Goal: Task Accomplishment & Management: Use online tool/utility

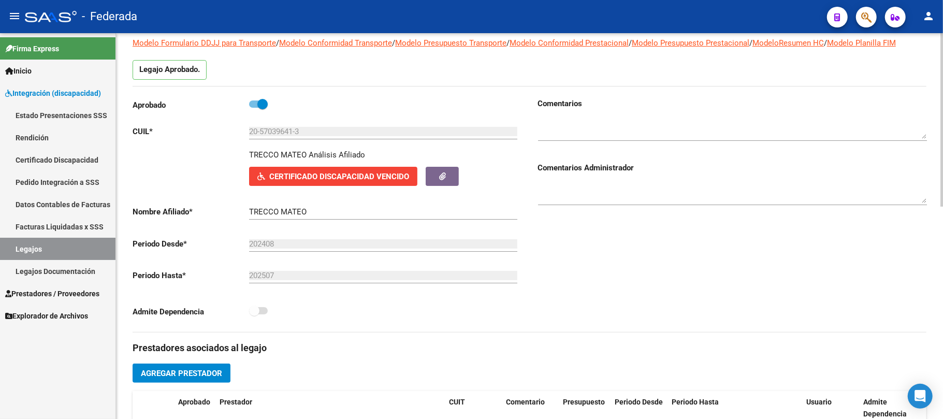
scroll to position [69, 0]
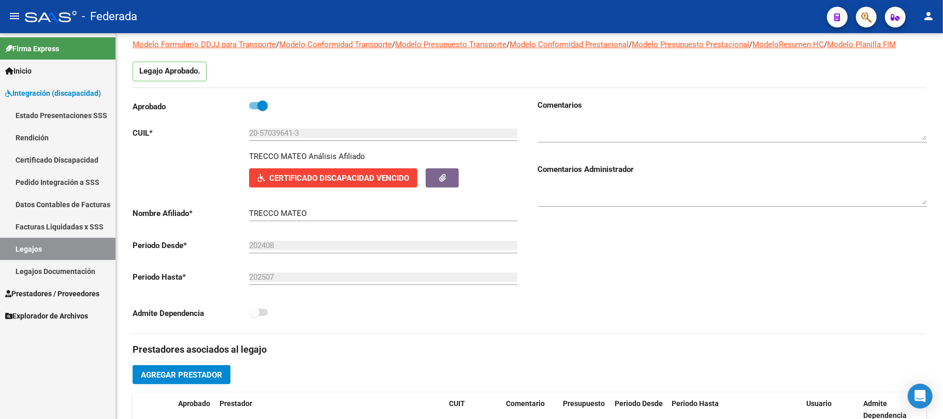
click at [75, 249] on link "Legajos" at bounding box center [58, 249] width 116 height 22
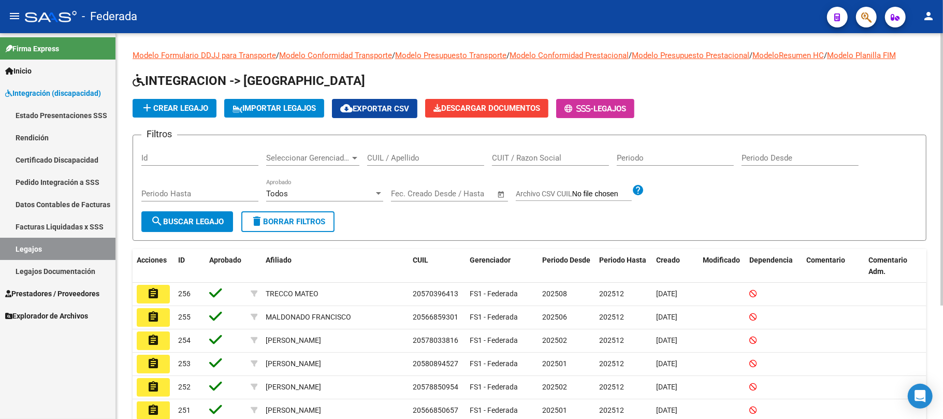
click at [409, 158] on input "CUIL / Apellido" at bounding box center [425, 157] width 117 height 9
paste input "20517063178"
click at [222, 220] on span "search Buscar Legajo" at bounding box center [187, 221] width 73 height 9
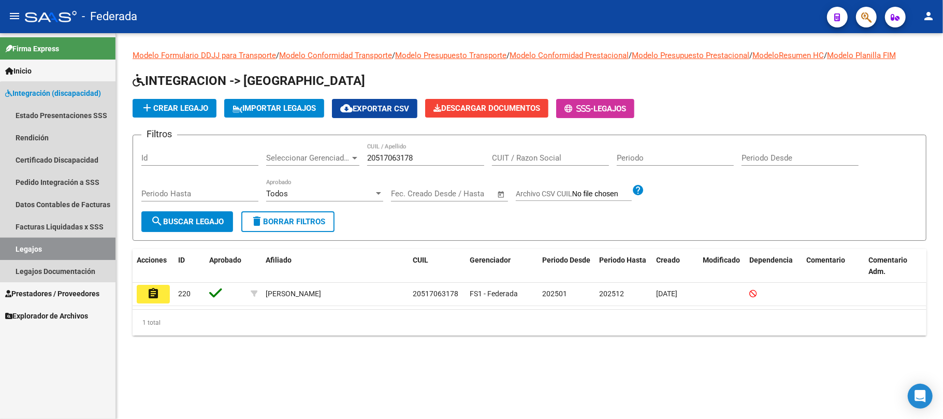
click at [61, 246] on link "Legajos" at bounding box center [58, 249] width 116 height 22
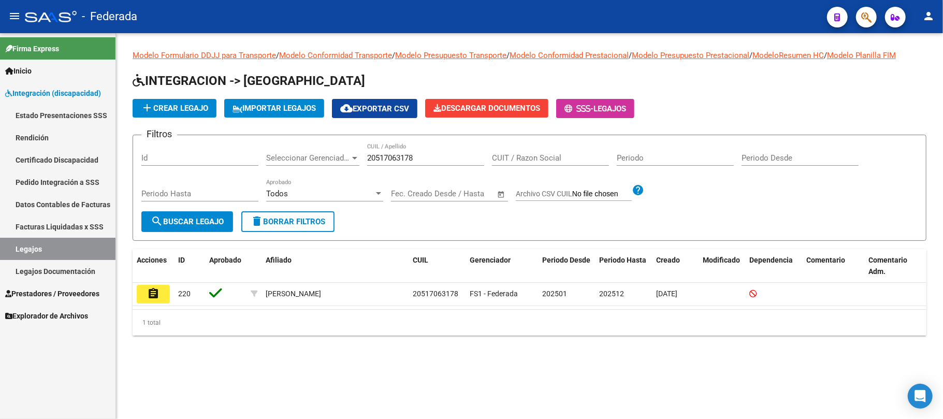
click at [402, 160] on input "20517063178" at bounding box center [425, 157] width 117 height 9
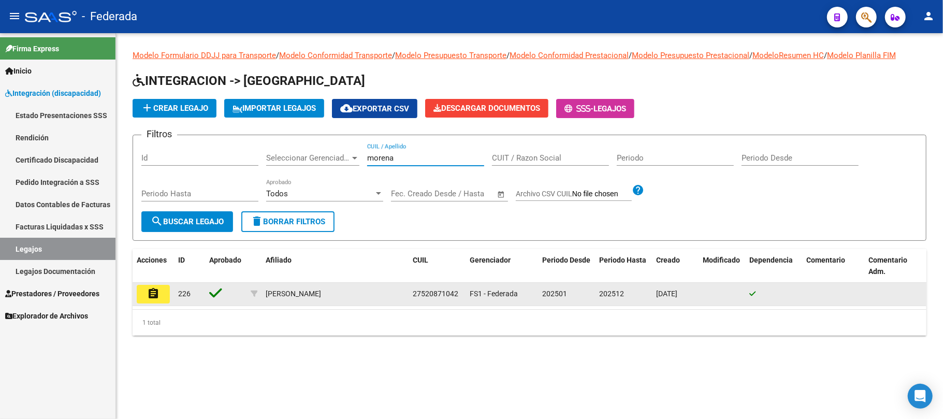
type input "morena"
click at [437, 293] on span "27520871042" at bounding box center [436, 294] width 46 height 8
copy span "27520871042"
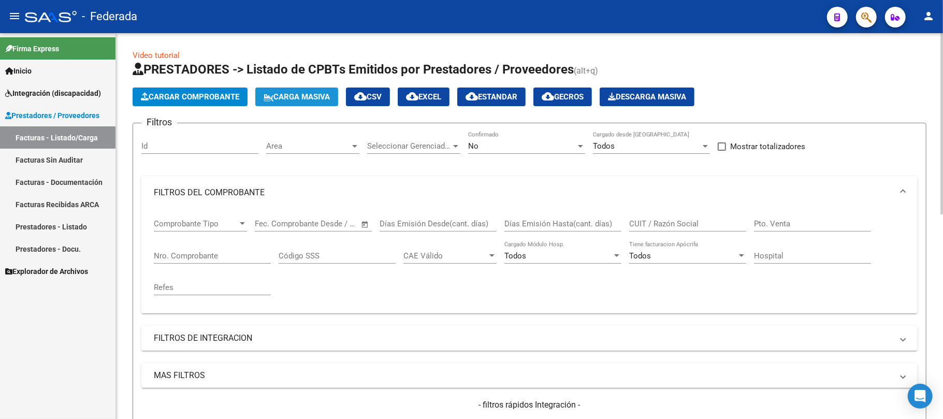
click at [287, 99] on span "Carga Masiva" at bounding box center [297, 96] width 66 height 9
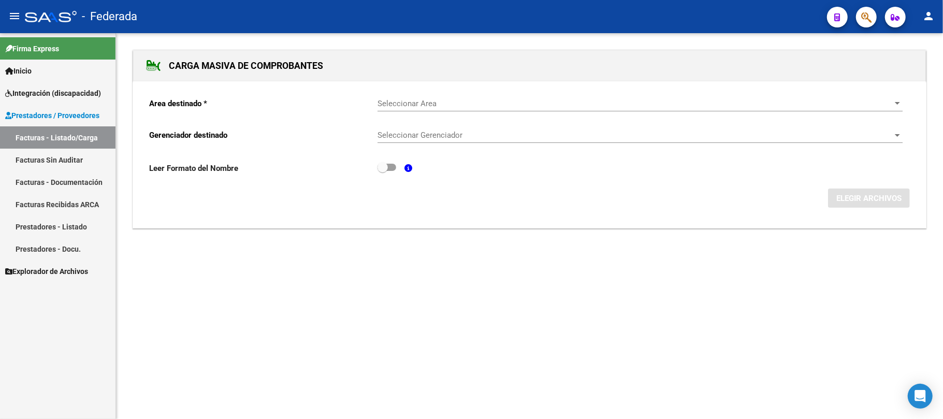
click at [418, 106] on span "Seleccionar Area" at bounding box center [636, 103] width 516 height 9
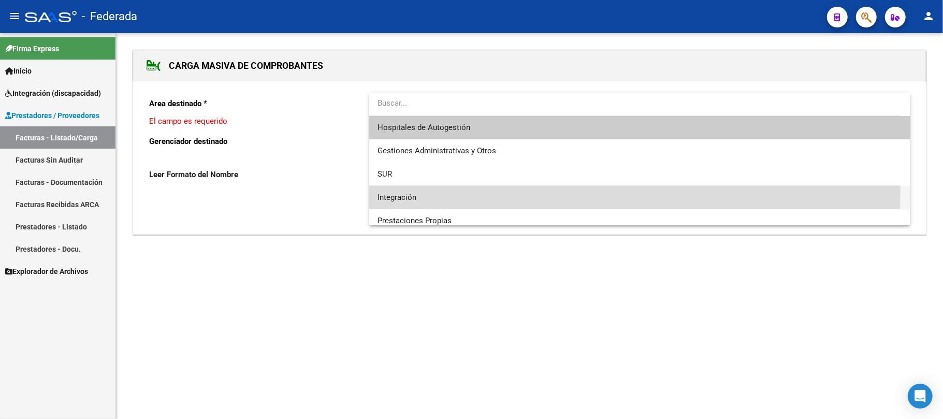
click at [415, 191] on span "Integración" at bounding box center [640, 197] width 525 height 23
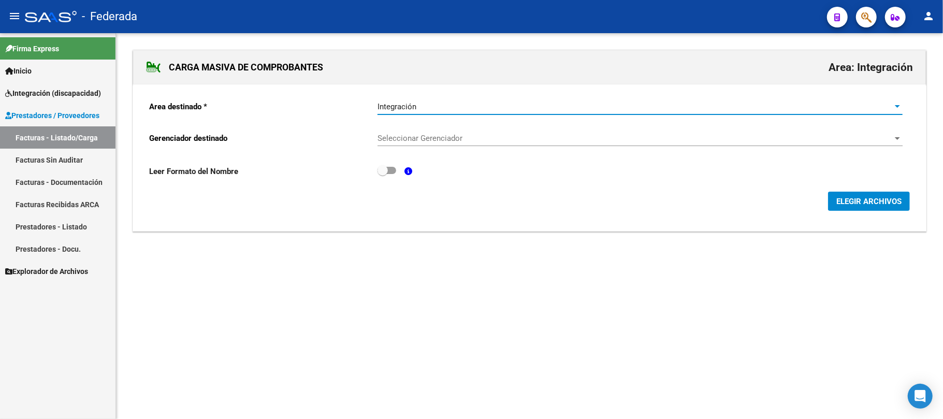
click at [428, 139] on span "Seleccionar Gerenciador" at bounding box center [636, 138] width 516 height 9
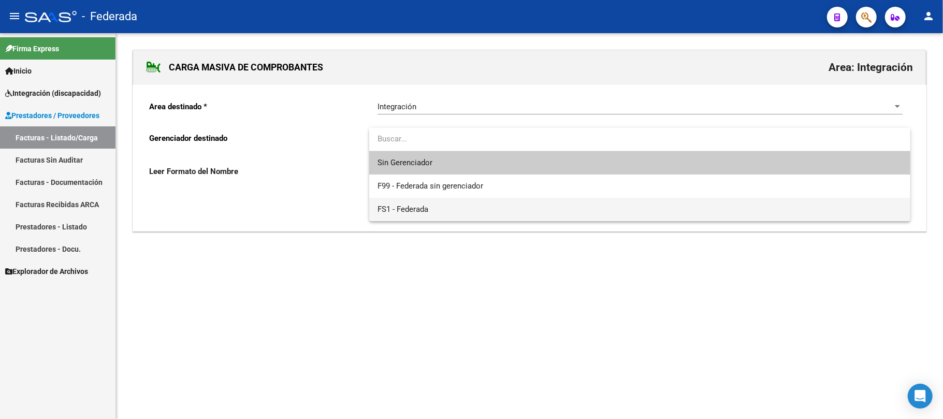
click at [429, 208] on span "FS1 - Federada" at bounding box center [640, 209] width 525 height 23
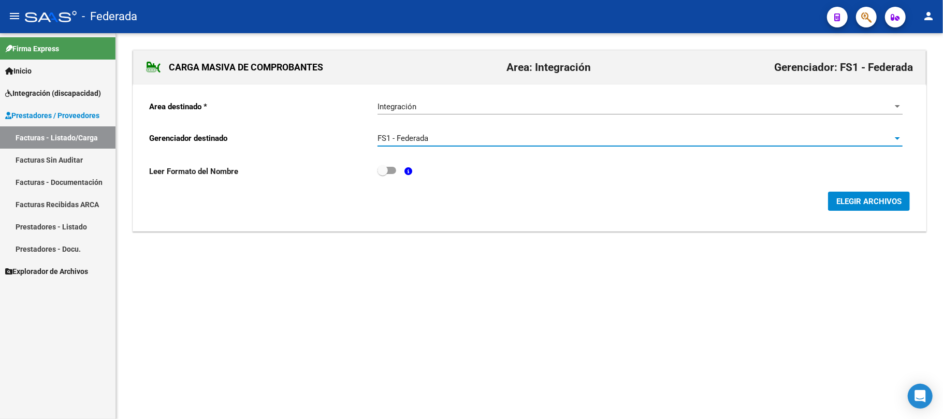
click at [865, 201] on span "ELEGIR ARCHIVOS" at bounding box center [869, 201] width 65 height 9
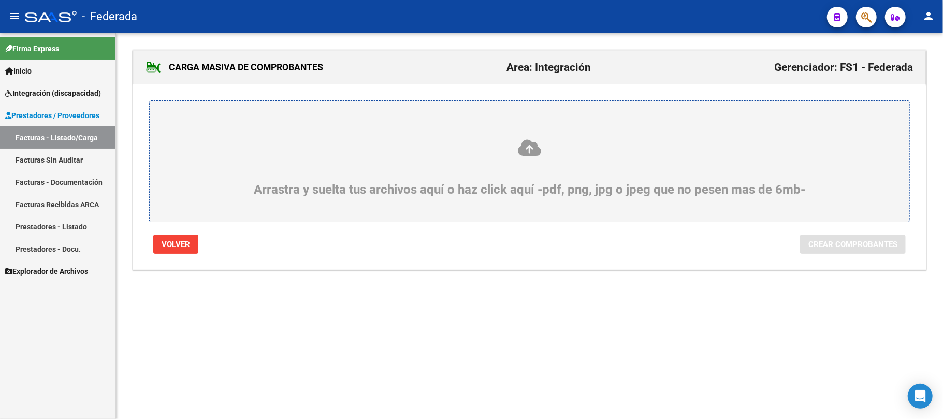
click at [539, 150] on icon at bounding box center [530, 147] width 710 height 19
click at [0, 0] on input "Arrastra y suelta tus archivos aquí o haz click aquí -pdf, png, jpg o jpeg que …" at bounding box center [0, 0] width 0 height 0
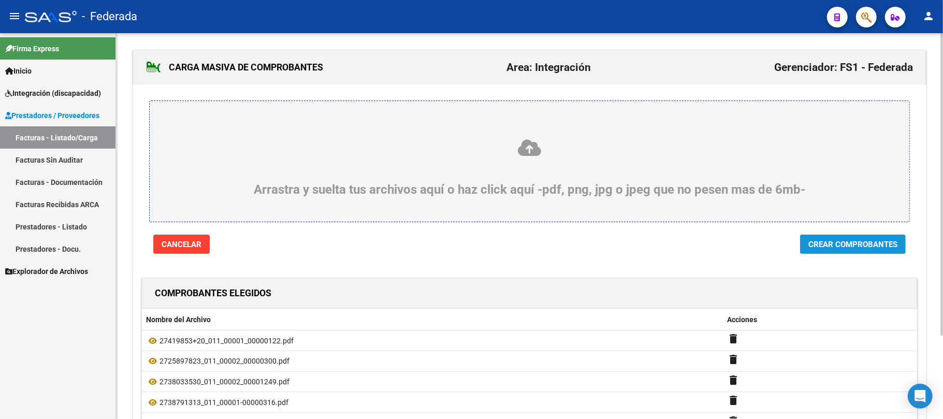
click at [844, 241] on span "Crear Comprobantes" at bounding box center [853, 244] width 89 height 9
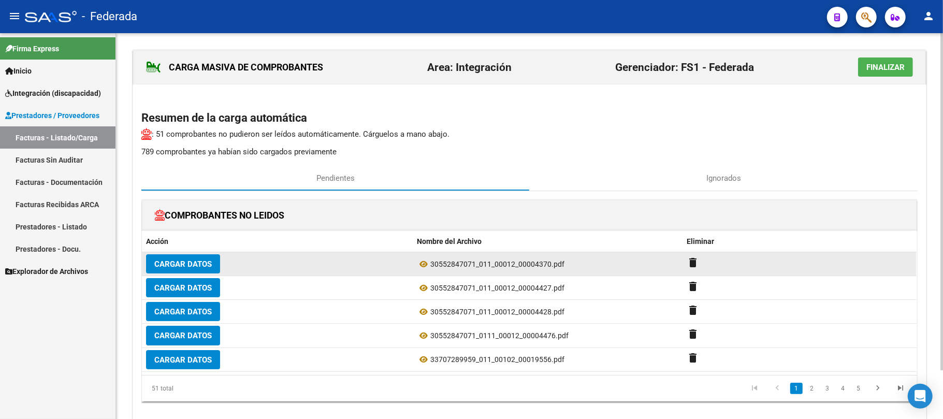
click at [534, 264] on span "30552847071_011_00012_00004370.pdf" at bounding box center [497, 264] width 134 height 8
click at [456, 270] on div "30552847071_011_00012_00004370.pdf" at bounding box center [548, 264] width 262 height 12
drag, startPoint x: 430, startPoint y: 266, endPoint x: 475, endPoint y: 267, distance: 44.6
click at [475, 267] on span "30552847071_011_00012_00004370.pdf" at bounding box center [497, 264] width 134 height 8
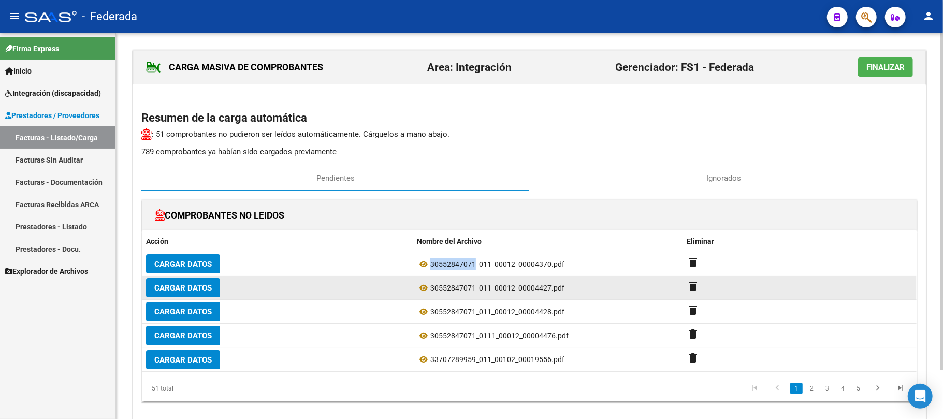
copy div "30552847071"
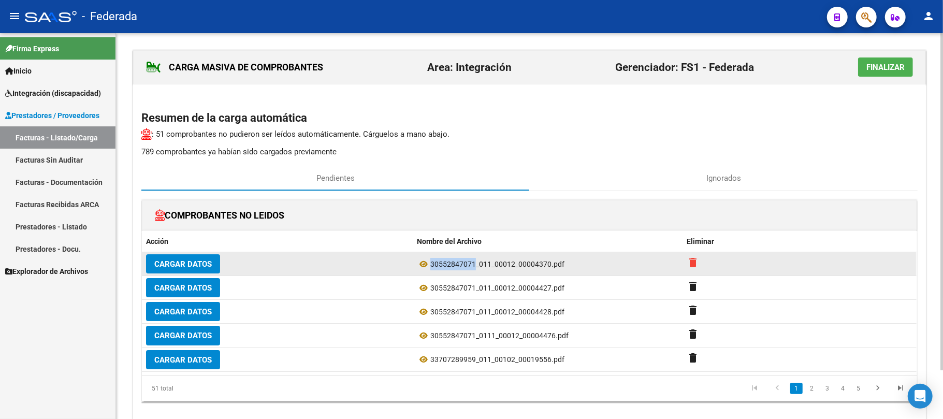
click at [695, 262] on mat-icon "delete" at bounding box center [693, 262] width 12 height 12
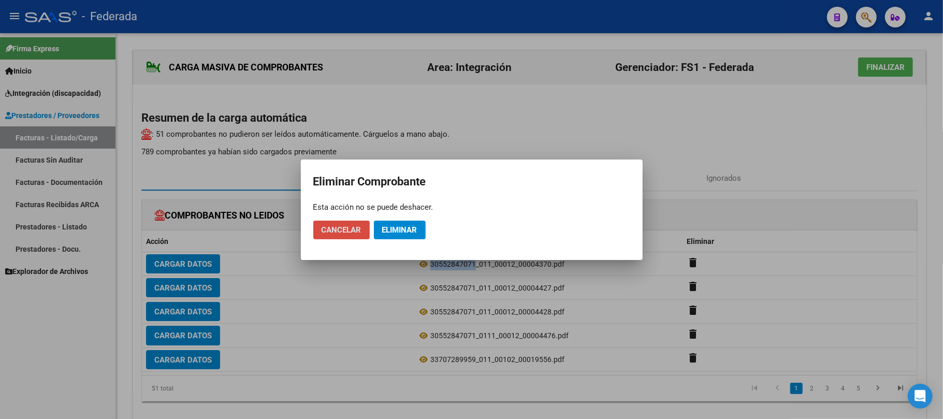
click at [339, 230] on span "Cancelar" at bounding box center [342, 229] width 40 height 9
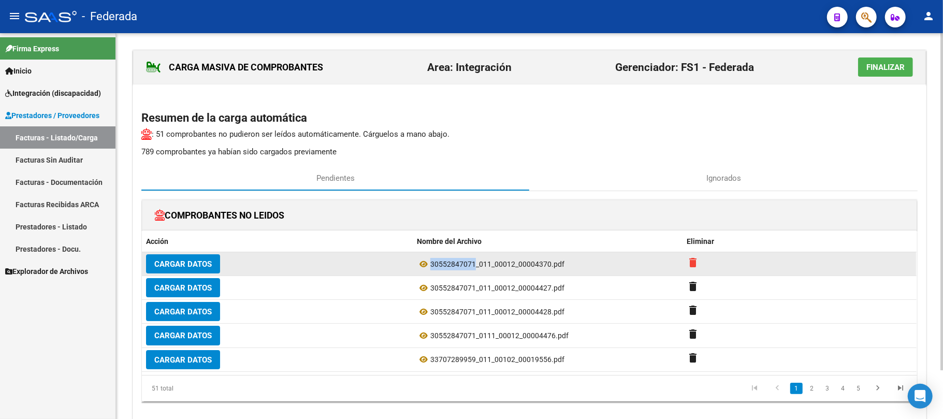
click at [689, 263] on mat-icon "delete" at bounding box center [693, 262] width 12 height 12
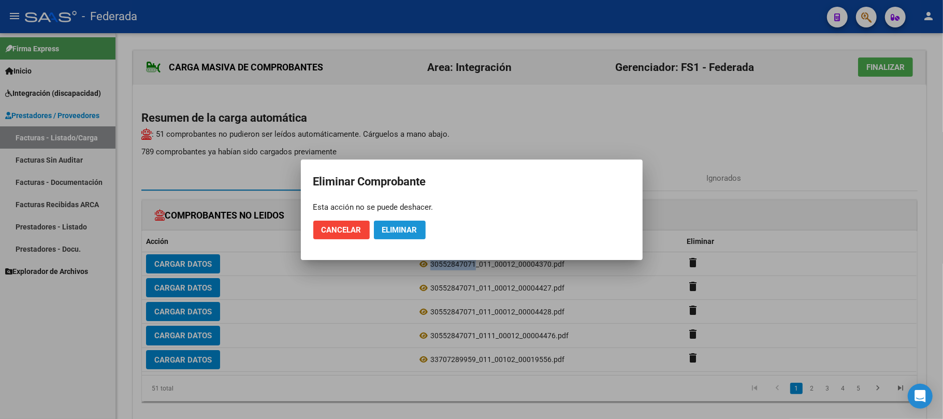
click at [409, 231] on span "Eliminar" at bounding box center [399, 229] width 35 height 9
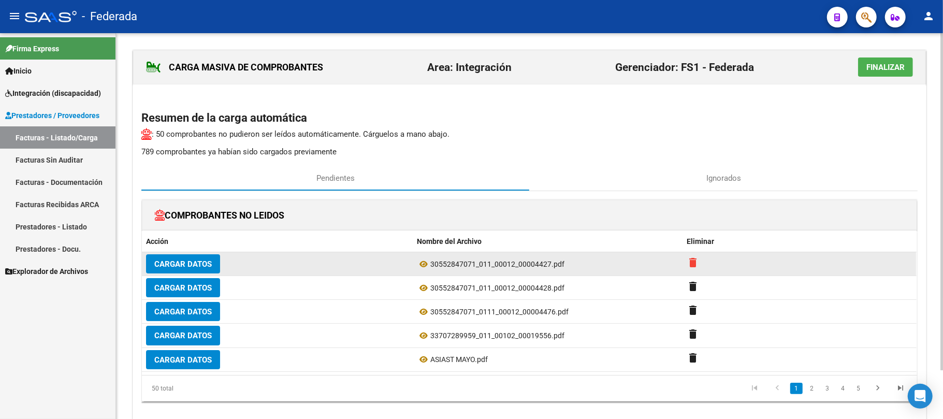
click at [691, 260] on mat-icon "delete" at bounding box center [693, 262] width 12 height 12
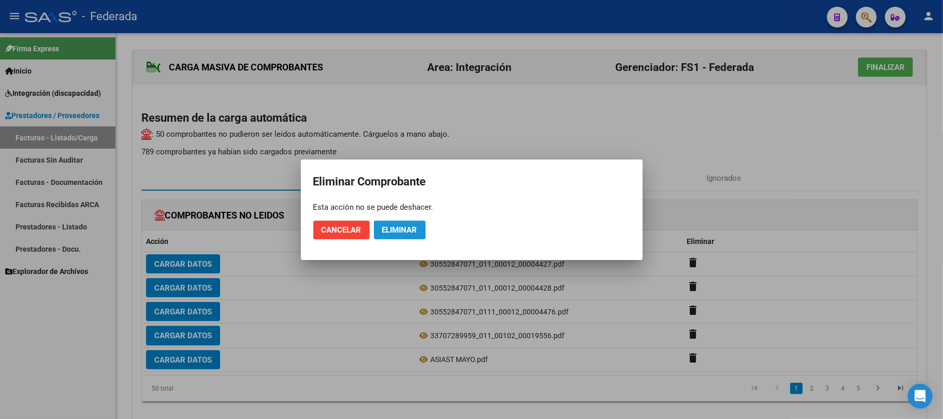
click at [416, 232] on span "Eliminar" at bounding box center [399, 229] width 35 height 9
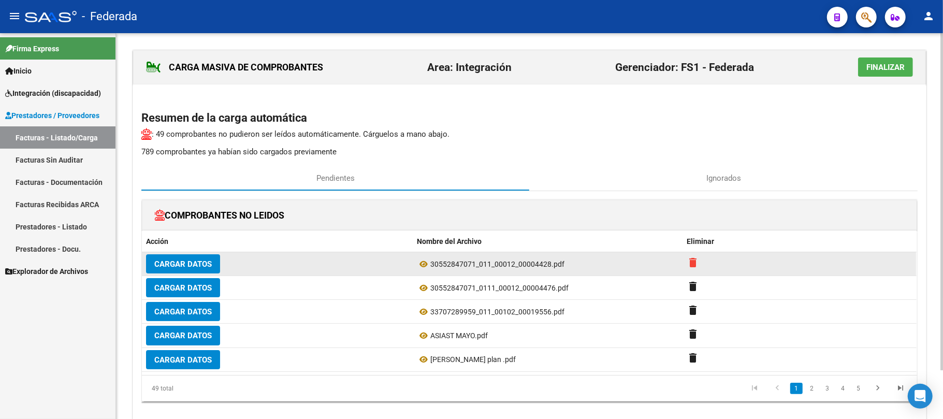
click at [690, 265] on mat-icon "delete" at bounding box center [693, 262] width 12 height 12
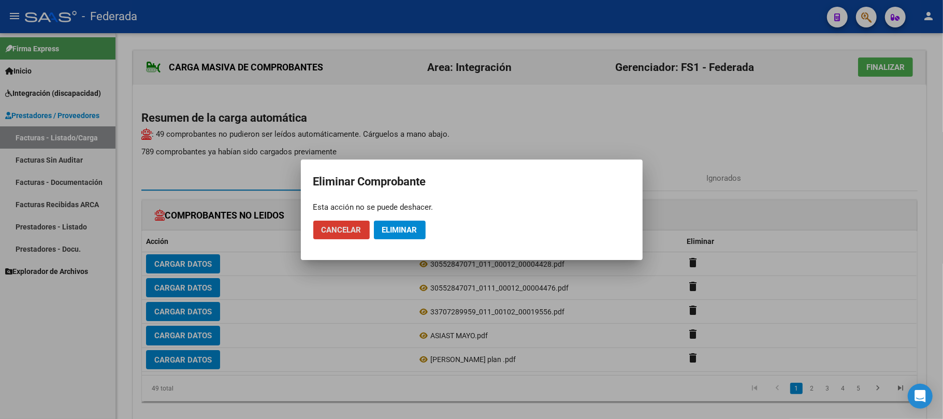
click at [413, 231] on span "Eliminar" at bounding box center [399, 229] width 35 height 9
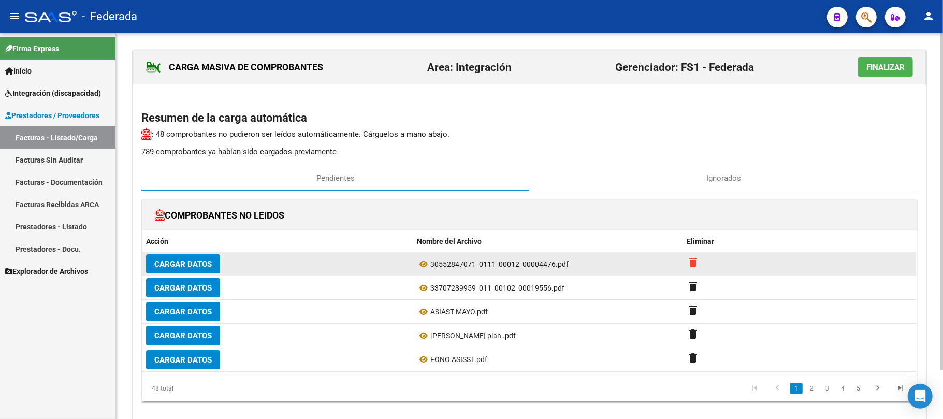
click at [695, 262] on mat-icon "delete" at bounding box center [693, 262] width 12 height 12
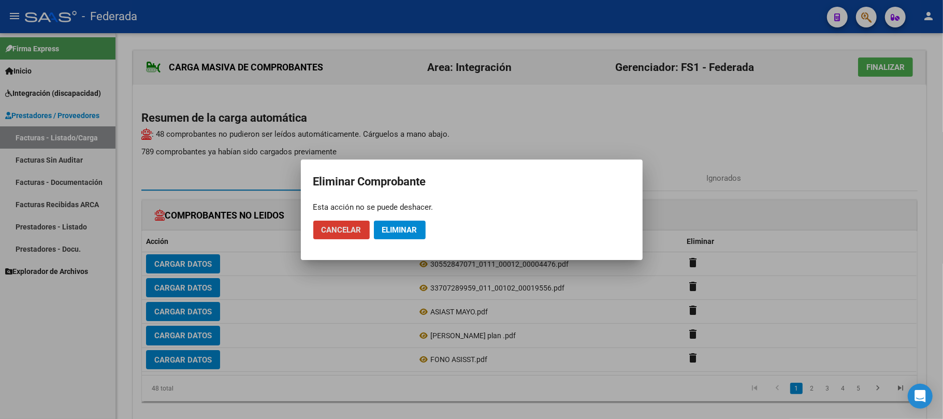
click at [415, 226] on span "Eliminar" at bounding box center [399, 229] width 35 height 9
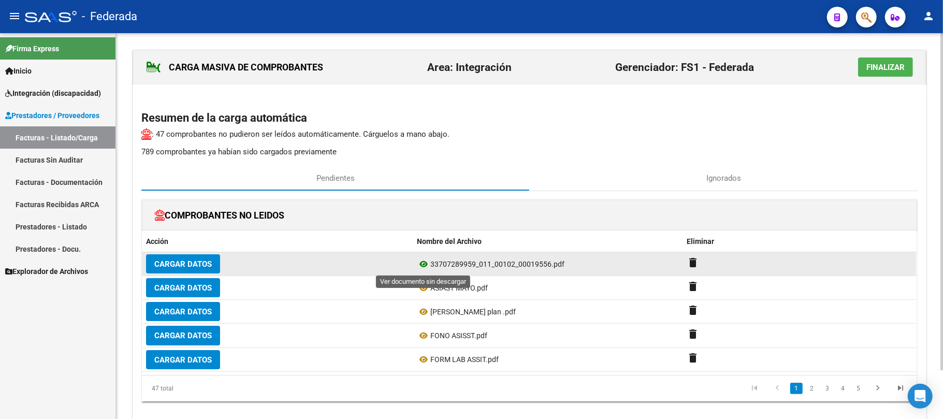
drag, startPoint x: 475, startPoint y: 264, endPoint x: 429, endPoint y: 262, distance: 45.6
click at [429, 262] on div "33707289959_011_00102_00019556.pdf" at bounding box center [548, 264] width 262 height 12
copy div "33707289959"
click at [694, 264] on mat-icon "delete" at bounding box center [693, 262] width 12 height 12
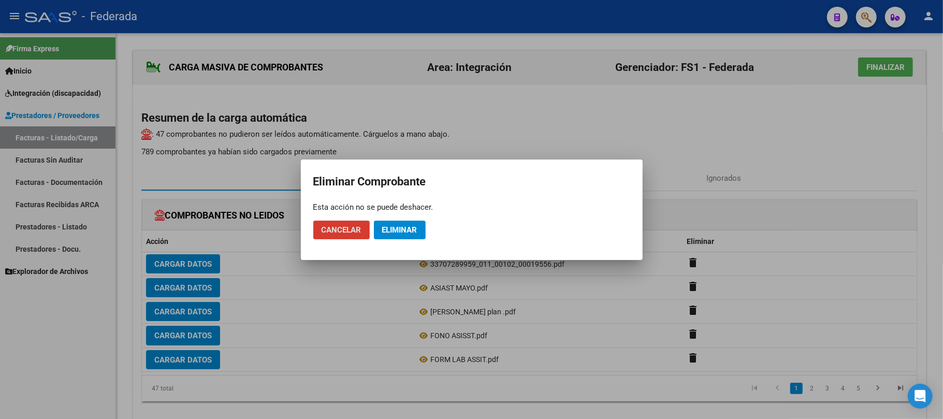
click at [408, 235] on button "Eliminar" at bounding box center [400, 230] width 52 height 19
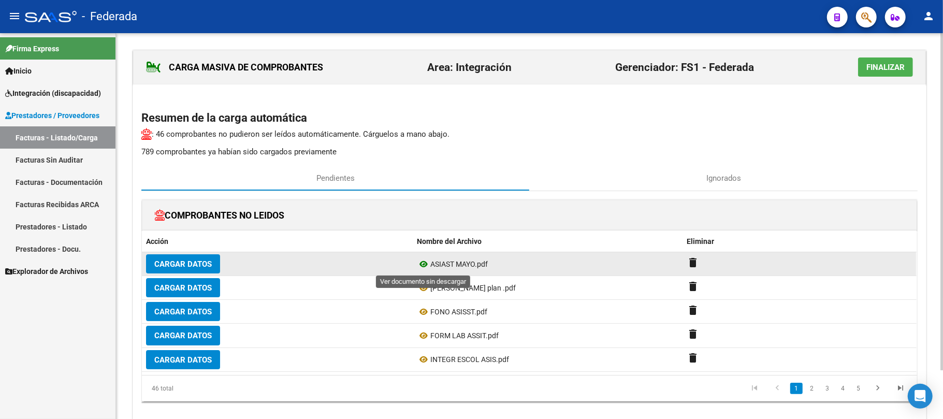
click at [426, 264] on icon at bounding box center [423, 264] width 13 height 12
click at [686, 260] on datatable-body-cell "delete" at bounding box center [800, 263] width 234 height 23
click at [688, 261] on mat-icon "delete" at bounding box center [693, 262] width 12 height 12
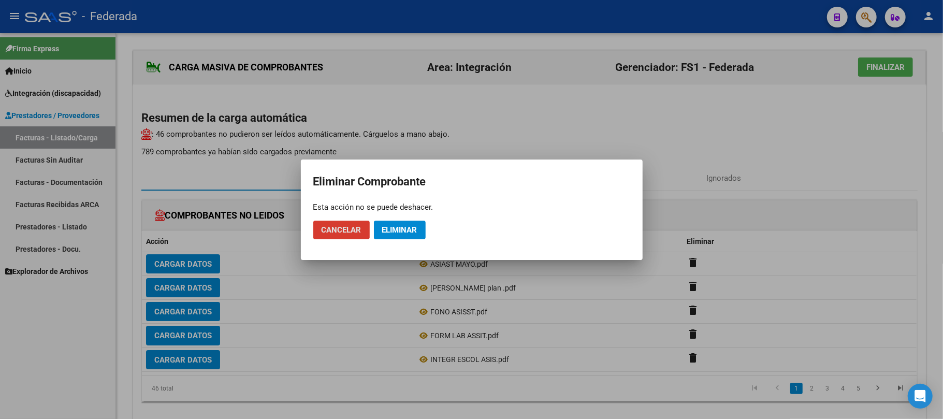
click at [411, 226] on span "Eliminar" at bounding box center [399, 229] width 35 height 9
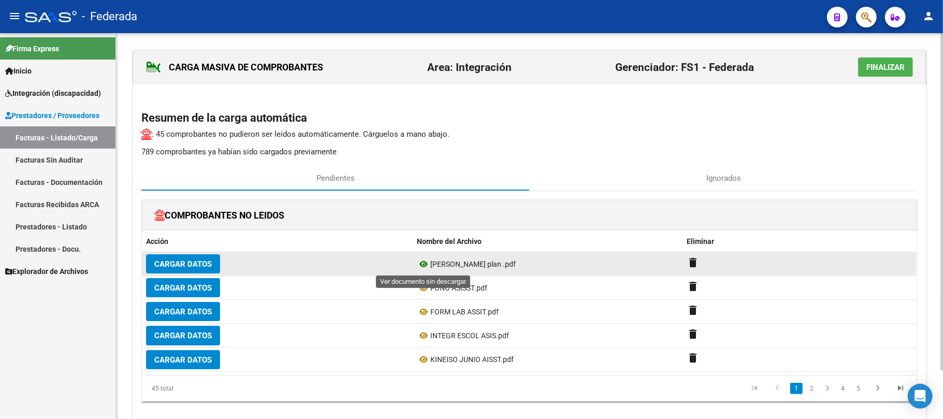
click at [424, 266] on icon at bounding box center [423, 264] width 13 height 12
click at [693, 260] on mat-icon "delete" at bounding box center [693, 262] width 12 height 12
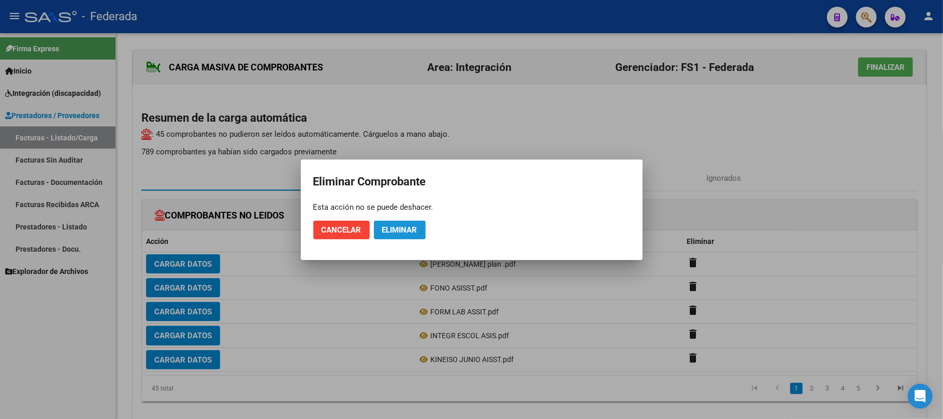
click at [416, 225] on span "Eliminar" at bounding box center [399, 229] width 35 height 9
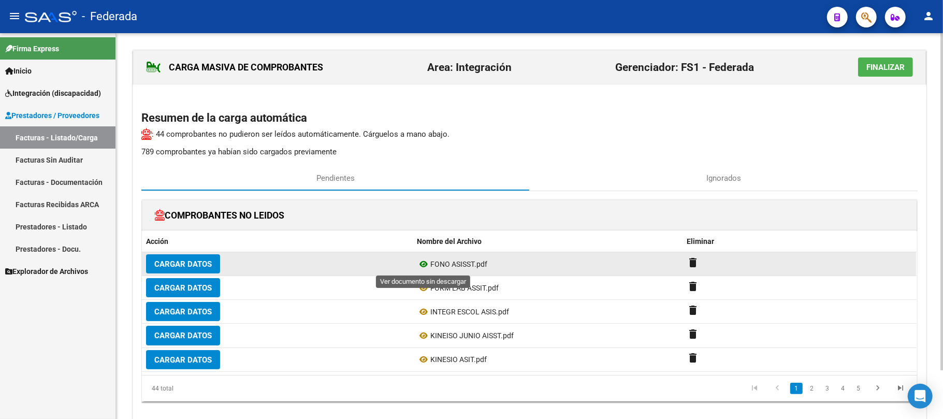
click at [423, 264] on icon at bounding box center [423, 264] width 13 height 12
click at [697, 264] on mat-icon "delete" at bounding box center [693, 262] width 12 height 12
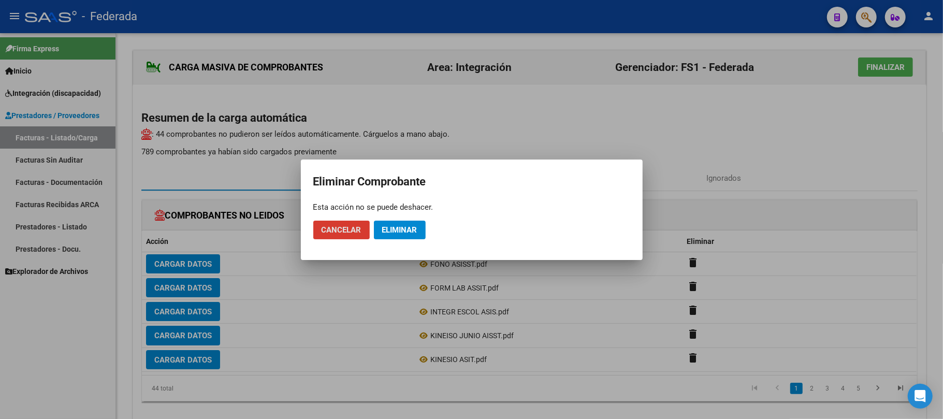
click at [415, 233] on span "Eliminar" at bounding box center [399, 229] width 35 height 9
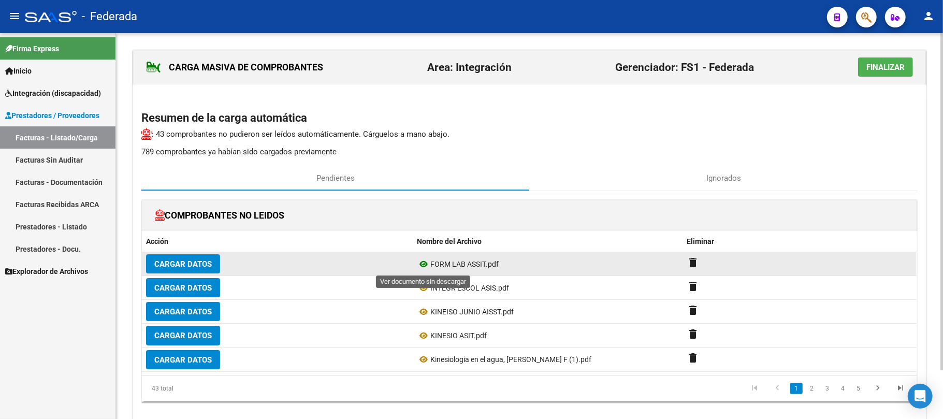
click at [422, 267] on icon at bounding box center [423, 264] width 13 height 12
click at [695, 264] on mat-icon "delete" at bounding box center [693, 262] width 12 height 12
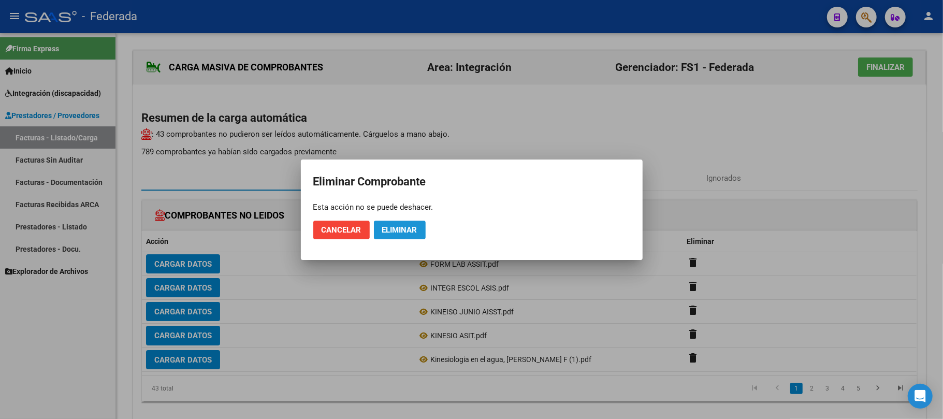
click at [403, 226] on span "Eliminar" at bounding box center [399, 229] width 35 height 9
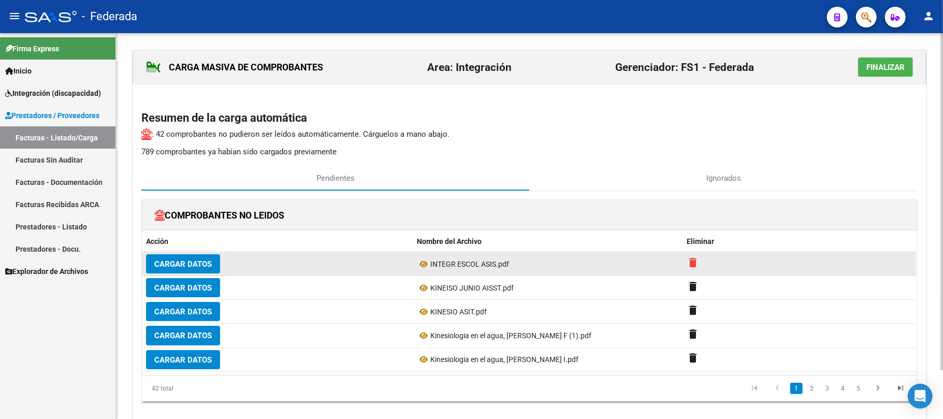
click at [693, 262] on mat-icon "delete" at bounding box center [693, 262] width 12 height 12
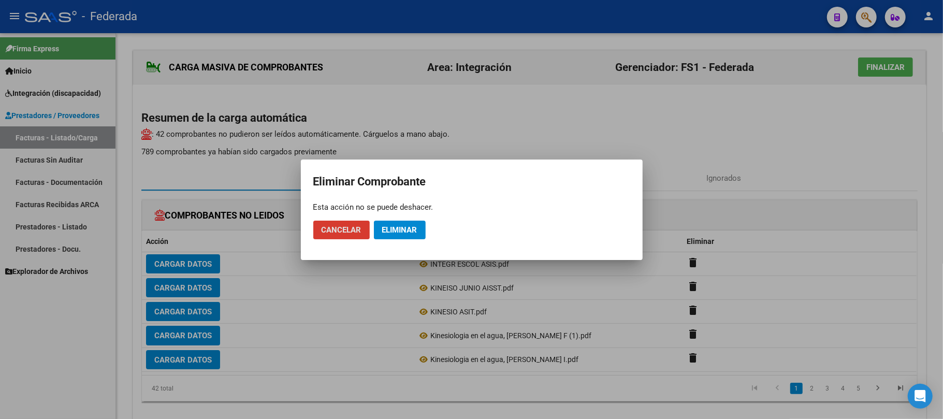
click at [412, 231] on span "Eliminar" at bounding box center [399, 229] width 35 height 9
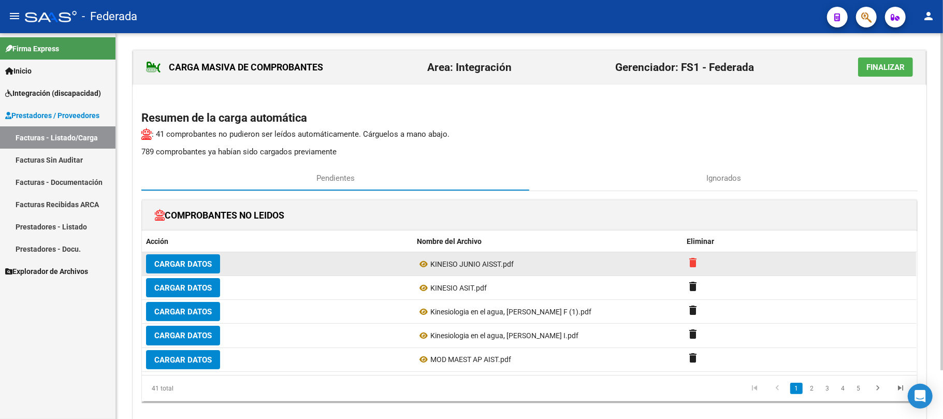
click at [693, 264] on mat-icon "delete" at bounding box center [693, 262] width 12 height 12
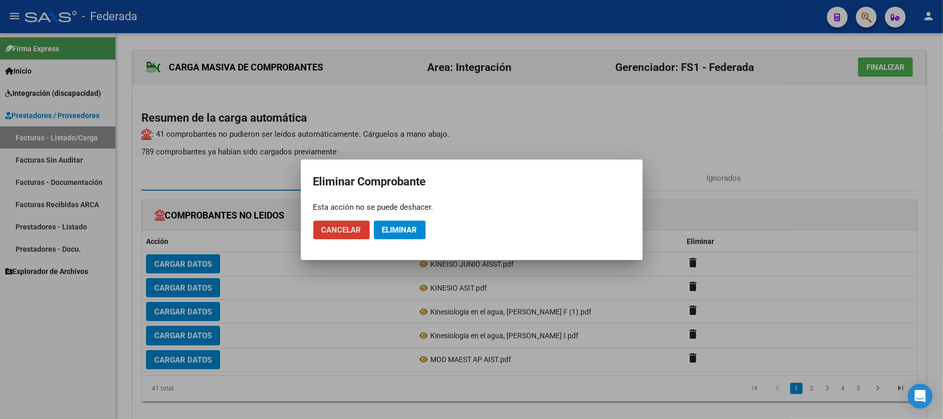
click at [407, 229] on span "Eliminar" at bounding box center [399, 229] width 35 height 9
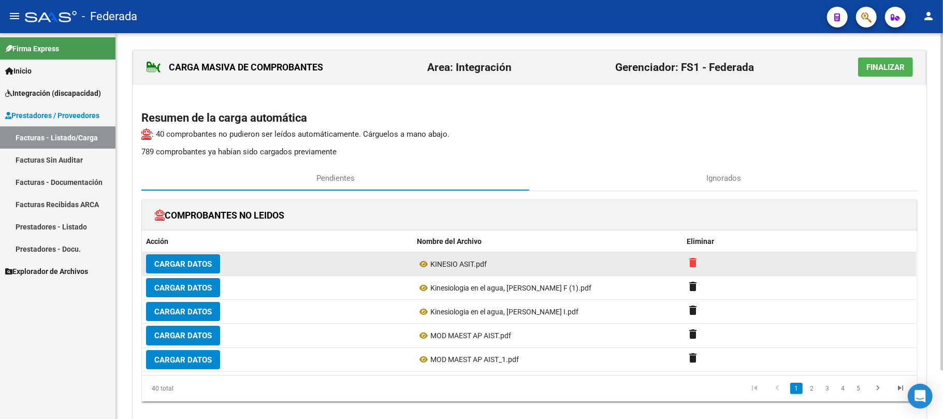
click at [692, 262] on mat-icon "delete" at bounding box center [693, 262] width 12 height 12
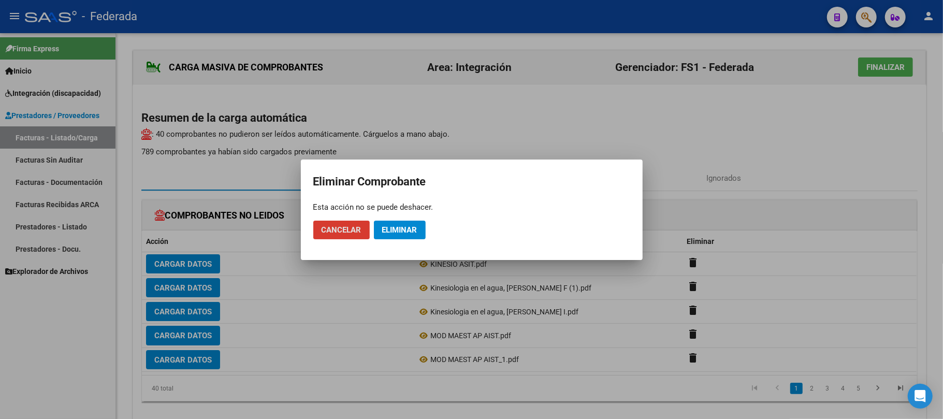
click at [412, 233] on span "Eliminar" at bounding box center [399, 229] width 35 height 9
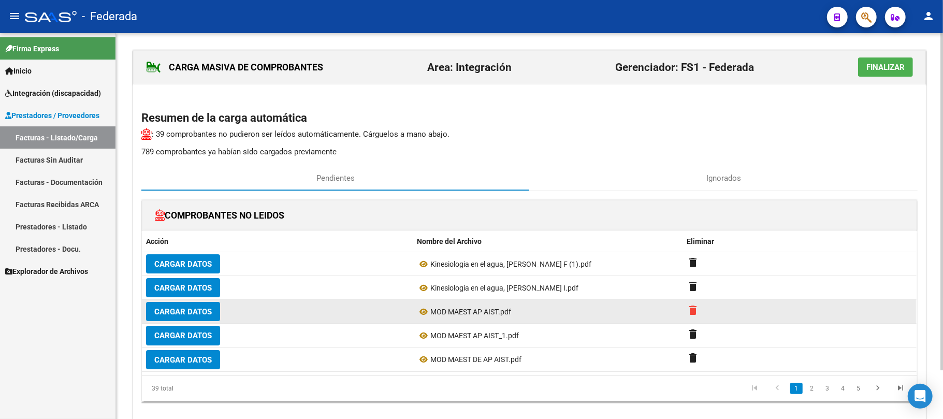
click at [694, 314] on mat-icon "delete" at bounding box center [693, 310] width 12 height 12
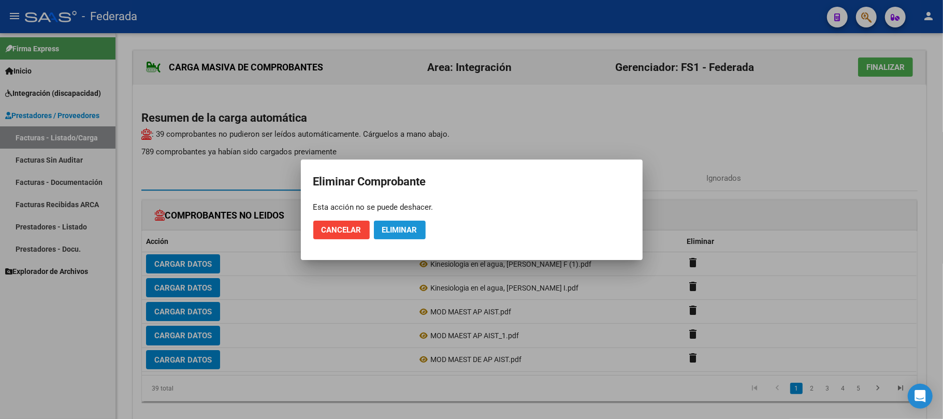
click at [418, 232] on span "Eliminar" at bounding box center [399, 229] width 35 height 9
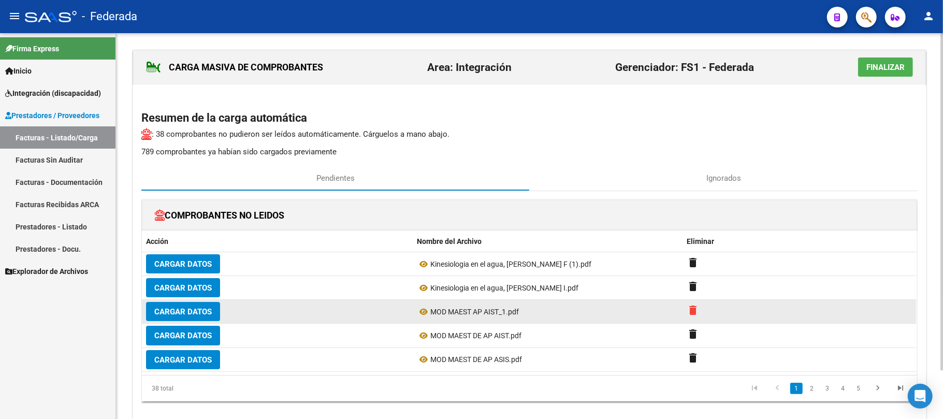
click at [692, 313] on mat-icon "delete" at bounding box center [693, 310] width 12 height 12
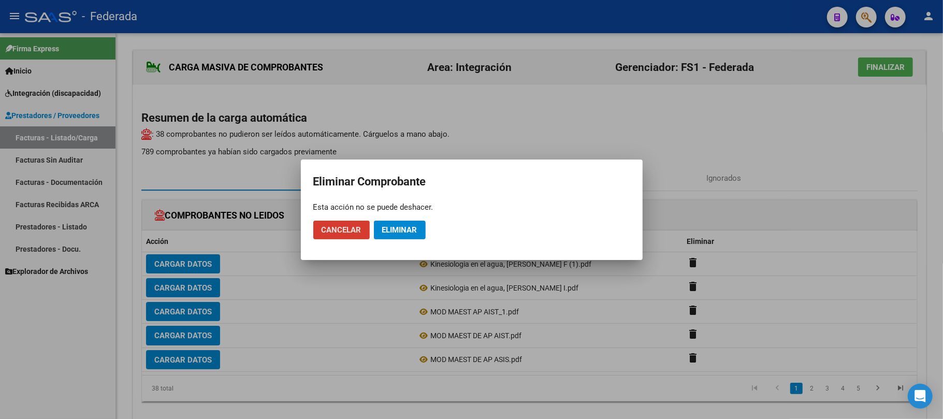
click at [408, 225] on span "Eliminar" at bounding box center [399, 229] width 35 height 9
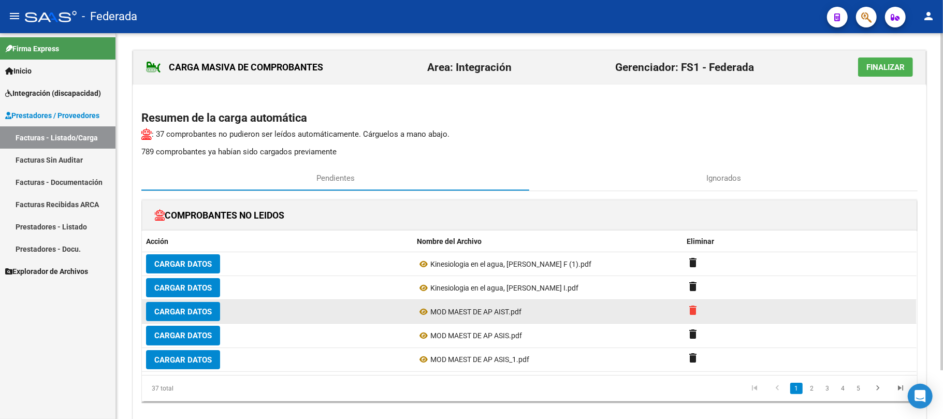
click at [696, 309] on mat-icon "delete" at bounding box center [693, 310] width 12 height 12
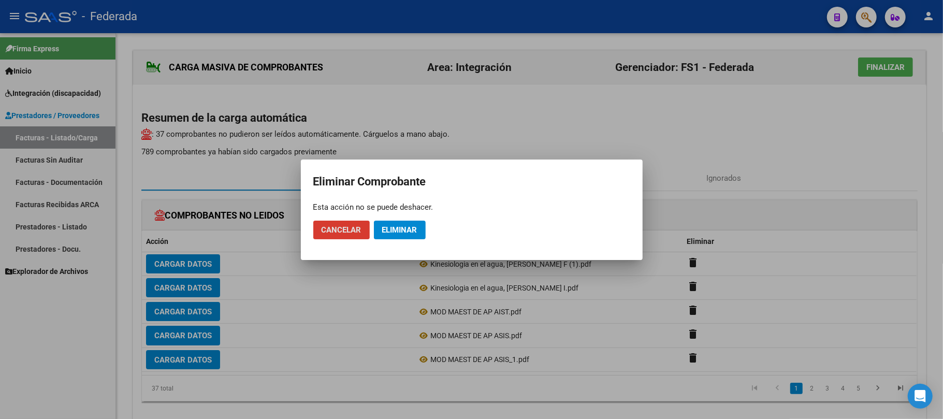
click at [402, 235] on button "Eliminar" at bounding box center [400, 230] width 52 height 19
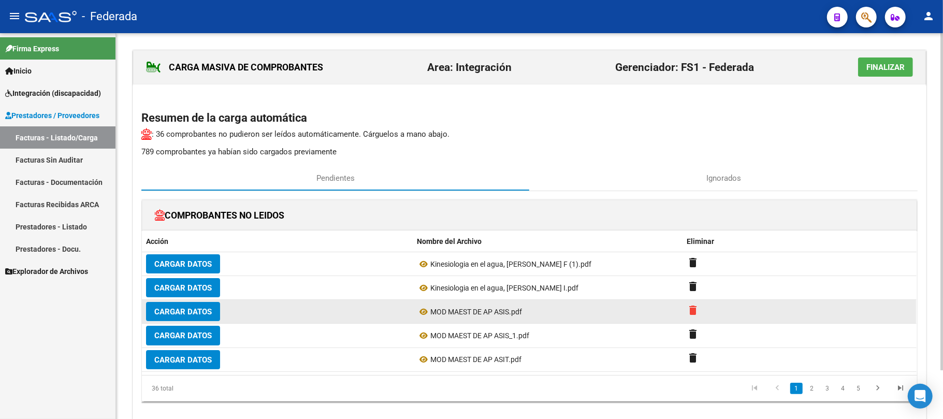
click at [692, 315] on mat-icon "delete" at bounding box center [693, 310] width 12 height 12
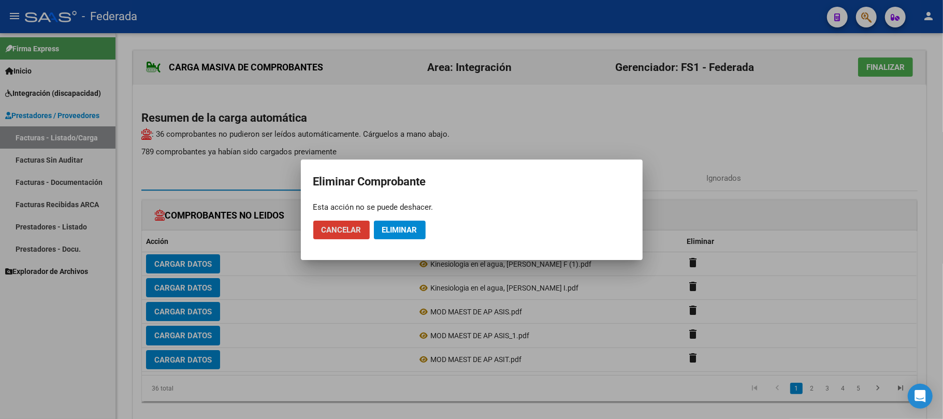
click at [411, 231] on span "Eliminar" at bounding box center [399, 229] width 35 height 9
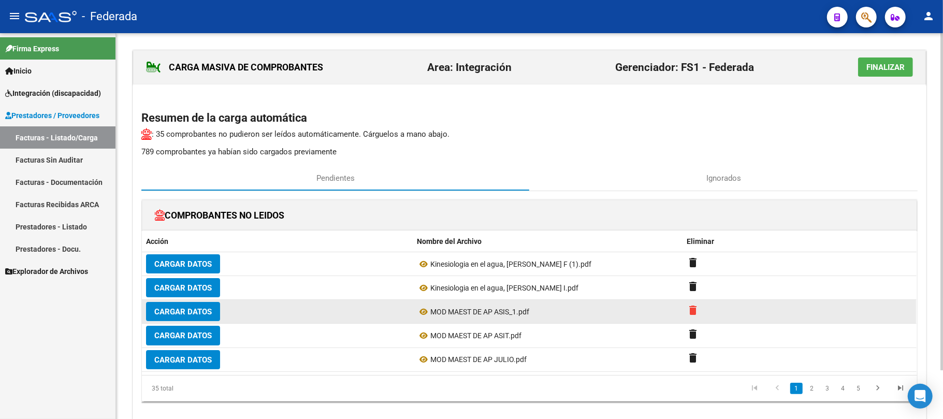
click at [693, 311] on mat-icon "delete" at bounding box center [693, 310] width 12 height 12
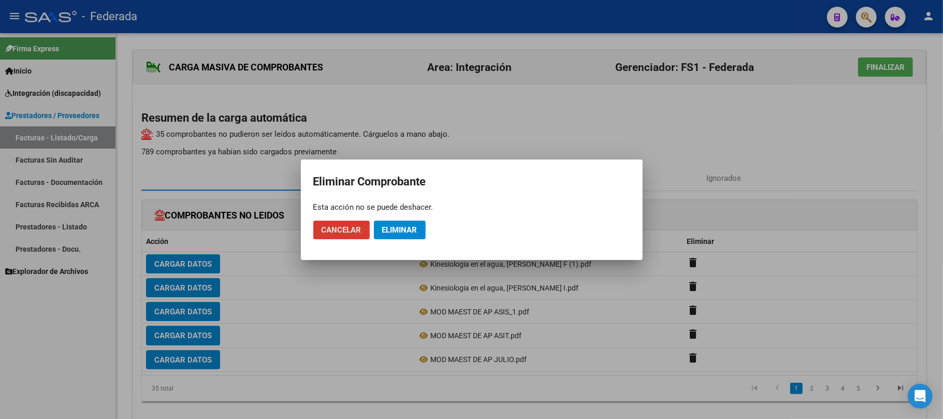
click at [384, 222] on button "Eliminar" at bounding box center [400, 230] width 52 height 19
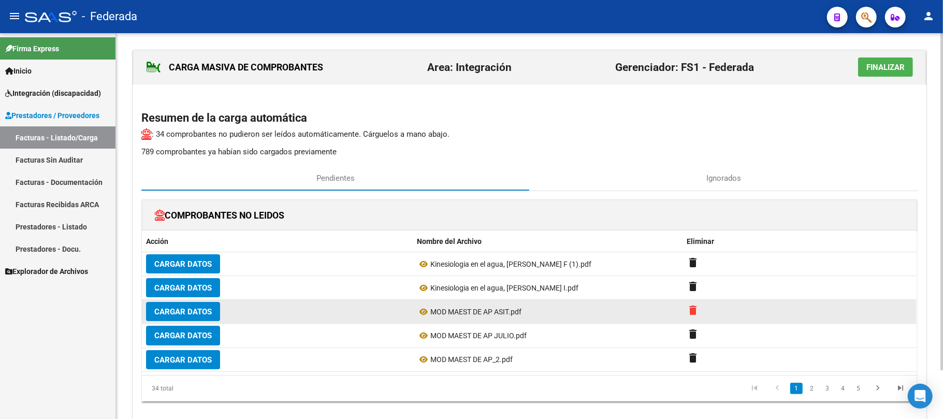
click at [695, 313] on mat-icon "delete" at bounding box center [693, 310] width 12 height 12
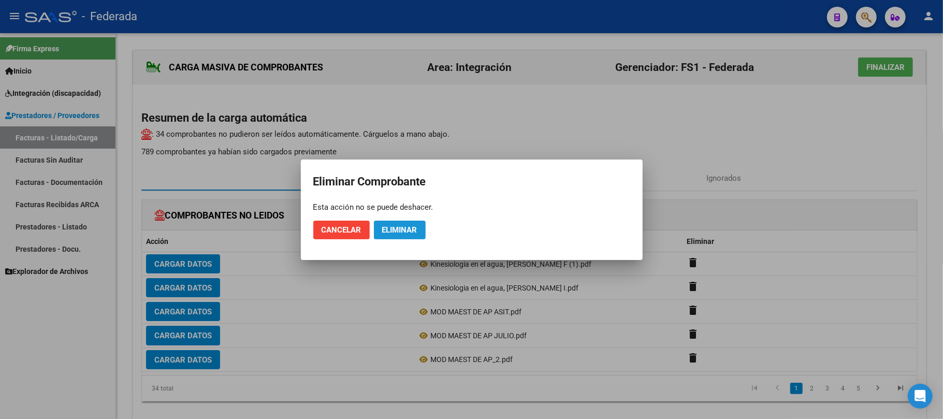
click at [390, 230] on span "Eliminar" at bounding box center [399, 229] width 35 height 9
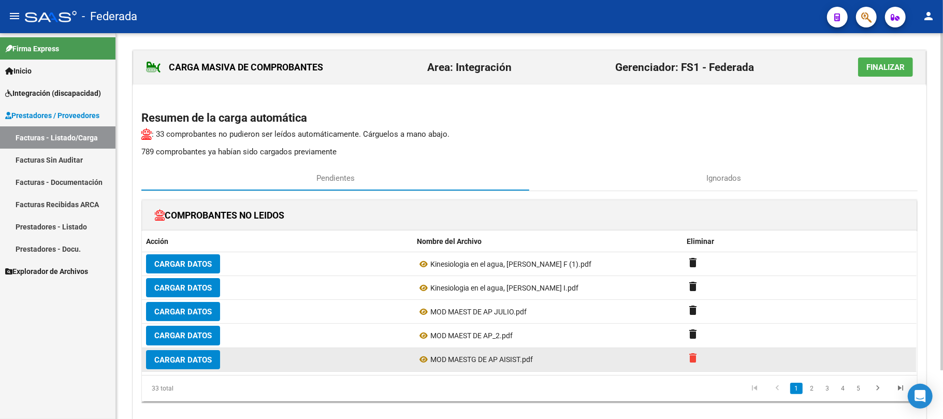
click at [691, 357] on mat-icon "delete" at bounding box center [693, 358] width 12 height 12
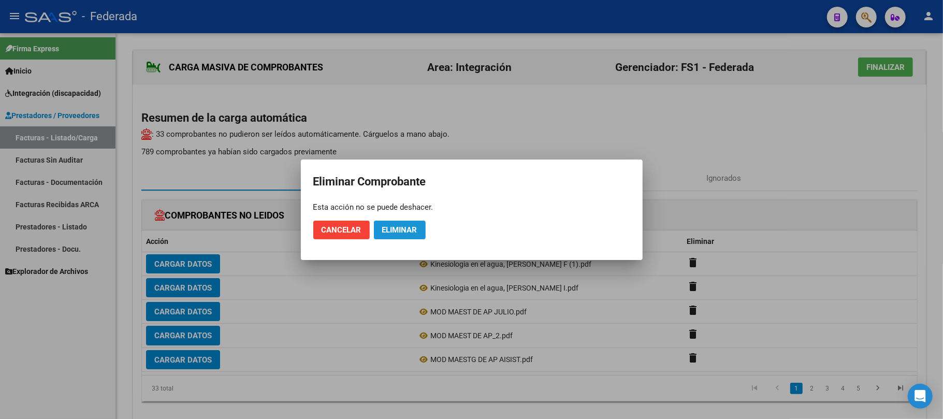
click at [415, 223] on button "Eliminar" at bounding box center [400, 230] width 52 height 19
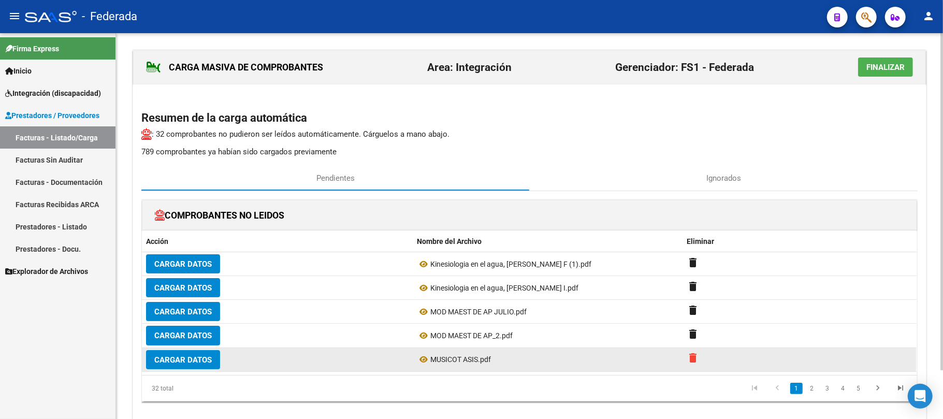
click at [693, 361] on mat-icon "delete" at bounding box center [693, 358] width 12 height 12
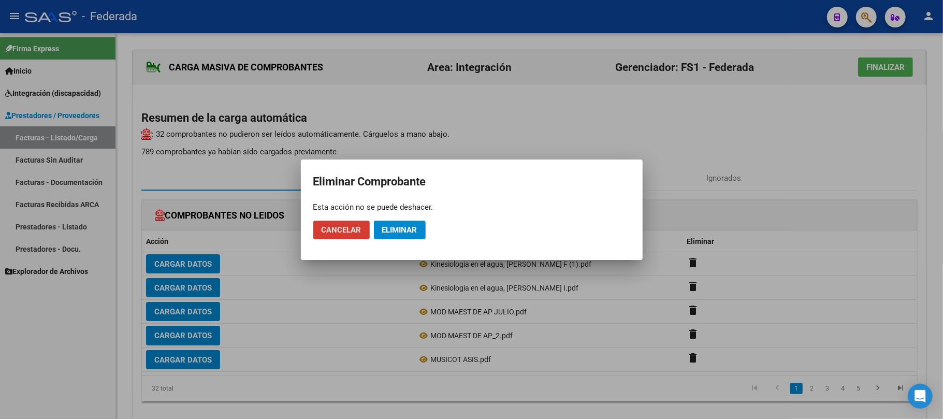
click at [394, 231] on span "Eliminar" at bounding box center [399, 229] width 35 height 9
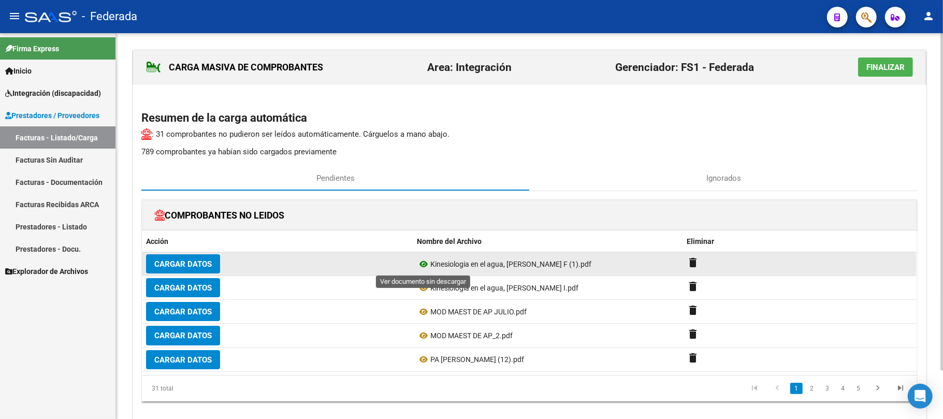
click at [427, 265] on icon at bounding box center [423, 264] width 13 height 12
click at [699, 260] on mat-icon "delete" at bounding box center [693, 262] width 12 height 12
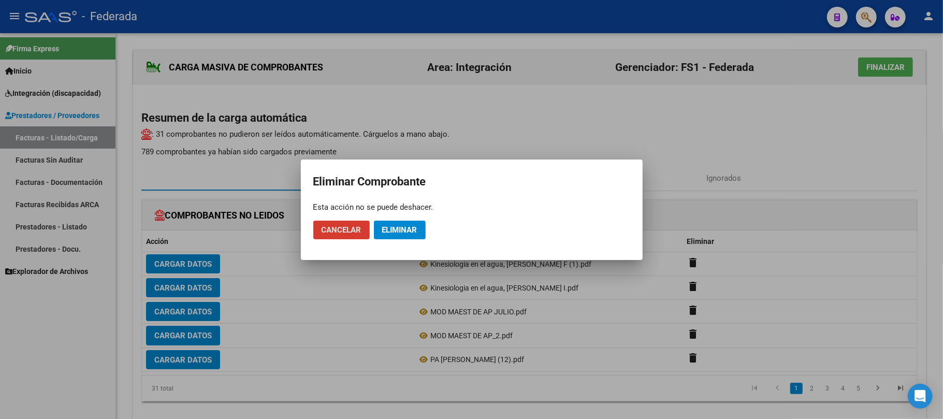
click at [403, 231] on span "Eliminar" at bounding box center [399, 229] width 35 height 9
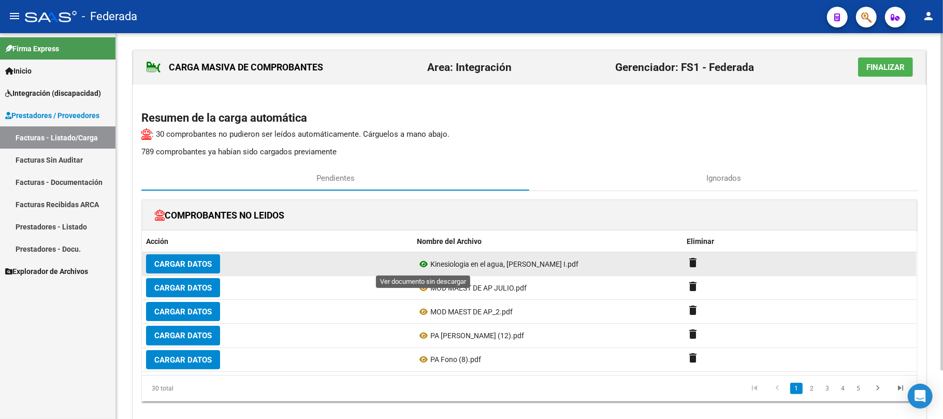
click at [423, 262] on icon at bounding box center [423, 264] width 13 height 12
click at [691, 263] on mat-icon "delete" at bounding box center [693, 262] width 12 height 12
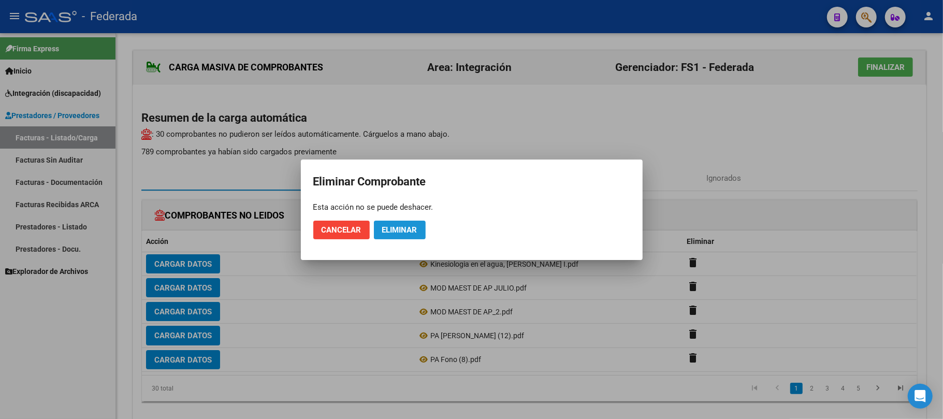
click at [390, 224] on button "Eliminar" at bounding box center [400, 230] width 52 height 19
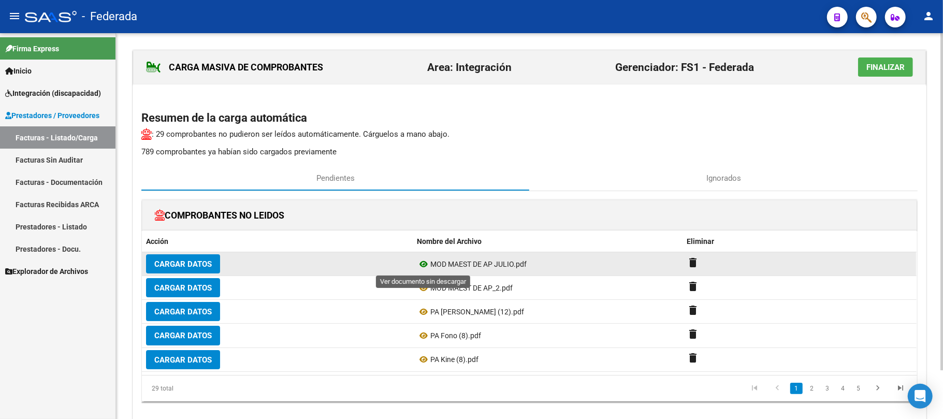
click at [425, 265] on icon at bounding box center [423, 264] width 13 height 12
click at [691, 255] on datatable-body-cell "delete" at bounding box center [800, 263] width 234 height 23
click at [694, 260] on mat-icon "delete" at bounding box center [693, 262] width 12 height 12
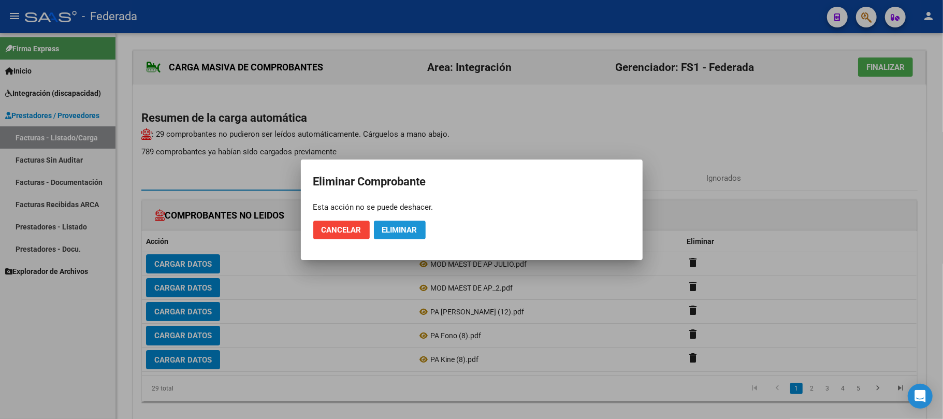
click at [405, 222] on button "Eliminar" at bounding box center [400, 230] width 52 height 19
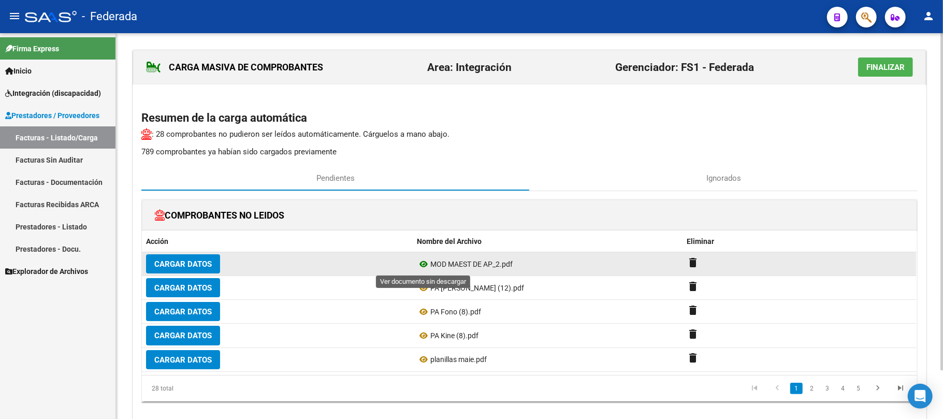
click at [422, 264] on icon at bounding box center [423, 264] width 13 height 12
click at [697, 266] on mat-icon "delete" at bounding box center [693, 262] width 12 height 12
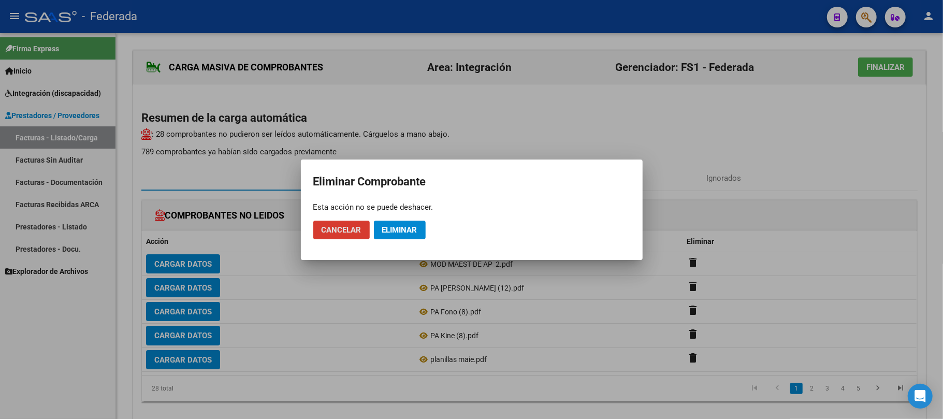
click at [408, 236] on button "Eliminar" at bounding box center [400, 230] width 52 height 19
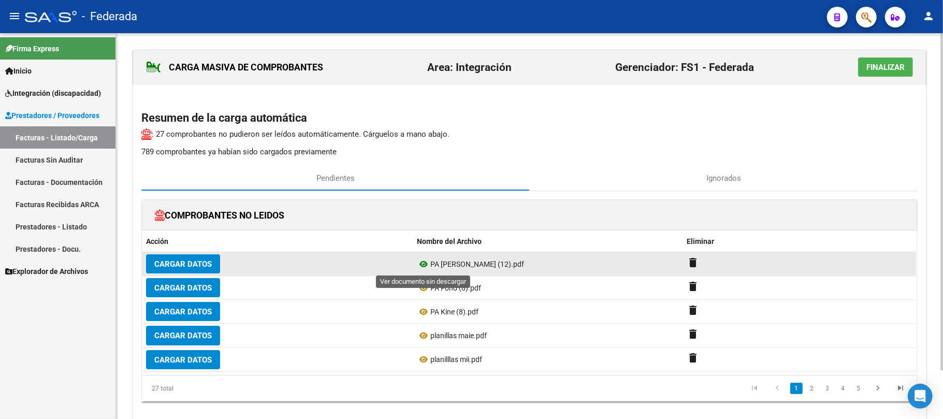
click at [421, 264] on icon at bounding box center [423, 264] width 13 height 12
click at [692, 260] on mat-icon "delete" at bounding box center [693, 262] width 12 height 12
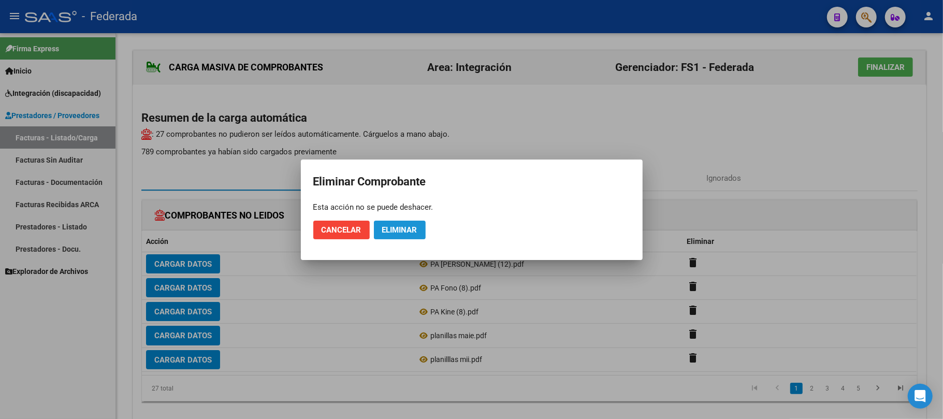
click at [411, 231] on span "Eliminar" at bounding box center [399, 229] width 35 height 9
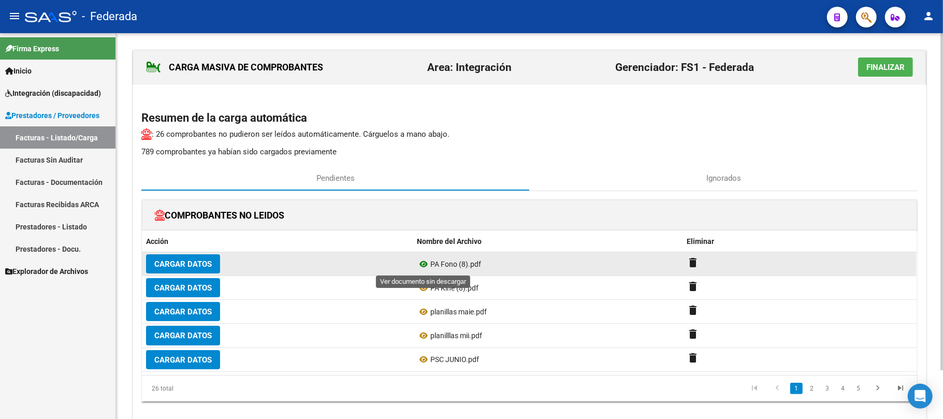
click at [424, 264] on icon at bounding box center [423, 264] width 13 height 12
click at [693, 264] on mat-icon "delete" at bounding box center [693, 262] width 12 height 12
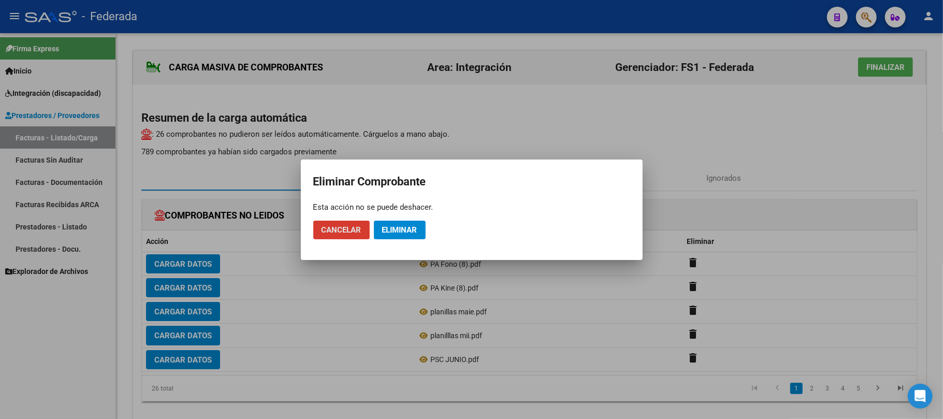
click at [411, 229] on span "Eliminar" at bounding box center [399, 229] width 35 height 9
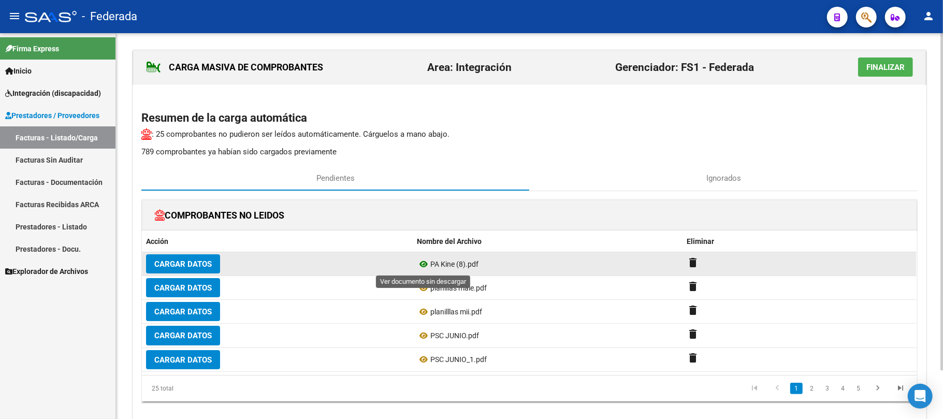
click at [421, 264] on icon at bounding box center [423, 264] width 13 height 12
click at [697, 262] on mat-icon "delete" at bounding box center [693, 262] width 12 height 12
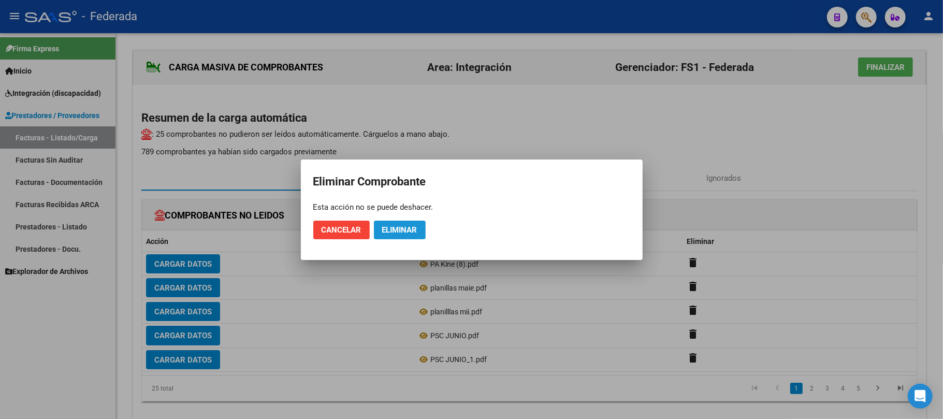
click at [413, 230] on span "Eliminar" at bounding box center [399, 229] width 35 height 9
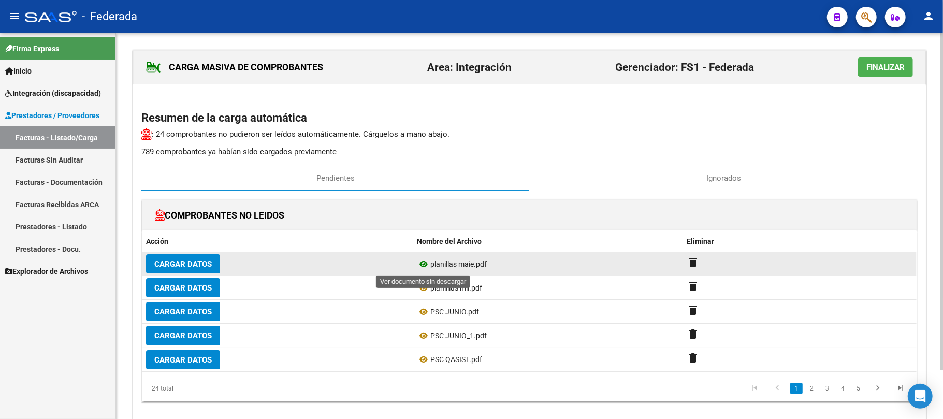
click at [423, 264] on icon at bounding box center [423, 264] width 13 height 12
click at [693, 262] on mat-icon "delete" at bounding box center [693, 262] width 12 height 12
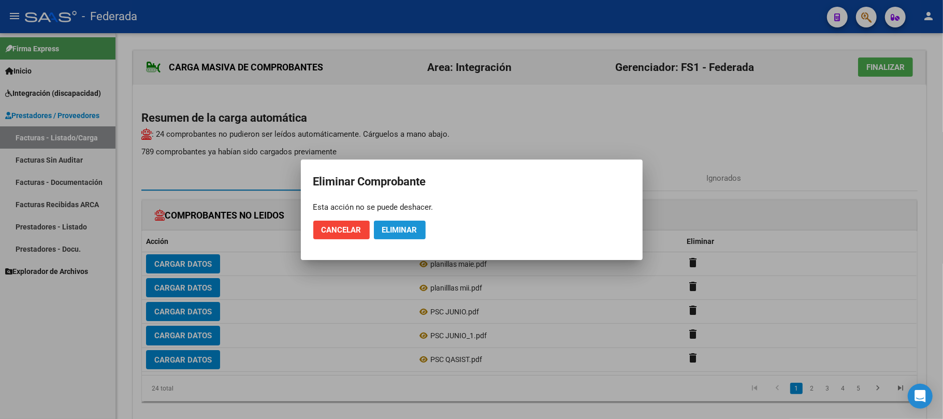
click at [404, 222] on button "Eliminar" at bounding box center [400, 230] width 52 height 19
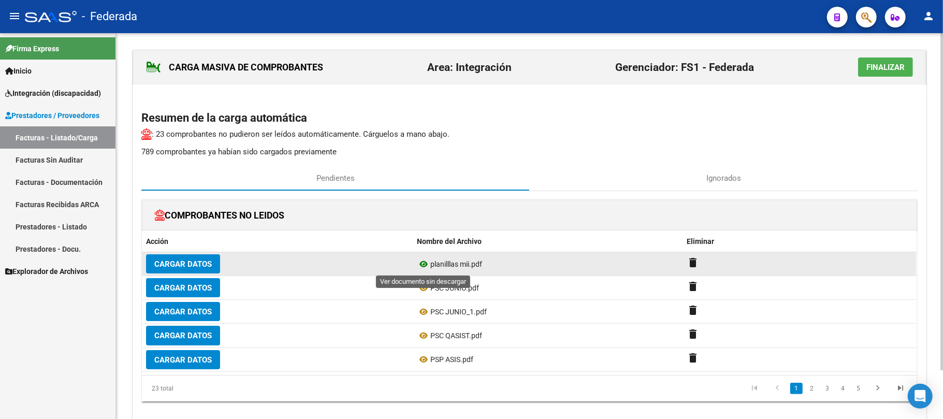
click at [421, 263] on icon at bounding box center [423, 264] width 13 height 12
click at [691, 258] on mat-icon "delete" at bounding box center [693, 262] width 12 height 12
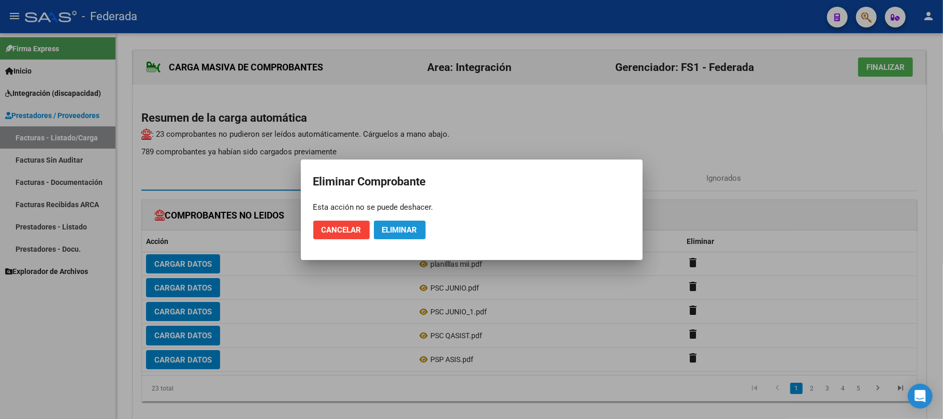
click at [400, 231] on span "Eliminar" at bounding box center [399, 229] width 35 height 9
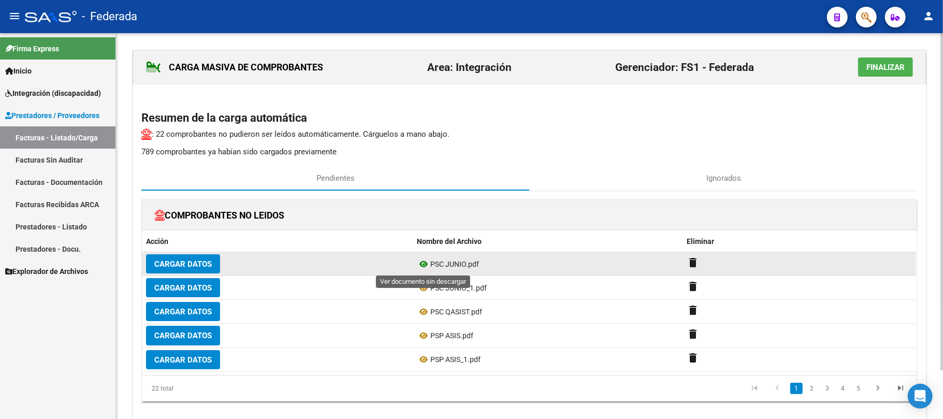
click at [424, 262] on icon at bounding box center [423, 264] width 13 height 12
click at [695, 266] on mat-icon "delete" at bounding box center [693, 262] width 12 height 12
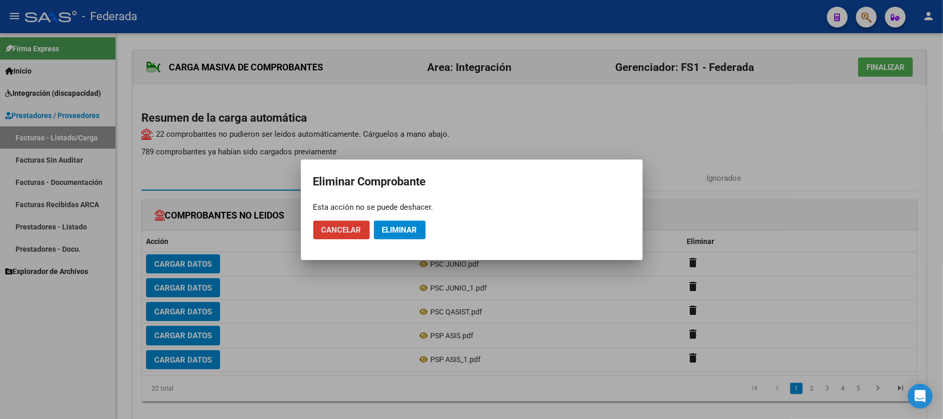
click at [402, 228] on span "Eliminar" at bounding box center [399, 229] width 35 height 9
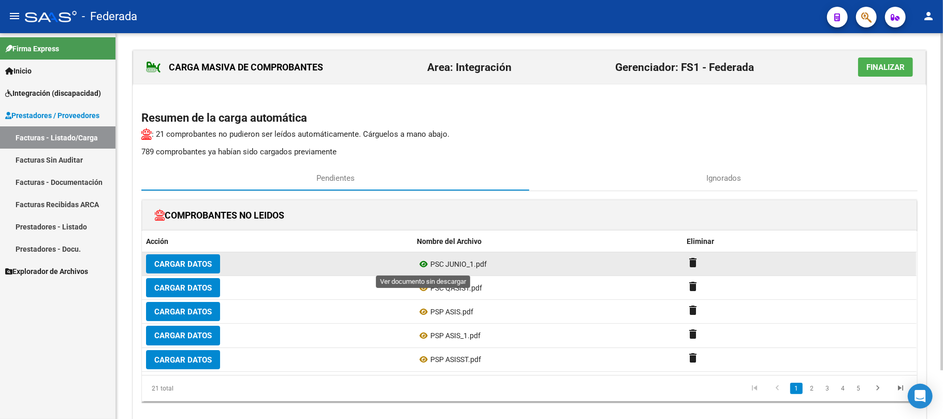
click at [423, 266] on icon at bounding box center [423, 264] width 13 height 12
click at [697, 263] on mat-icon "delete" at bounding box center [693, 262] width 12 height 12
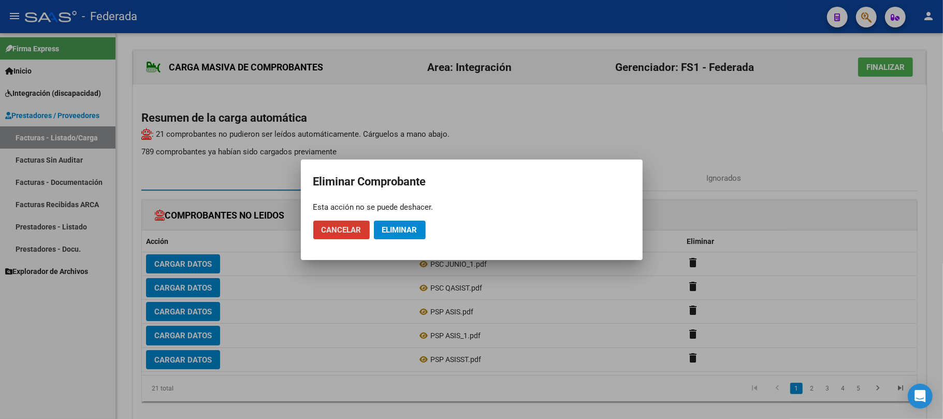
click at [406, 234] on span "Eliminar" at bounding box center [399, 229] width 35 height 9
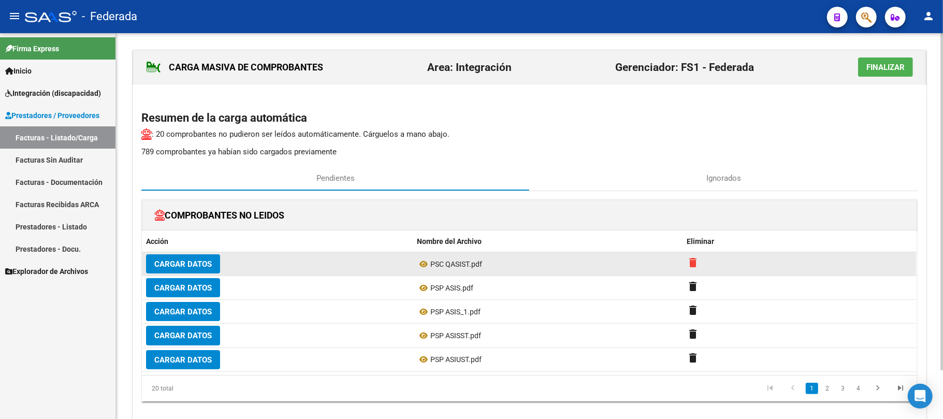
click at [692, 264] on mat-icon "delete" at bounding box center [693, 262] width 12 height 12
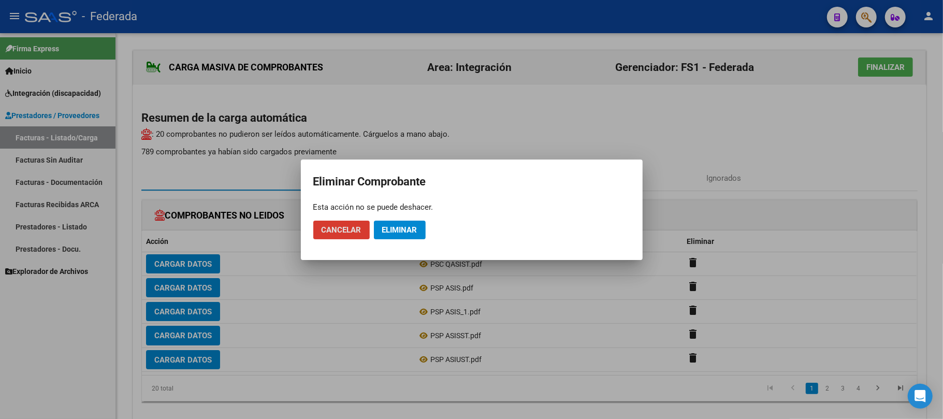
click at [411, 231] on span "Eliminar" at bounding box center [399, 229] width 35 height 9
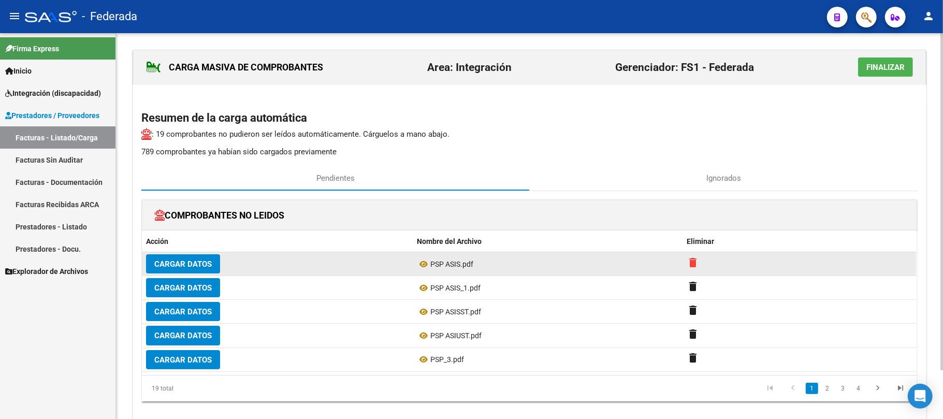
click at [693, 265] on mat-icon "delete" at bounding box center [693, 262] width 12 height 12
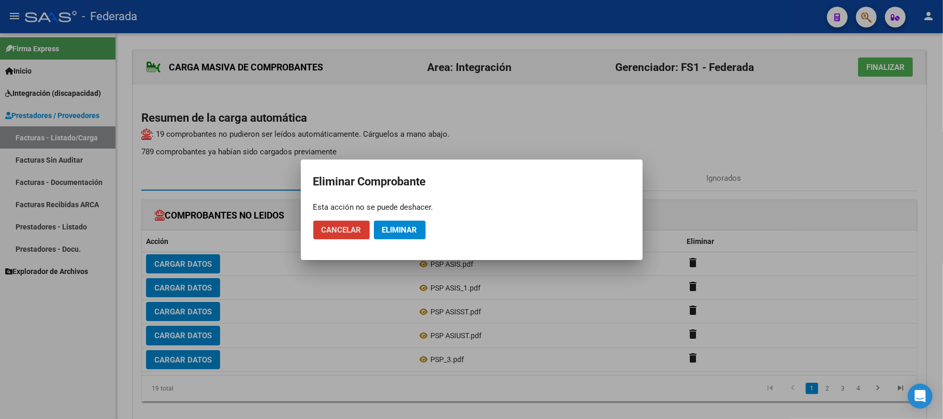
click at [410, 233] on span "Eliminar" at bounding box center [399, 229] width 35 height 9
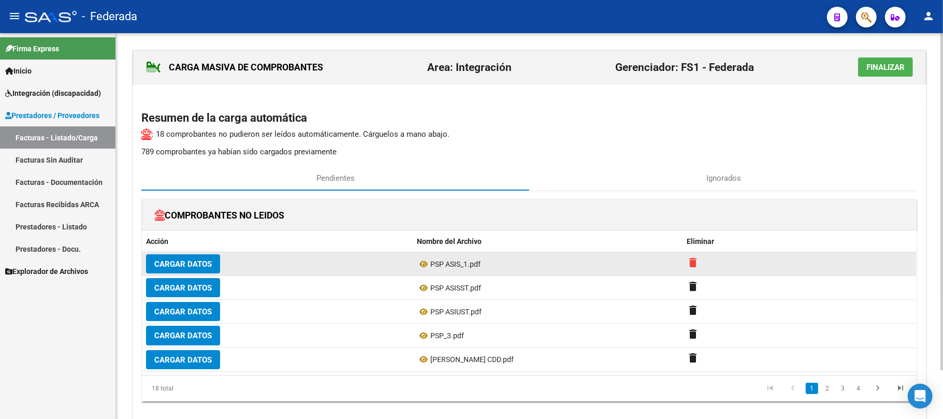
click at [691, 265] on mat-icon "delete" at bounding box center [693, 262] width 12 height 12
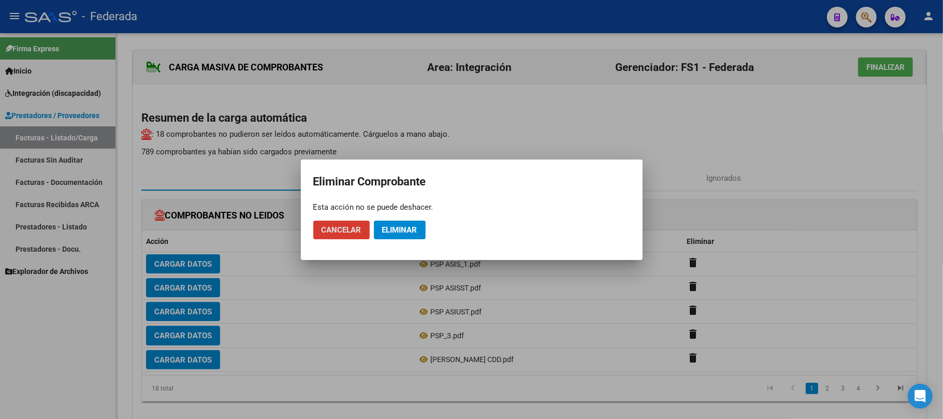
click at [418, 228] on span "Eliminar" at bounding box center [399, 229] width 35 height 9
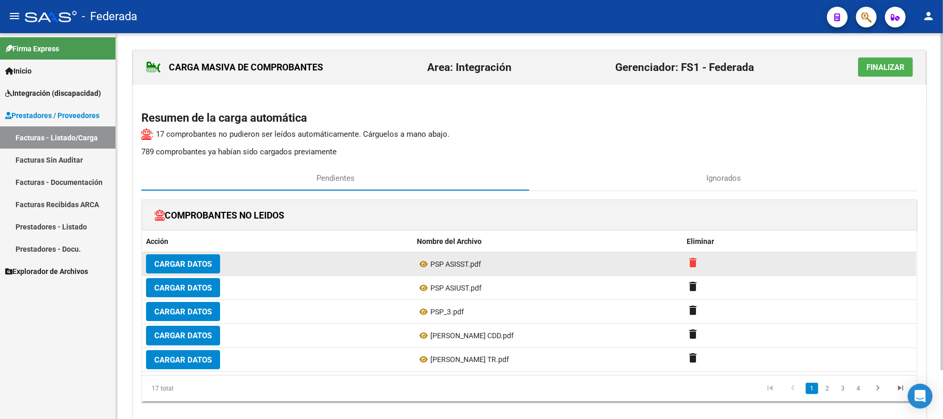
click at [690, 264] on mat-icon "delete" at bounding box center [693, 262] width 12 height 12
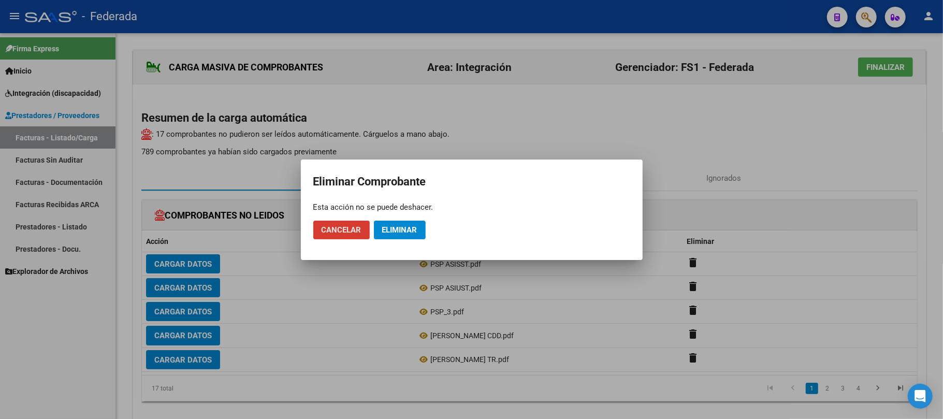
click at [395, 231] on span "Eliminar" at bounding box center [399, 229] width 35 height 9
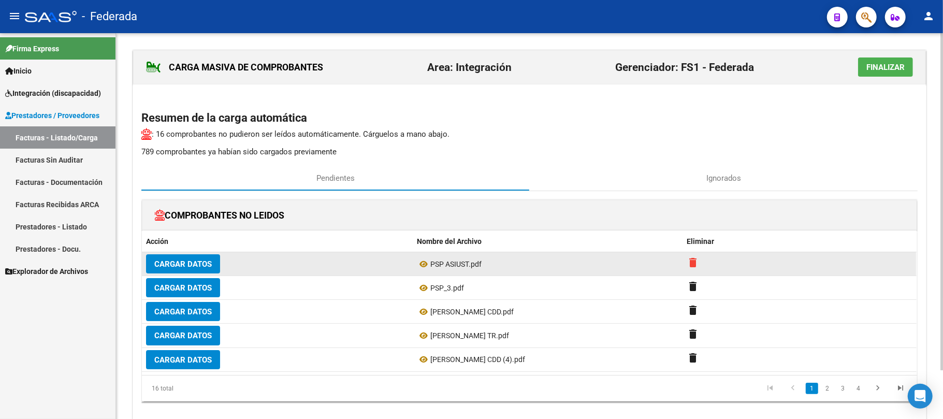
click at [691, 262] on mat-icon "delete" at bounding box center [693, 262] width 12 height 12
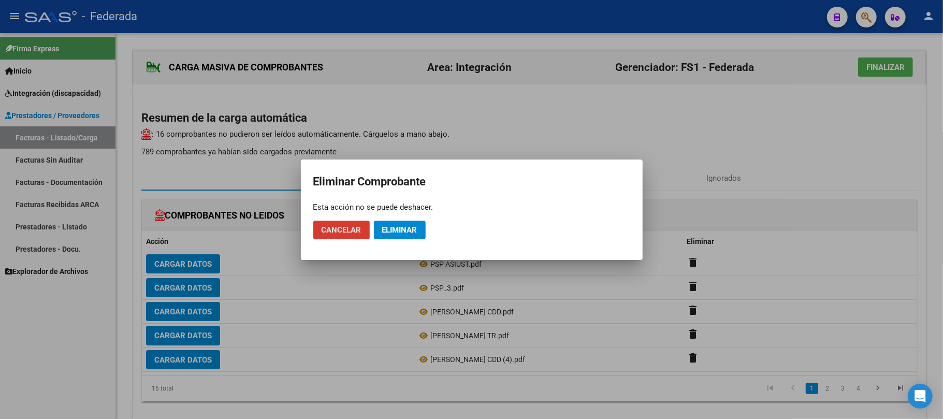
click at [409, 226] on span "Eliminar" at bounding box center [399, 229] width 35 height 9
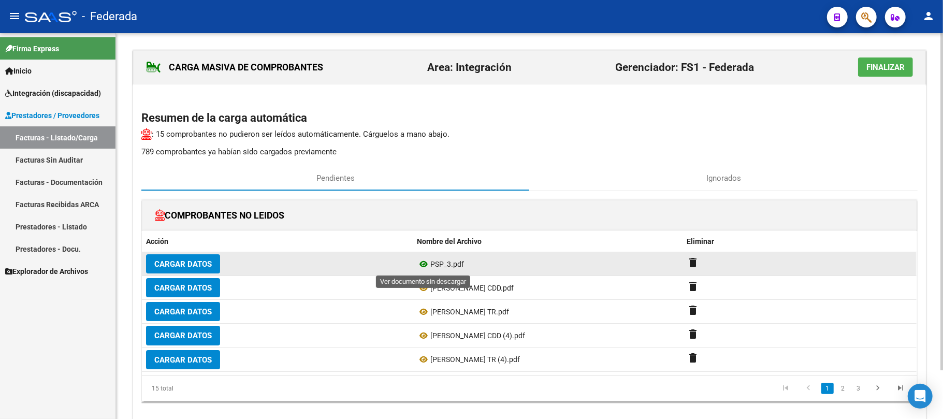
click at [425, 264] on icon at bounding box center [423, 264] width 13 height 12
click at [692, 265] on mat-icon "delete" at bounding box center [693, 262] width 12 height 12
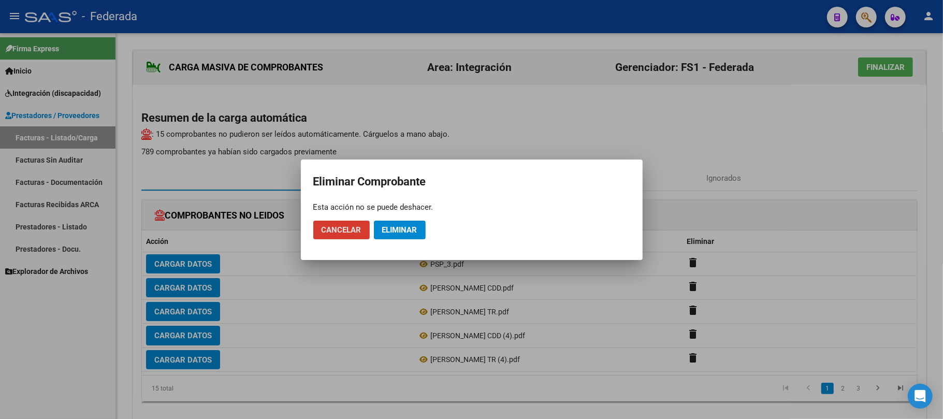
click at [417, 228] on span "Eliminar" at bounding box center [399, 229] width 35 height 9
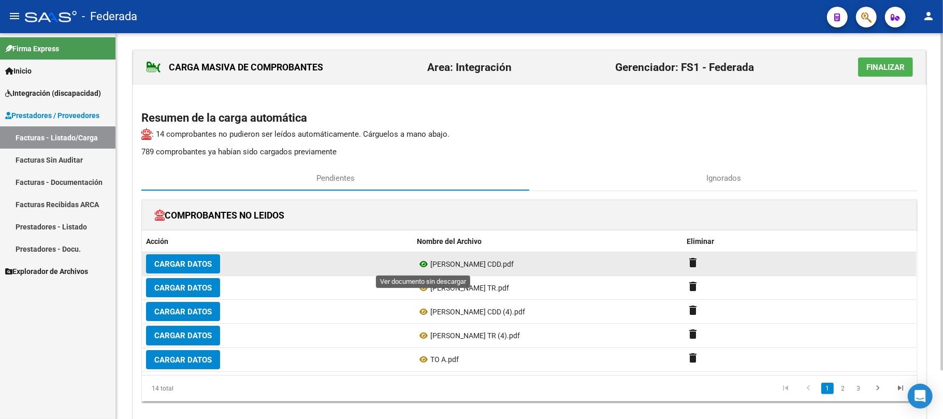
click at [423, 264] on icon at bounding box center [423, 264] width 13 height 12
click at [423, 269] on icon at bounding box center [423, 264] width 13 height 12
click at [692, 267] on mat-icon "delete" at bounding box center [693, 262] width 12 height 12
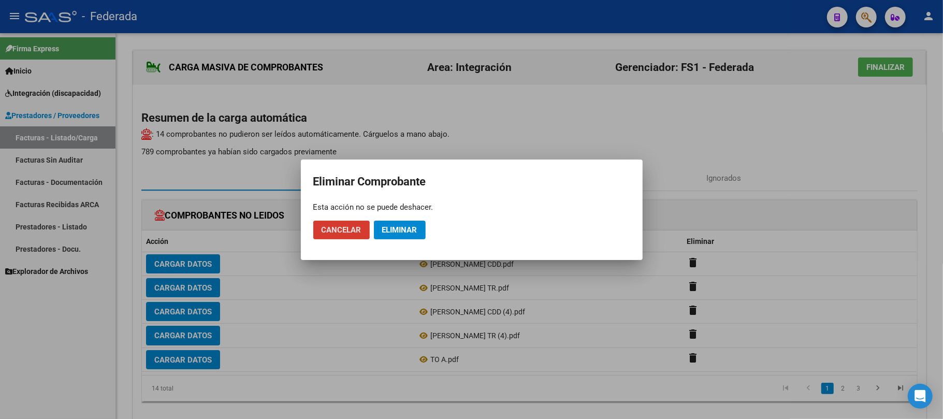
click at [414, 221] on button "Eliminar" at bounding box center [400, 230] width 52 height 19
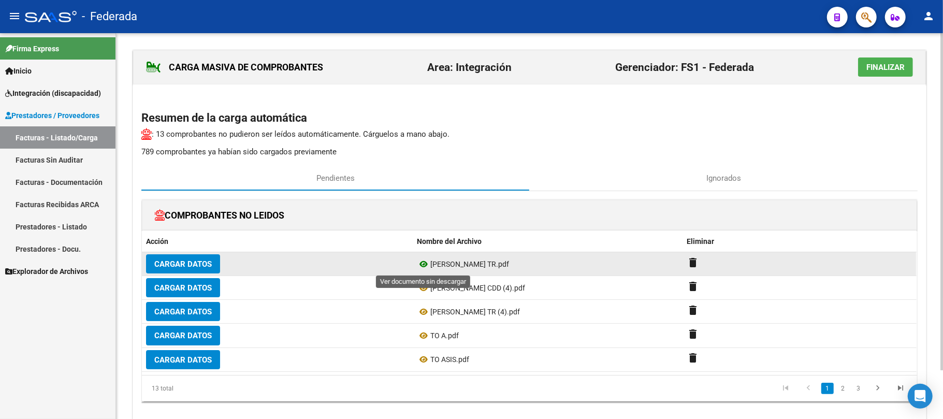
click at [424, 267] on icon at bounding box center [423, 264] width 13 height 12
click at [692, 262] on mat-icon "delete" at bounding box center [693, 262] width 12 height 12
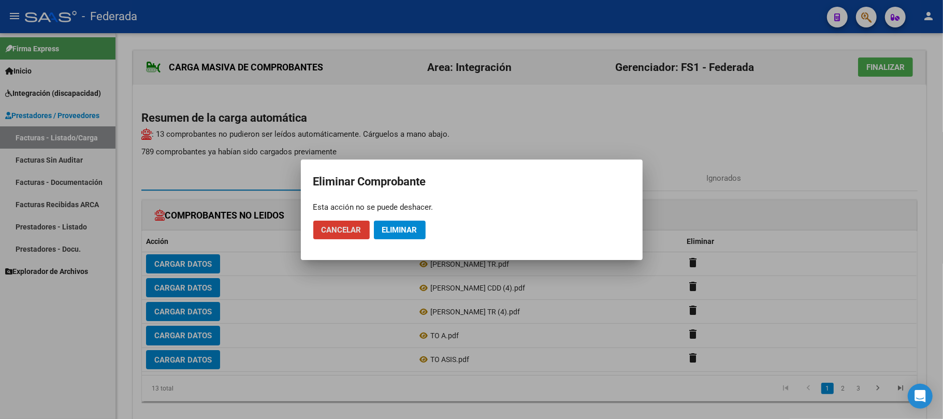
click at [398, 224] on button "Eliminar" at bounding box center [400, 230] width 52 height 19
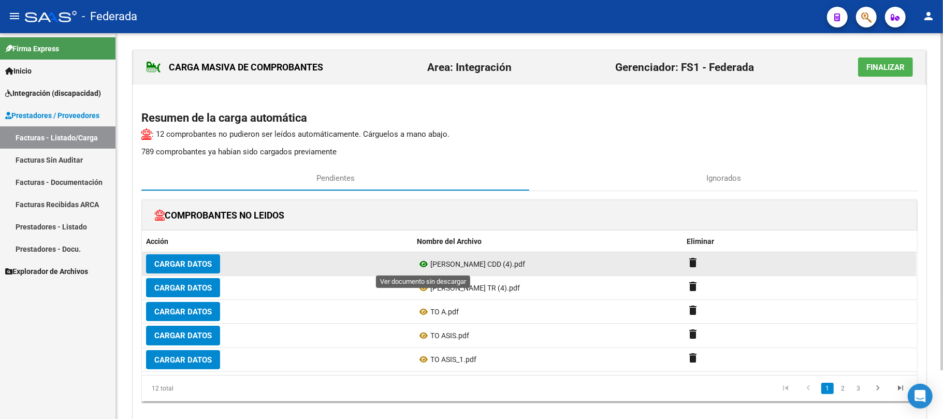
click at [420, 262] on icon at bounding box center [423, 264] width 13 height 12
click at [693, 262] on mat-icon "delete" at bounding box center [693, 262] width 12 height 12
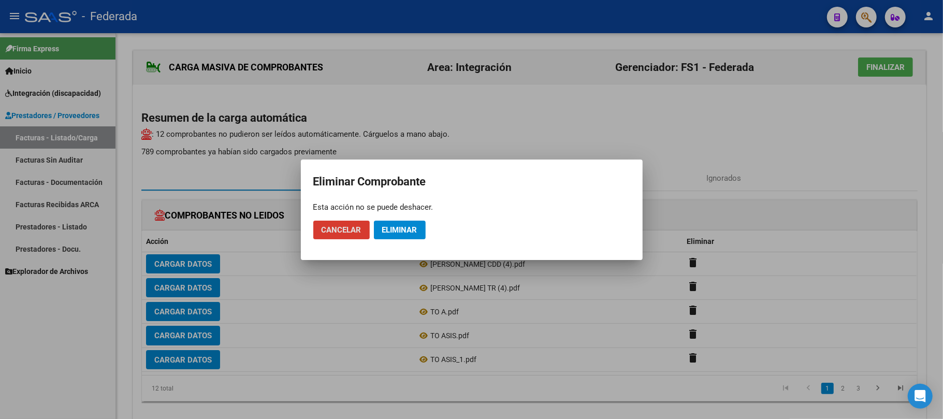
click at [429, 228] on mat-dialog-actions "Cancelar Eliminar" at bounding box center [471, 229] width 317 height 35
click at [415, 229] on span "Eliminar" at bounding box center [399, 229] width 35 height 9
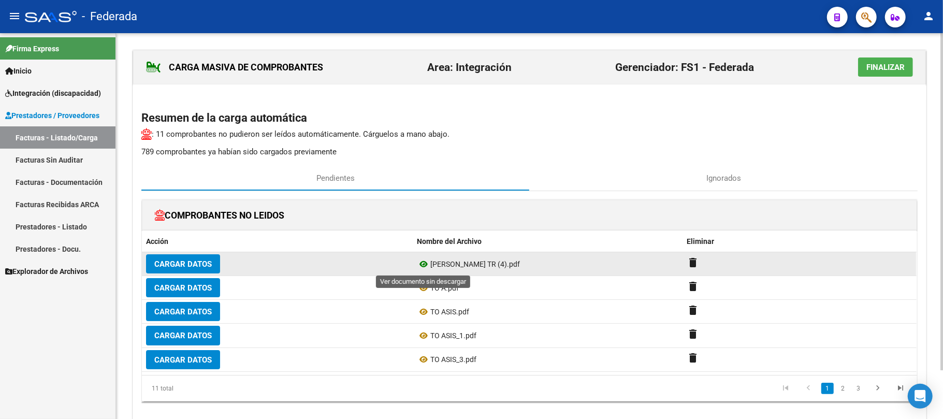
click at [425, 266] on icon at bounding box center [423, 264] width 13 height 12
click at [688, 264] on mat-icon "delete" at bounding box center [693, 262] width 12 height 12
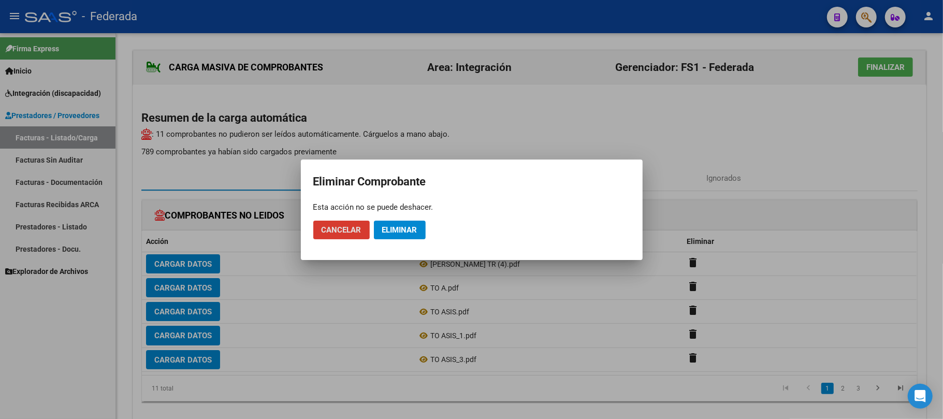
click at [413, 230] on span "Eliminar" at bounding box center [399, 229] width 35 height 9
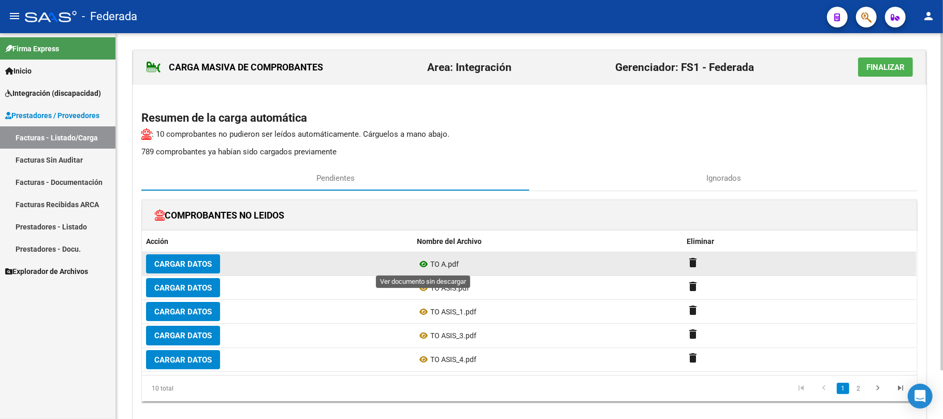
click at [422, 265] on icon at bounding box center [423, 264] width 13 height 12
click at [695, 260] on mat-icon "delete" at bounding box center [693, 262] width 12 height 12
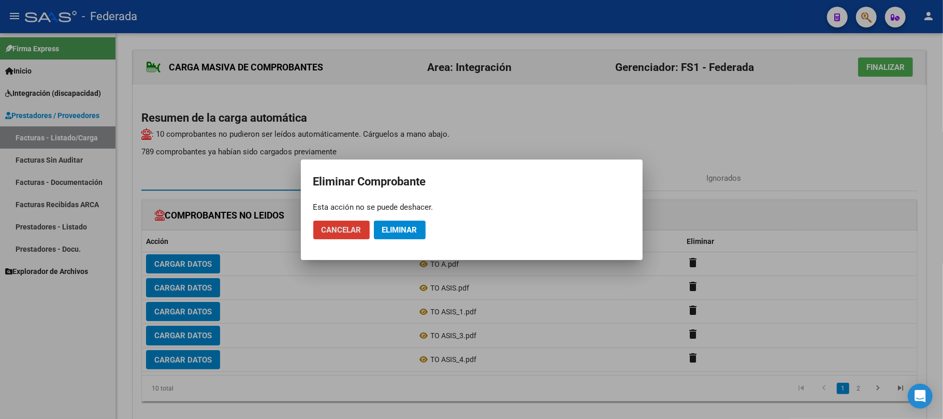
click at [423, 229] on button "Eliminar" at bounding box center [400, 230] width 52 height 19
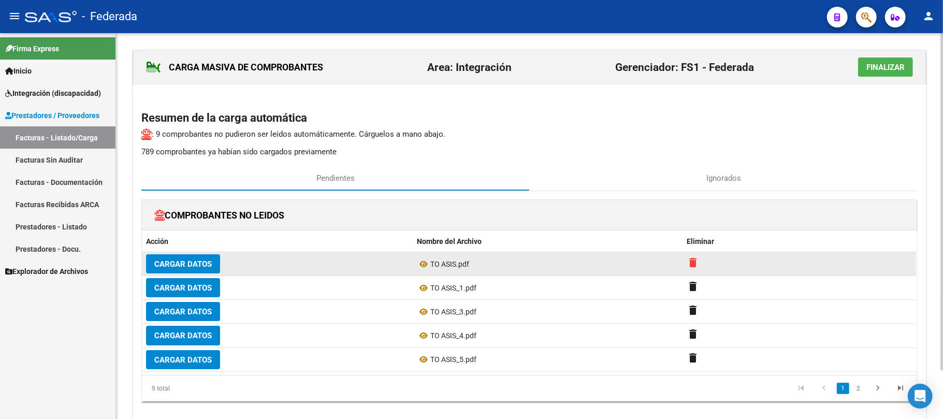
click at [696, 264] on mat-icon "delete" at bounding box center [693, 262] width 12 height 12
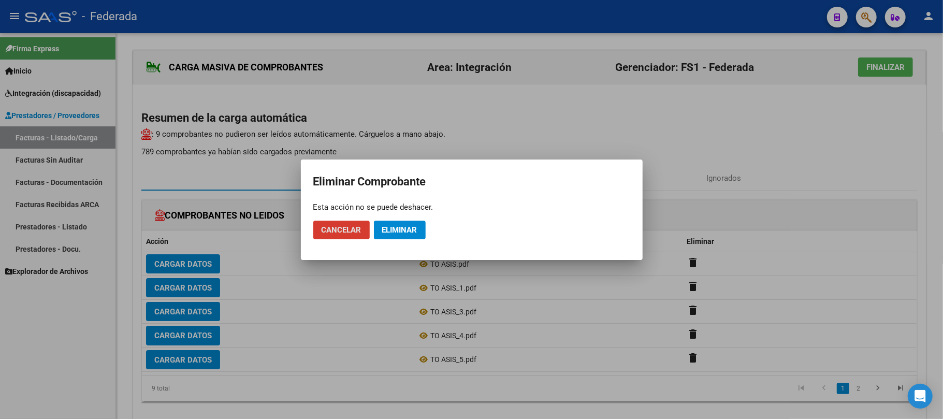
click at [412, 231] on span "Eliminar" at bounding box center [399, 229] width 35 height 9
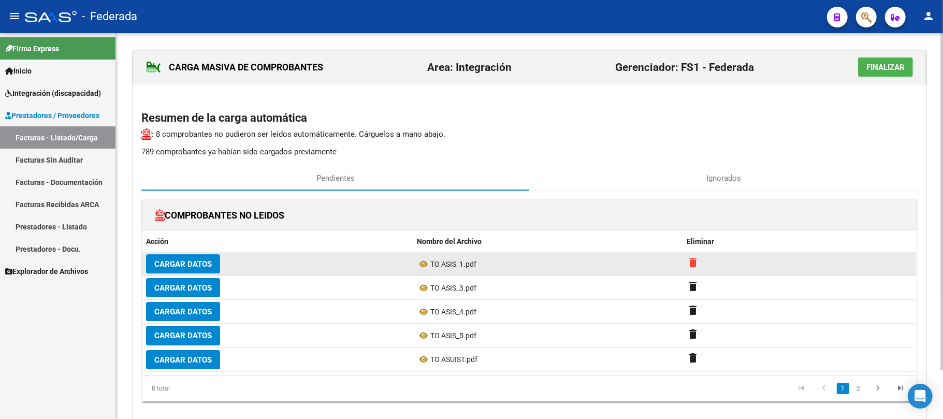
click at [689, 262] on mat-icon "delete" at bounding box center [693, 262] width 12 height 12
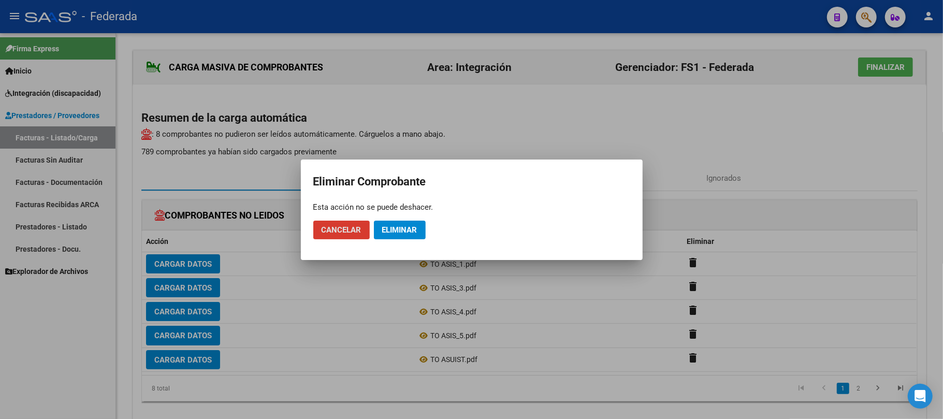
click at [394, 225] on span "Eliminar" at bounding box center [399, 229] width 35 height 9
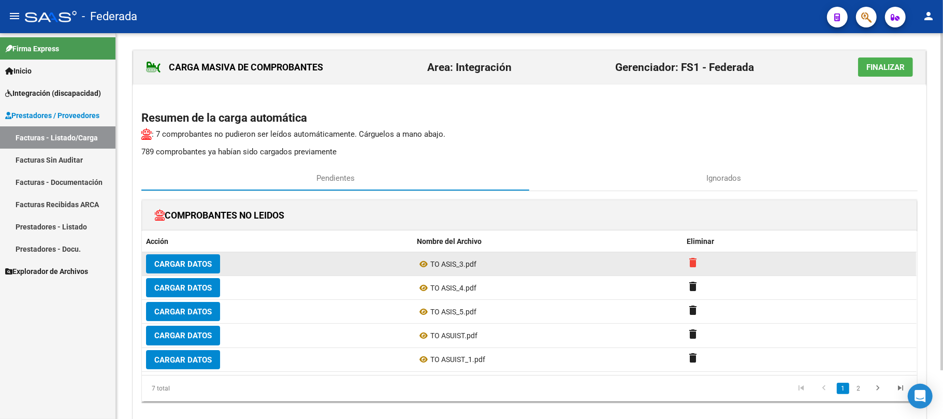
click at [696, 264] on mat-icon "delete" at bounding box center [693, 262] width 12 height 12
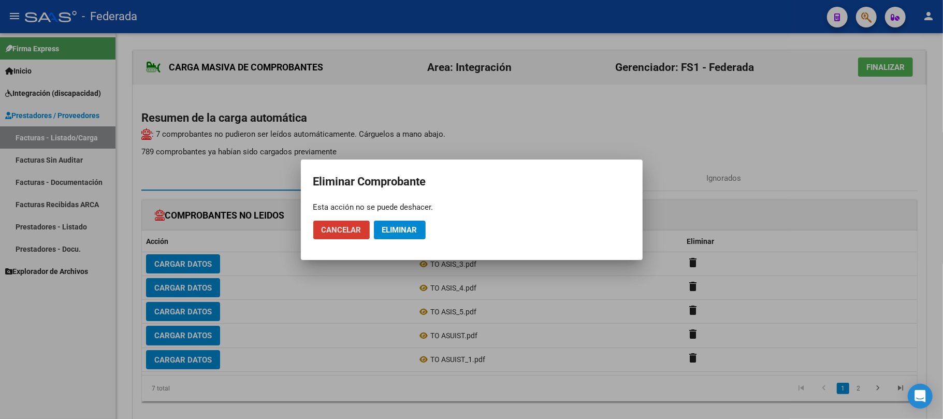
click at [420, 228] on button "Eliminar" at bounding box center [400, 230] width 52 height 19
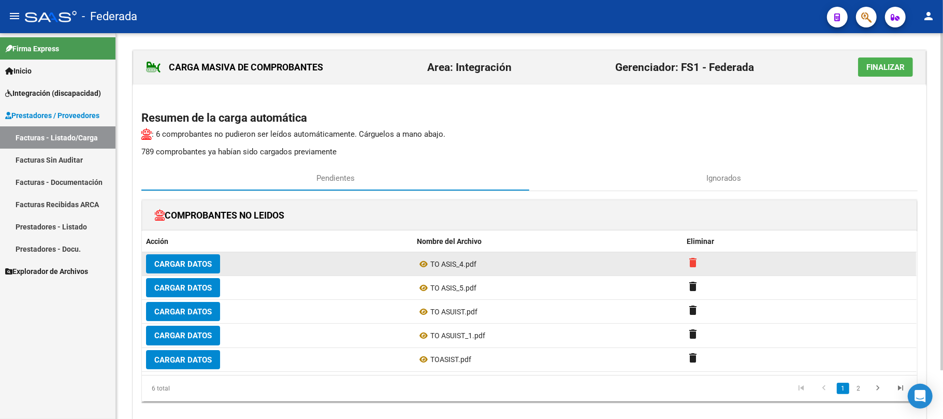
click at [695, 262] on mat-icon "delete" at bounding box center [693, 262] width 12 height 12
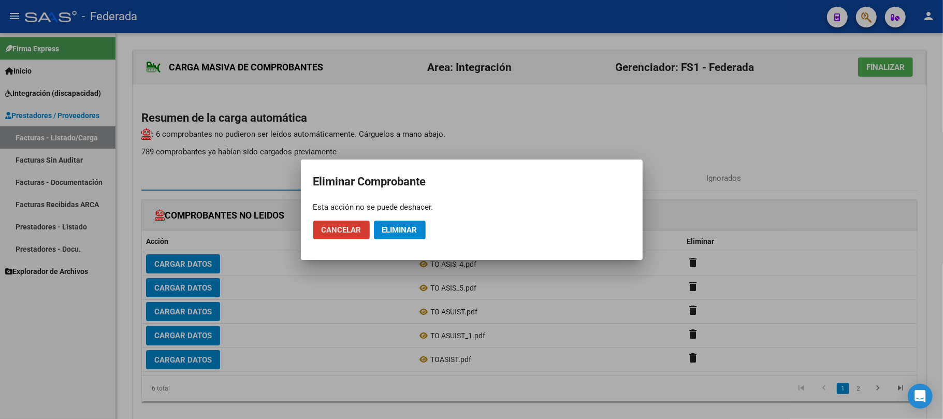
click at [411, 233] on span "Eliminar" at bounding box center [399, 229] width 35 height 9
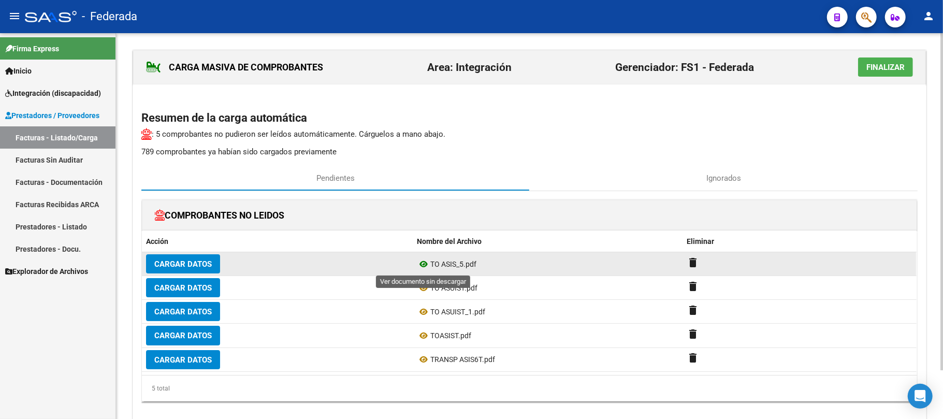
click at [423, 261] on icon at bounding box center [423, 264] width 13 height 12
click at [691, 267] on mat-icon "delete" at bounding box center [693, 262] width 12 height 12
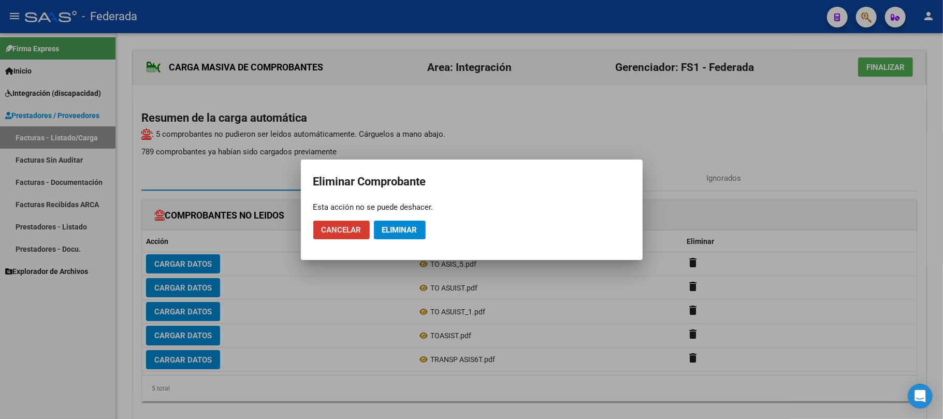
click at [430, 231] on mat-dialog-actions "Cancelar Eliminar" at bounding box center [471, 229] width 317 height 35
click at [409, 228] on span "Eliminar" at bounding box center [399, 229] width 35 height 9
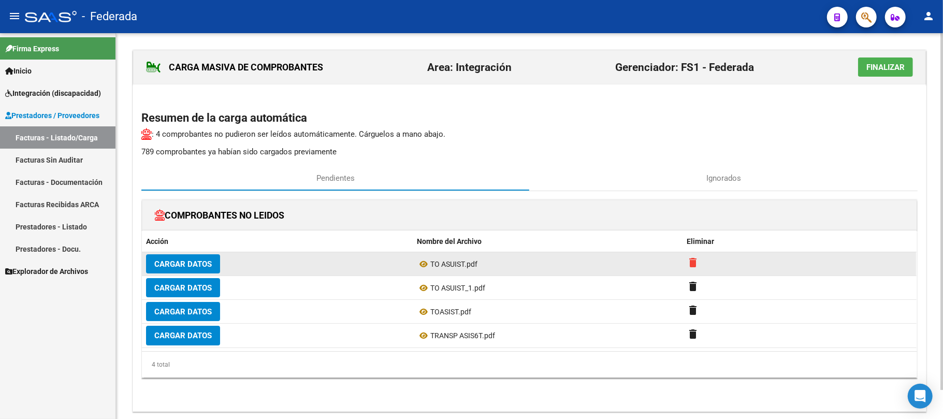
click at [692, 264] on mat-icon "delete" at bounding box center [693, 262] width 12 height 12
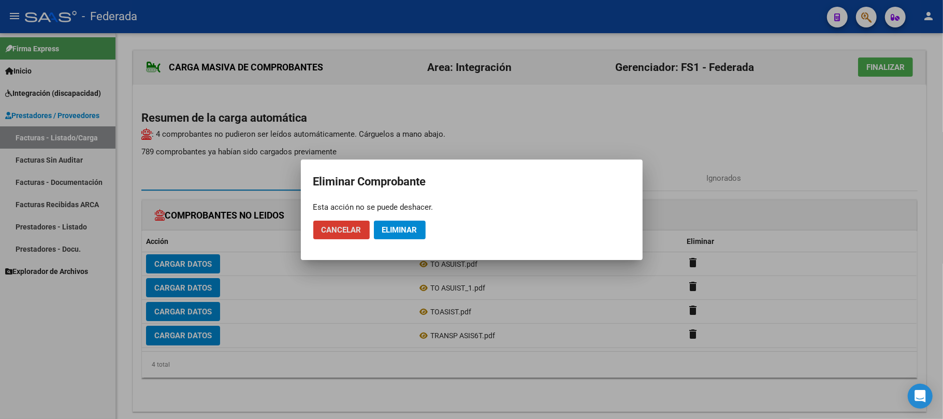
click at [413, 235] on button "Eliminar" at bounding box center [400, 230] width 52 height 19
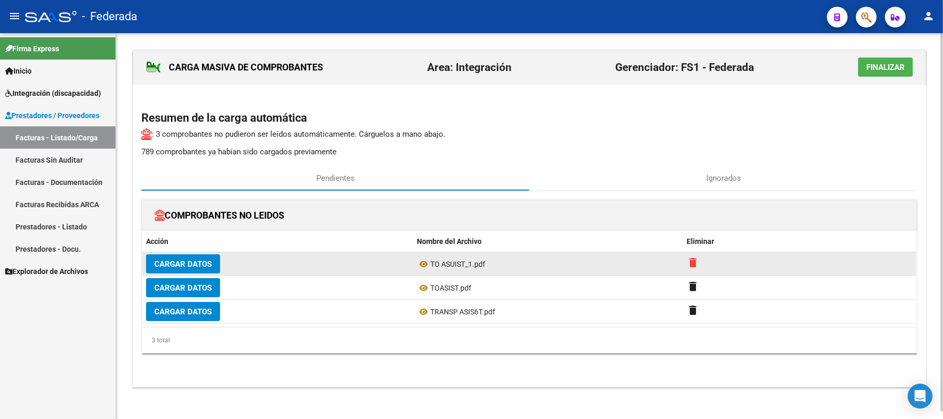
click at [691, 263] on mat-icon "delete" at bounding box center [693, 262] width 12 height 12
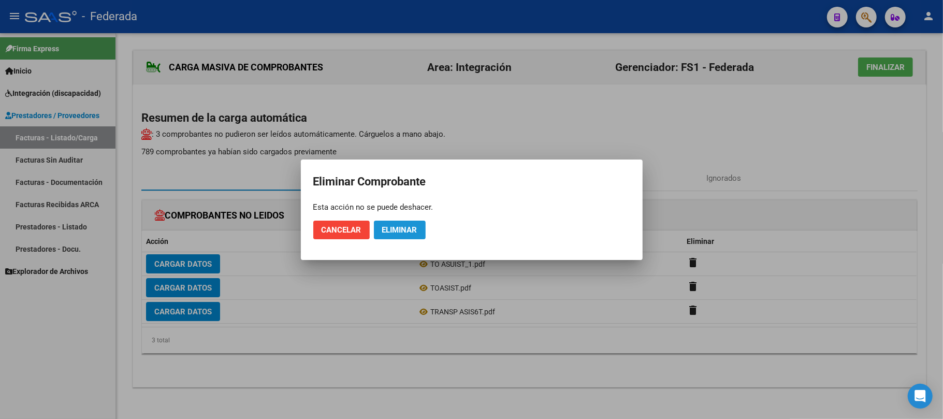
click at [409, 224] on button "Eliminar" at bounding box center [400, 230] width 52 height 19
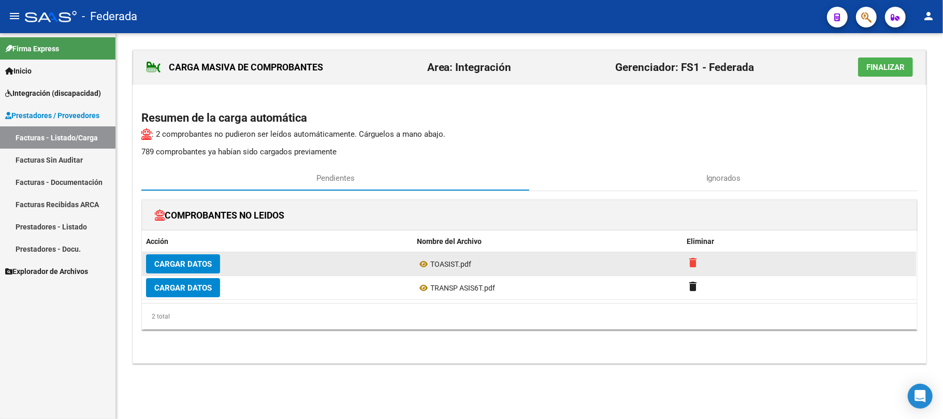
click at [688, 264] on mat-icon "delete" at bounding box center [693, 262] width 12 height 12
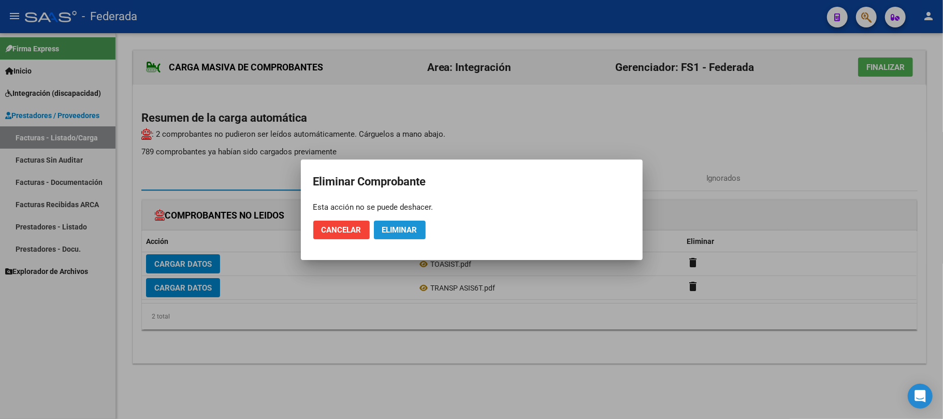
click at [406, 231] on span "Eliminar" at bounding box center [399, 229] width 35 height 9
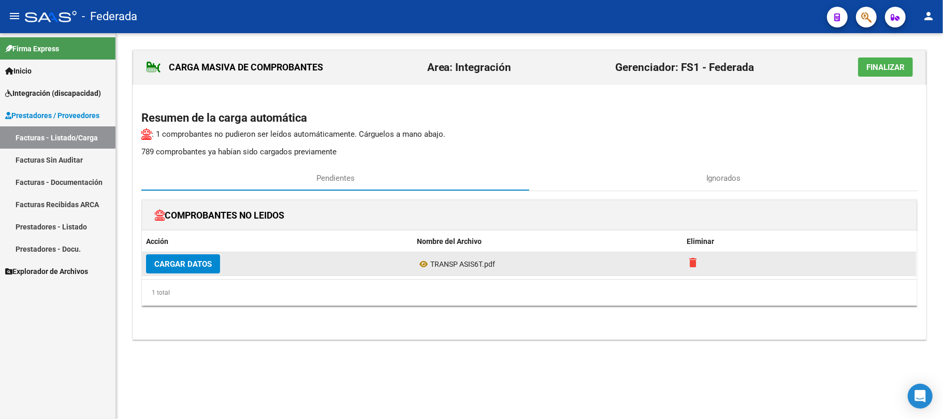
click at [695, 263] on mat-icon "delete" at bounding box center [693, 262] width 12 height 12
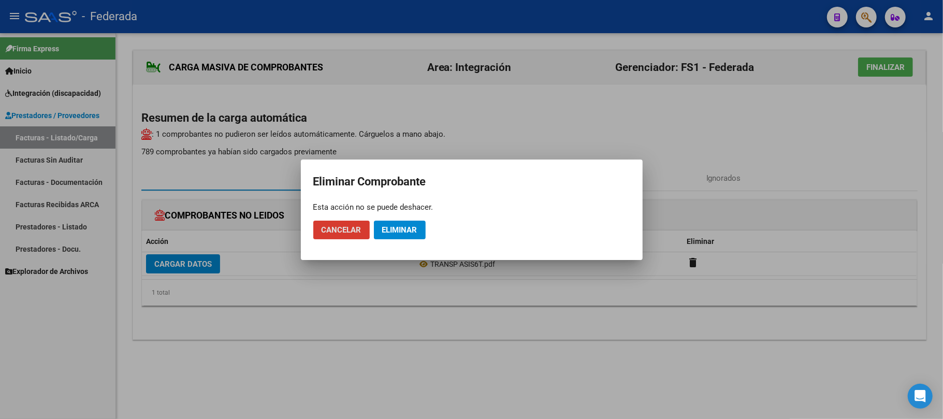
click at [411, 231] on span "Eliminar" at bounding box center [399, 229] width 35 height 9
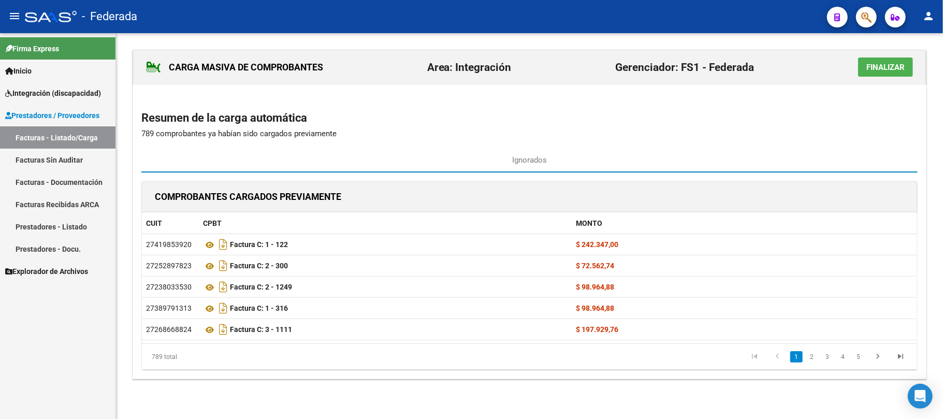
click at [860, 71] on button "Finalizar" at bounding box center [885, 67] width 55 height 19
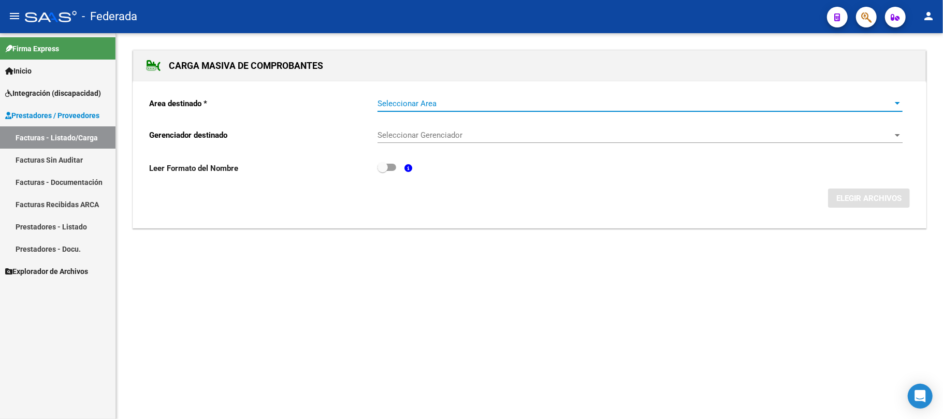
click at [502, 104] on span "Seleccionar Area" at bounding box center [636, 103] width 516 height 9
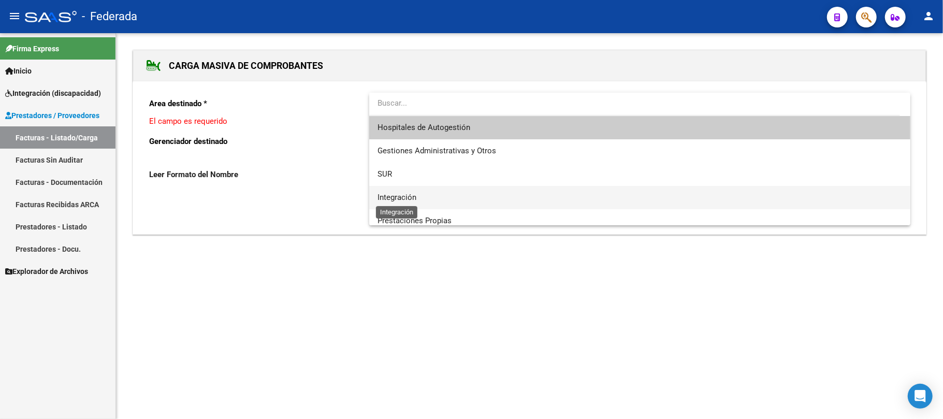
click at [403, 194] on span "Integración" at bounding box center [397, 197] width 39 height 9
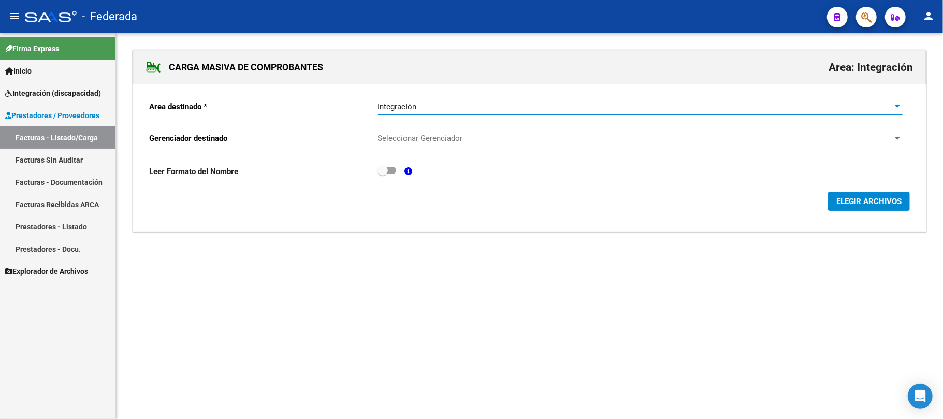
click at [421, 139] on span "Seleccionar Gerenciador" at bounding box center [636, 138] width 516 height 9
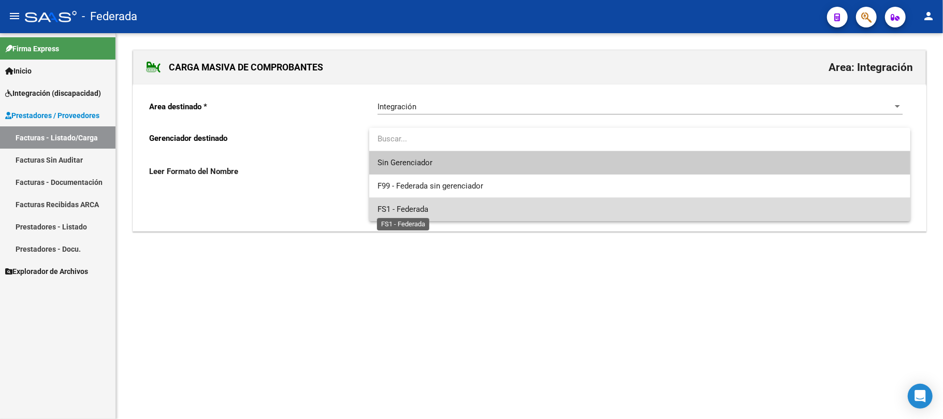
click at [399, 208] on span "FS1 - Federada" at bounding box center [403, 209] width 51 height 9
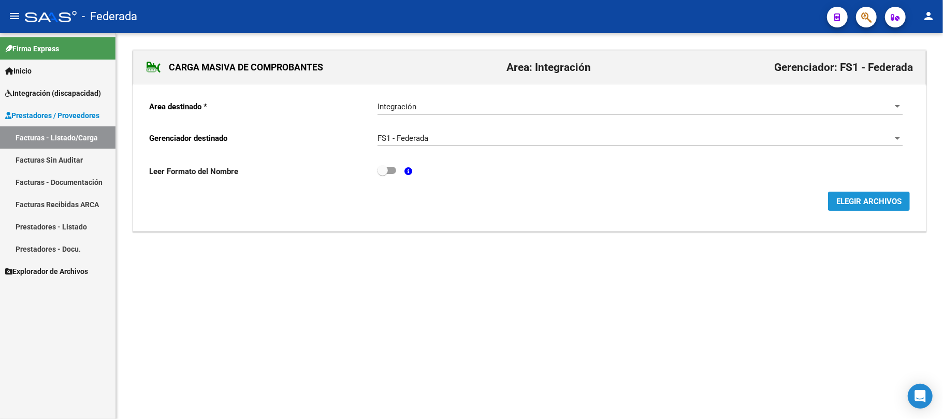
click at [831, 206] on button "ELEGIR ARCHIVOS" at bounding box center [869, 201] width 82 height 19
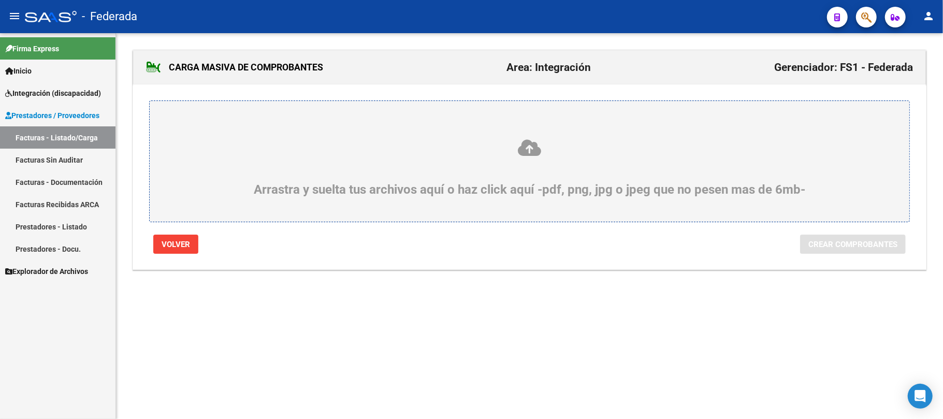
click at [533, 150] on icon at bounding box center [530, 147] width 710 height 19
click at [0, 0] on input "Arrastra y suelta tus archivos aquí o haz click aquí -pdf, png, jpg o jpeg que …" at bounding box center [0, 0] width 0 height 0
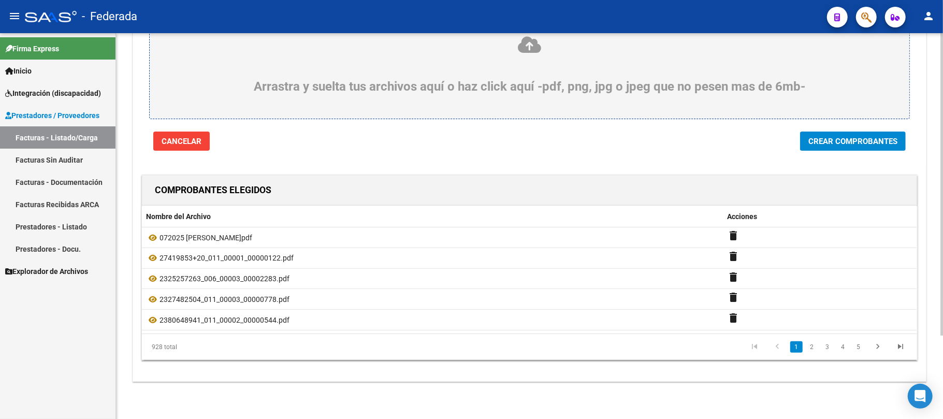
scroll to position [37, 0]
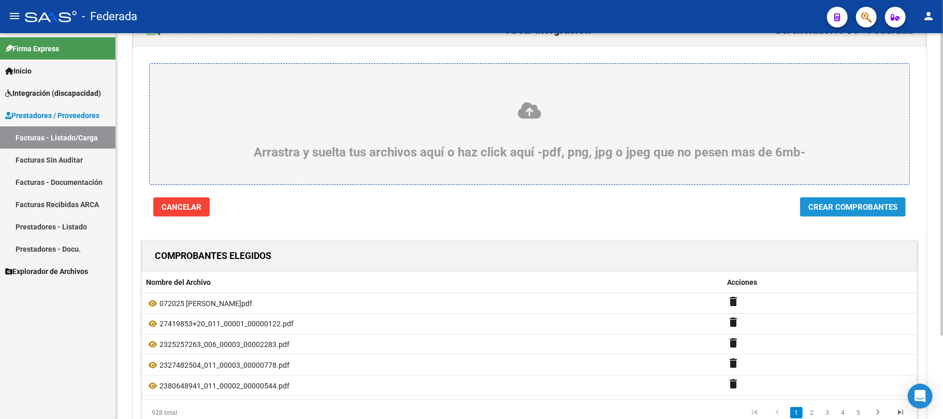
click at [821, 210] on span "Crear Comprobantes" at bounding box center [853, 207] width 89 height 9
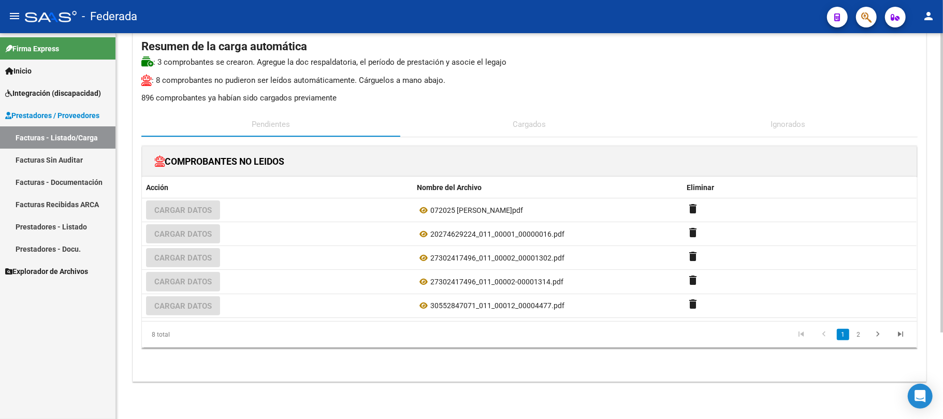
scroll to position [42, 0]
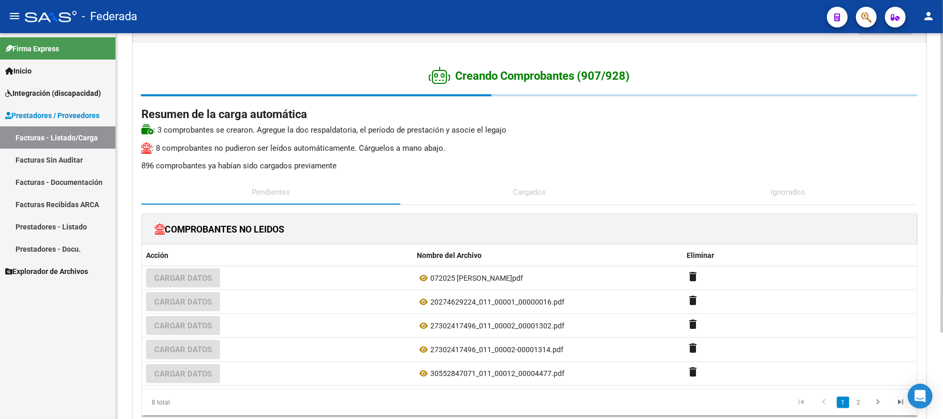
click at [275, 196] on span "Pendientes" at bounding box center [271, 191] width 38 height 11
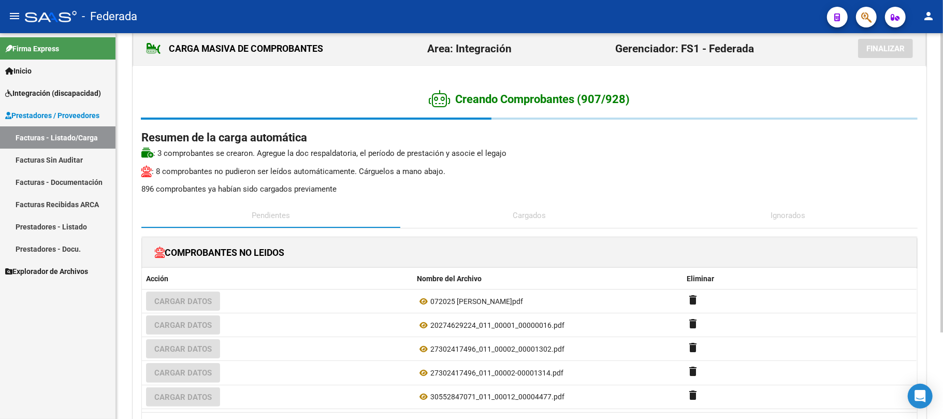
scroll to position [0, 0]
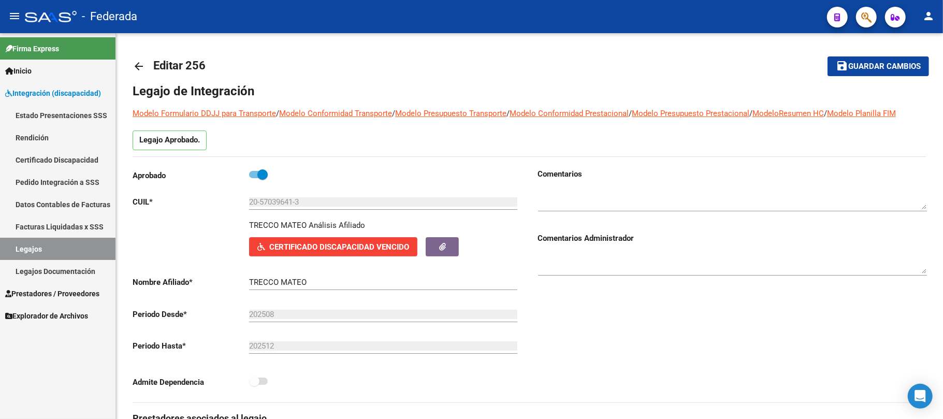
scroll to position [207, 0]
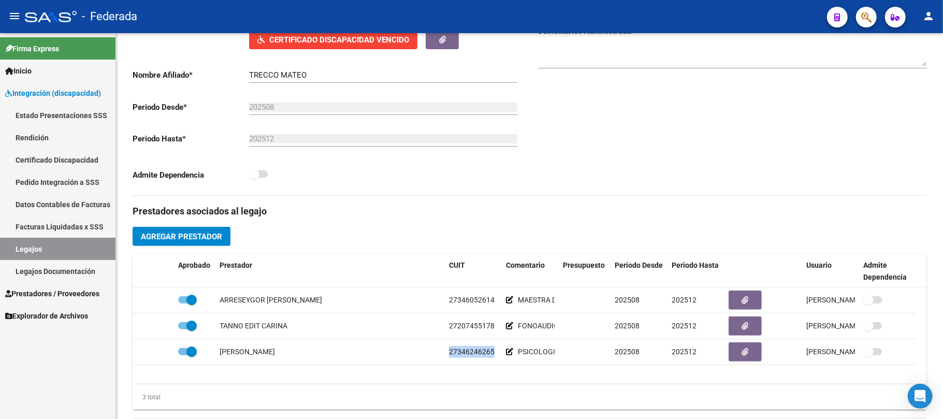
click at [83, 239] on link "Legajos" at bounding box center [58, 249] width 116 height 22
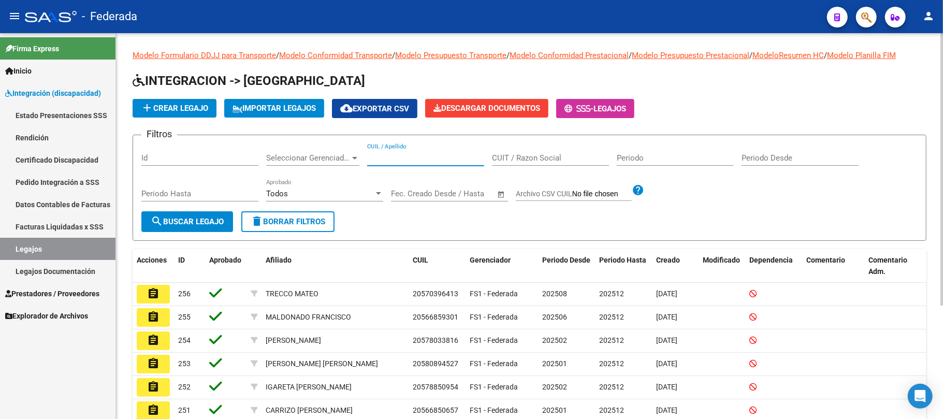
click at [396, 160] on input "CUIL / Apellido" at bounding box center [425, 157] width 117 height 9
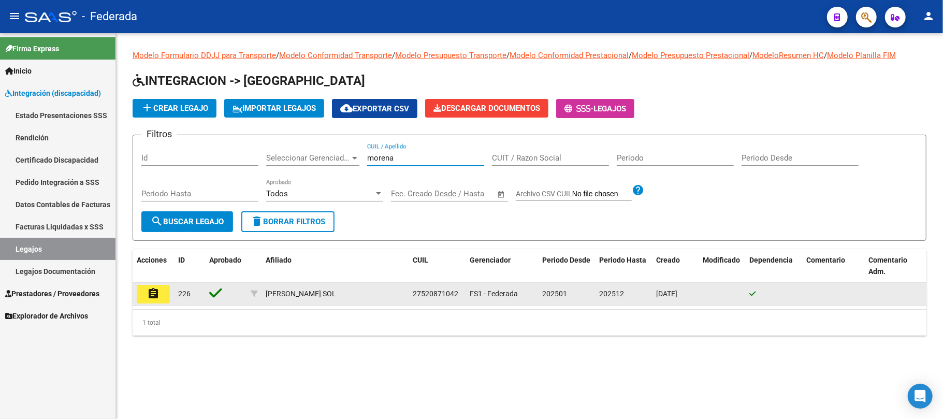
type input "morena"
click at [434, 295] on span "27520871042" at bounding box center [436, 294] width 46 height 8
click at [434, 296] on span "27520871042" at bounding box center [436, 294] width 46 height 8
copy span "27520871042"
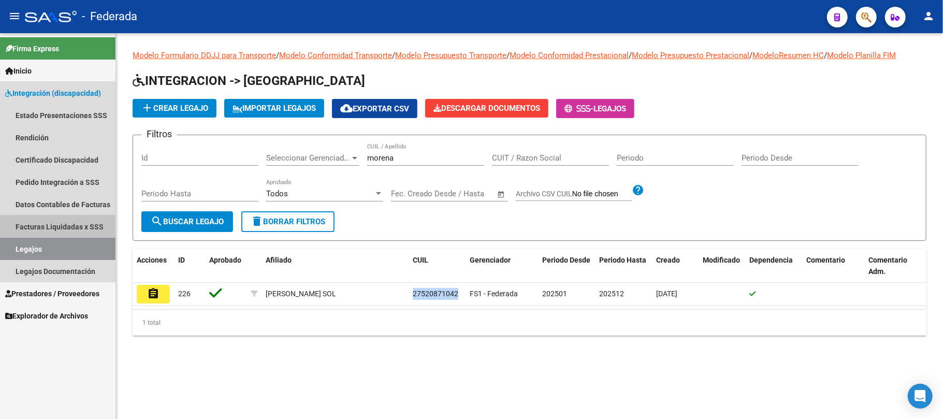
click at [55, 218] on link "Facturas Liquidadas x SSS" at bounding box center [58, 227] width 116 height 22
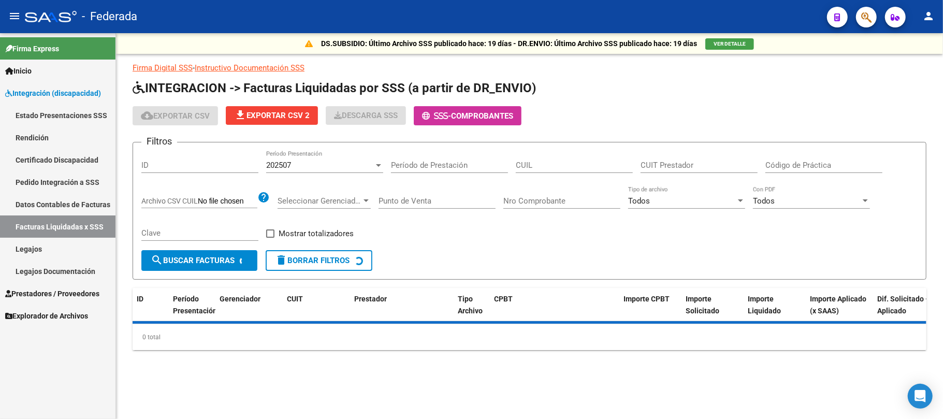
click at [582, 163] on input "CUIL" at bounding box center [574, 165] width 117 height 9
paste input "27-52087104-2"
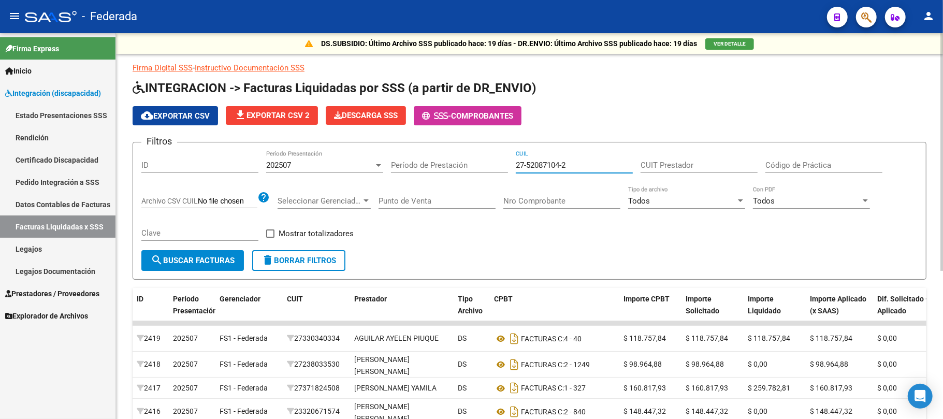
type input "27-52087104-2"
click at [299, 162] on div "202507" at bounding box center [320, 165] width 108 height 9
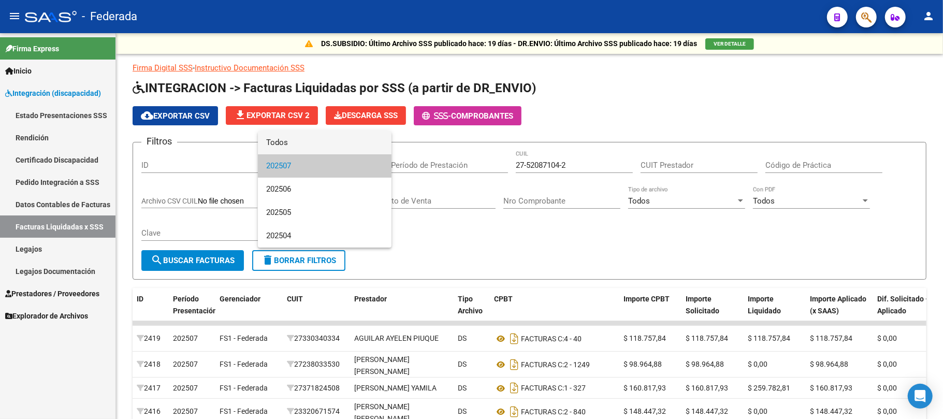
click at [298, 150] on span "Todos" at bounding box center [324, 142] width 117 height 23
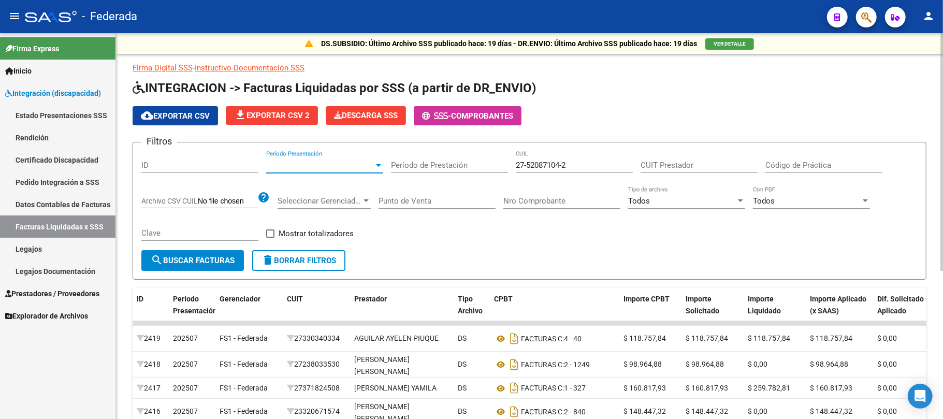
click at [196, 255] on button "search Buscar Facturas" at bounding box center [192, 260] width 103 height 21
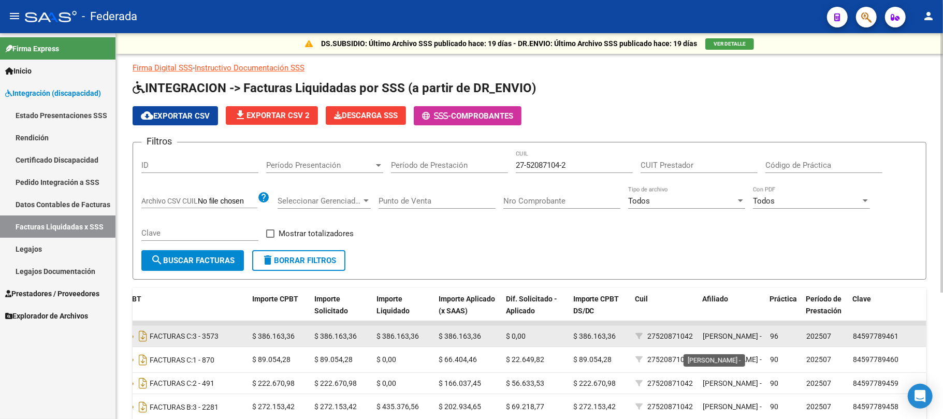
click at [709, 332] on span "GARCIA, SOL MORENA -" at bounding box center [732, 336] width 59 height 8
click at [707, 340] on span "GARCIA, SOL MORENA -" at bounding box center [732, 336] width 59 height 8
copy span "MORENA"
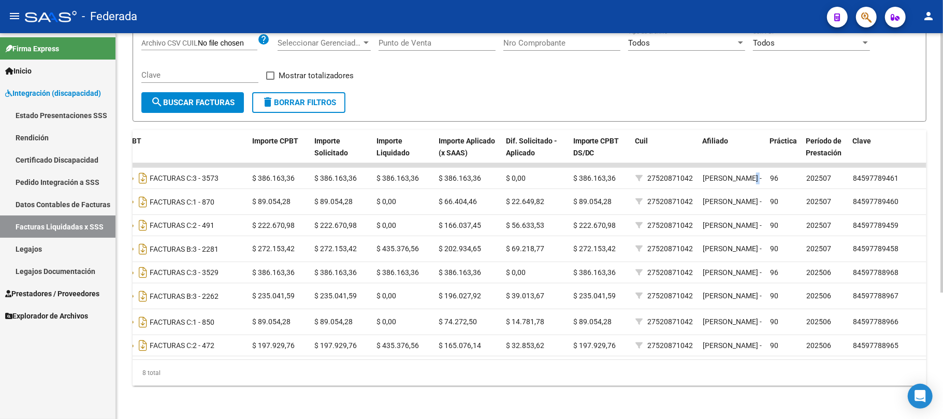
scroll to position [188, 0]
drag, startPoint x: 780, startPoint y: 342, endPoint x: 488, endPoint y: 349, distance: 292.2
click at [488, 349] on datatable-body "2305 202507 FS1 - Federada 20342389407 TURLIONE MARCOS JOSE DS FACTURAS C: 3 - …" at bounding box center [530, 261] width 794 height 196
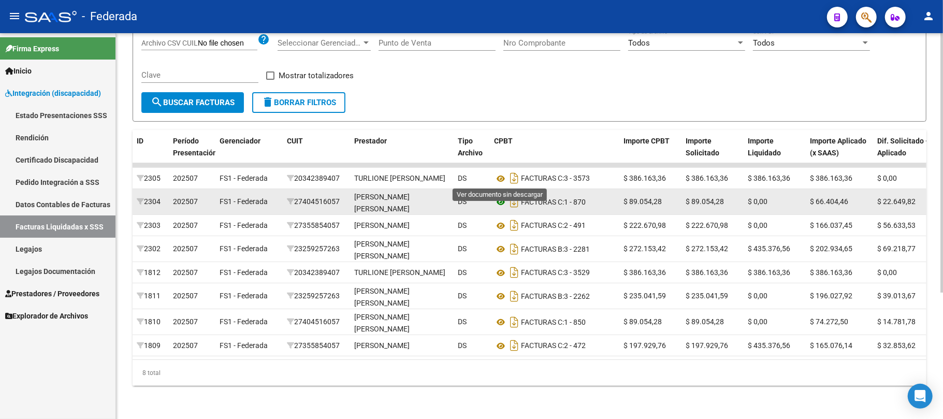
scroll to position [119, 0]
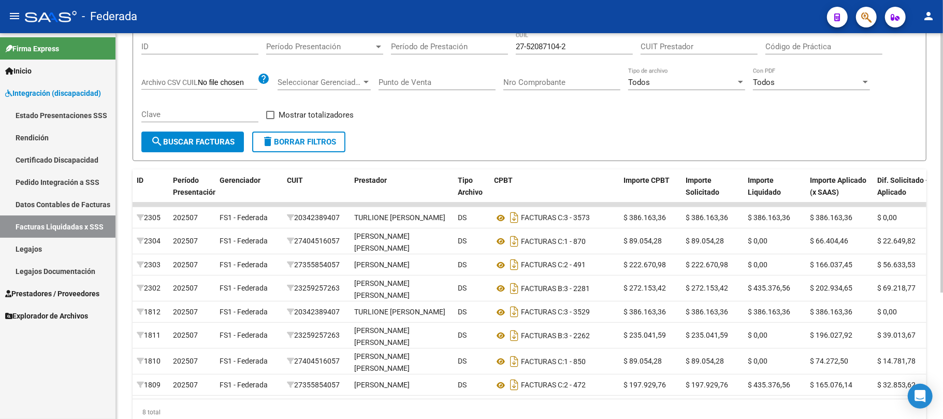
click at [270, 117] on span at bounding box center [270, 115] width 8 height 8
click at [270, 119] on input "Mostrar totalizadores" at bounding box center [270, 119] width 1 height 1
checkbox input "true"
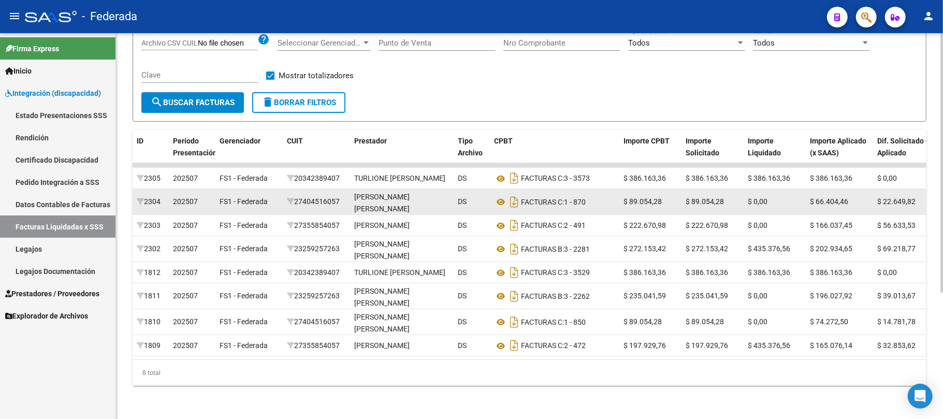
scroll to position [188, 0]
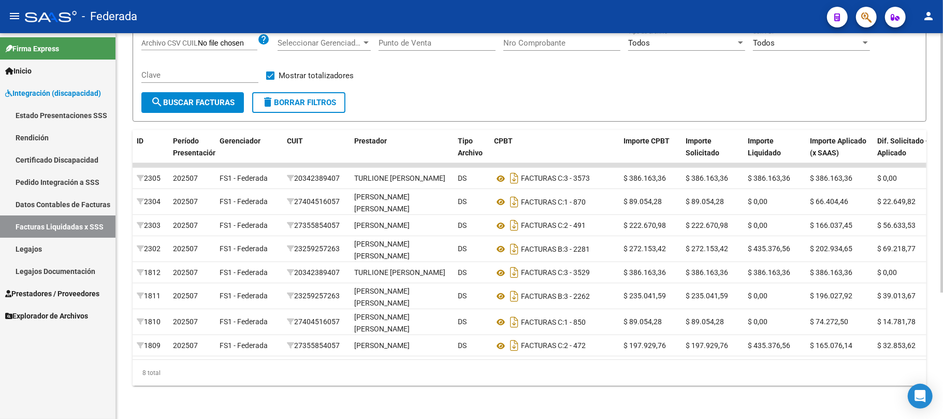
click at [205, 98] on span "search Buscar Facturas" at bounding box center [193, 102] width 84 height 9
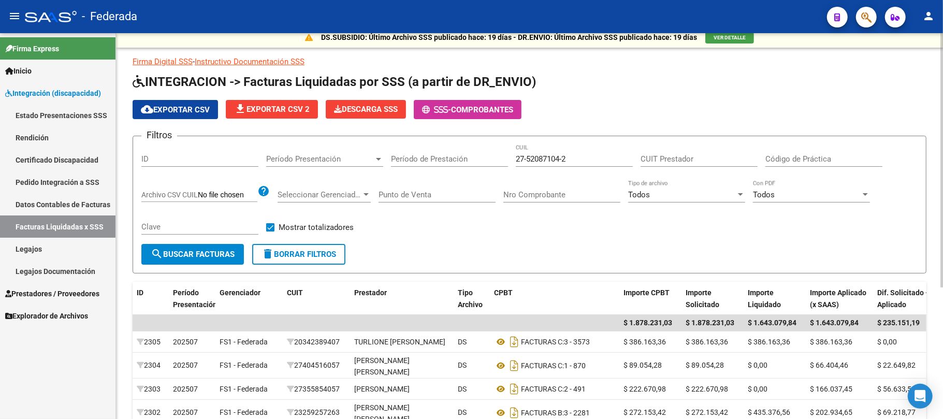
scroll to position [0, 0]
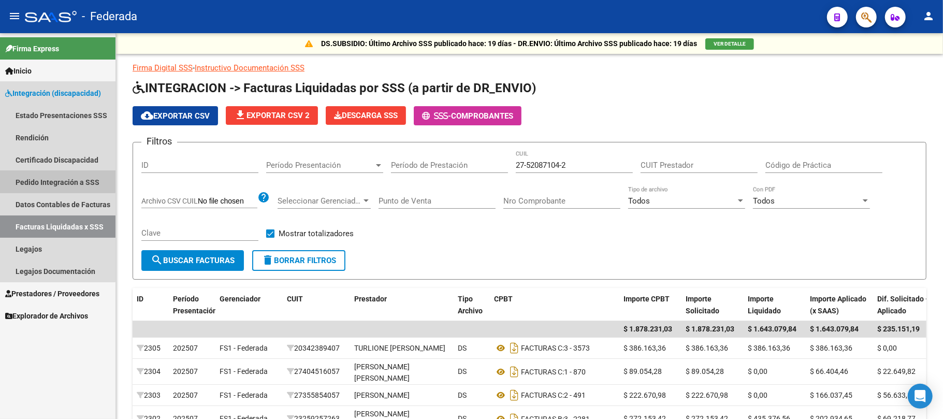
click at [56, 181] on link "Pedido Integración a SSS" at bounding box center [58, 182] width 116 height 22
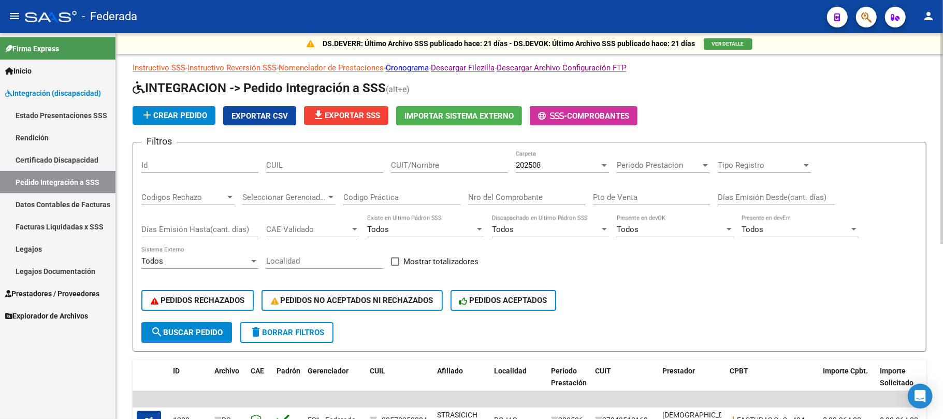
click at [427, 168] on input "CUIT/Nombre" at bounding box center [449, 165] width 117 height 9
click at [311, 167] on input "CUIL" at bounding box center [324, 165] width 117 height 9
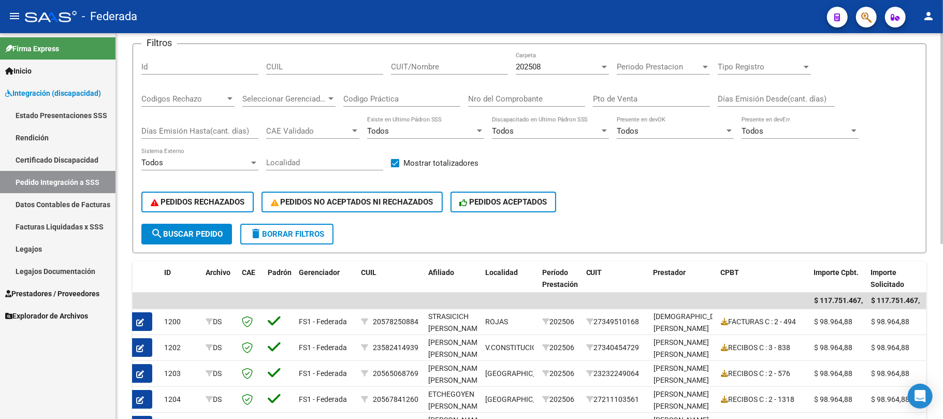
scroll to position [69, 0]
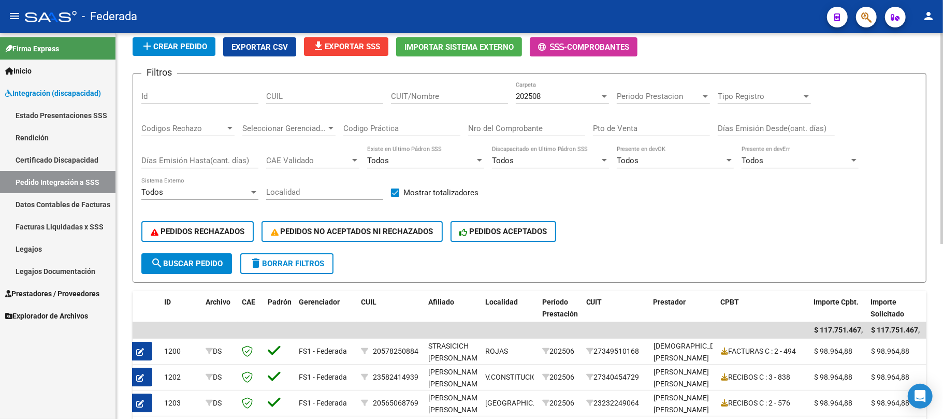
click at [339, 97] on input "CUIL" at bounding box center [324, 96] width 117 height 9
paste input "27520871042"
type input "27520871042"
click at [220, 262] on span "search Buscar Pedido" at bounding box center [187, 263] width 72 height 9
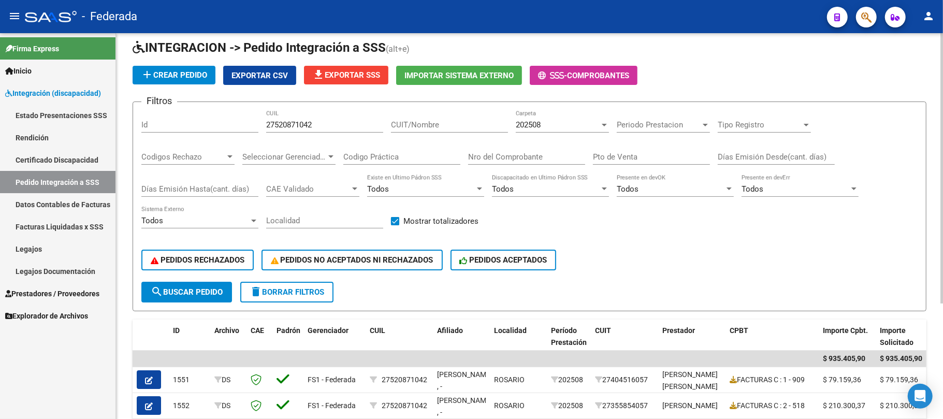
scroll to position [27, 0]
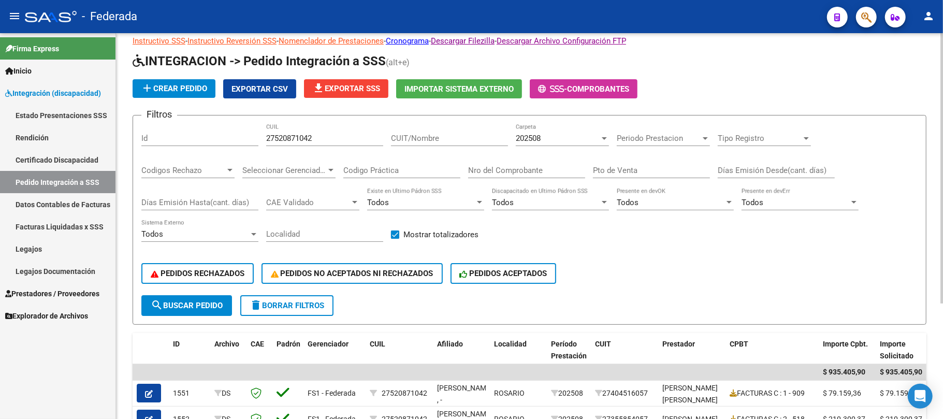
click at [545, 140] on div "202508" at bounding box center [558, 138] width 84 height 9
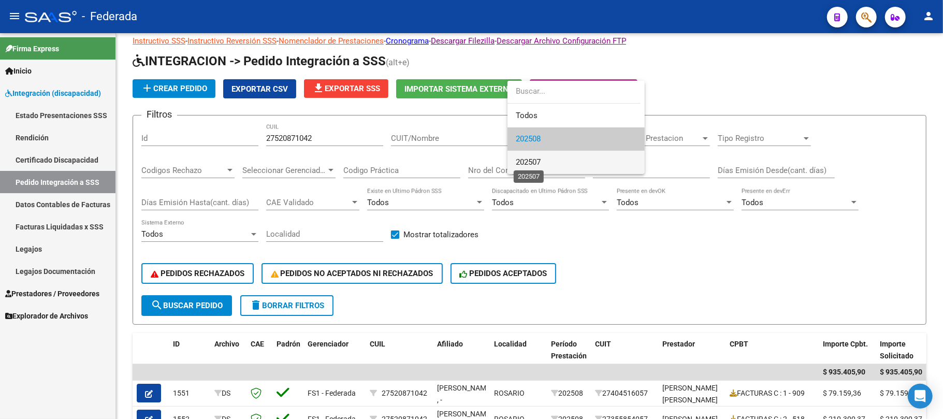
click at [539, 163] on span "202507" at bounding box center [528, 161] width 25 height 9
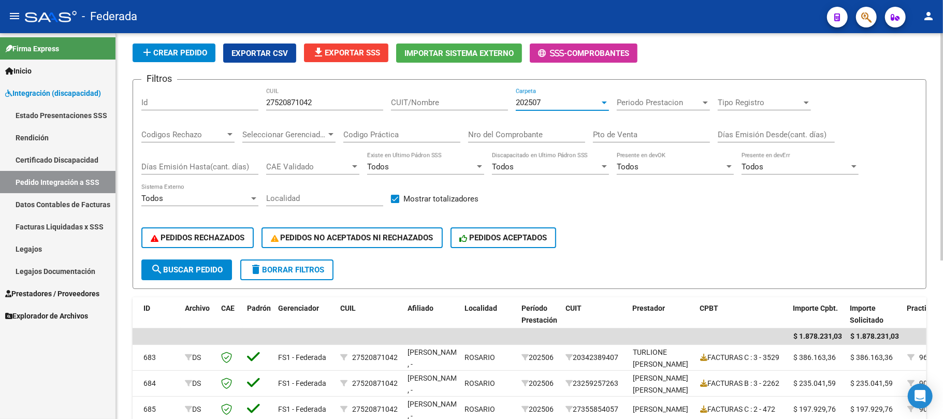
scroll to position [61, 0]
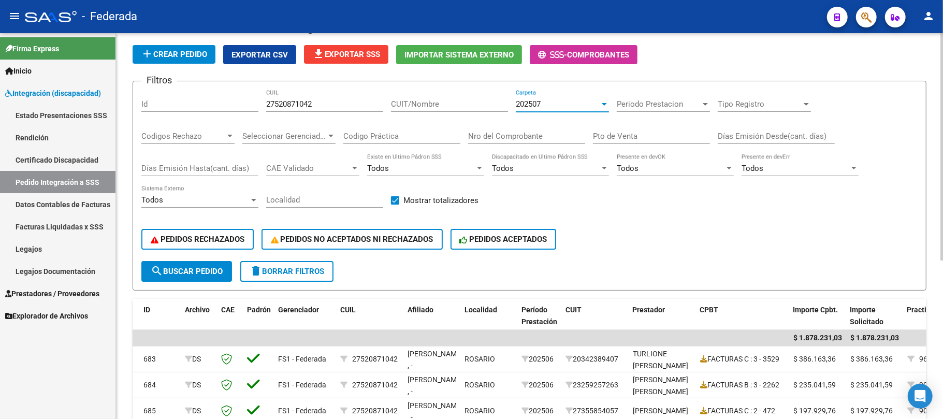
click at [538, 106] on span "202507" at bounding box center [528, 103] width 25 height 9
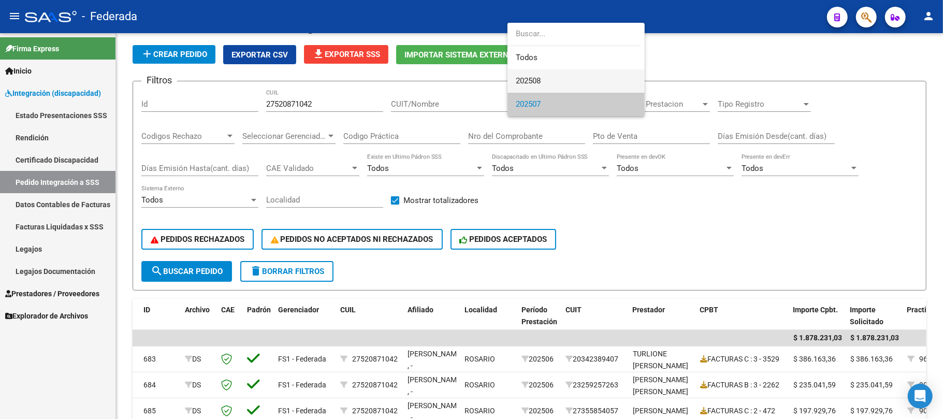
click at [547, 84] on span "202508" at bounding box center [576, 80] width 121 height 23
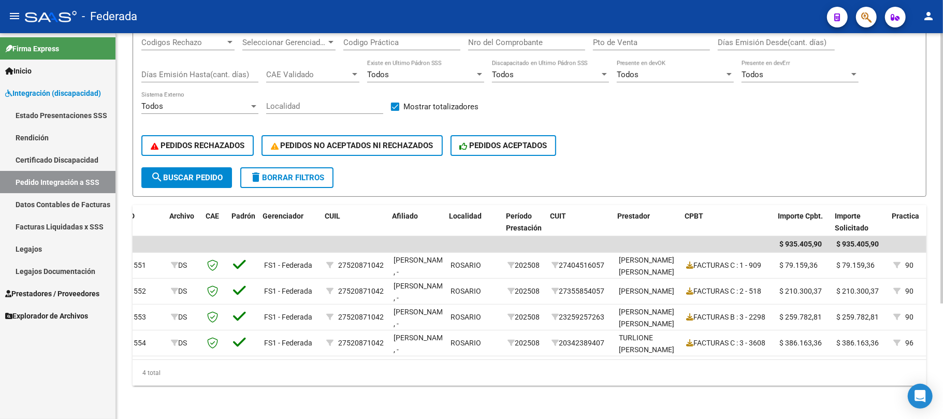
scroll to position [0, 45]
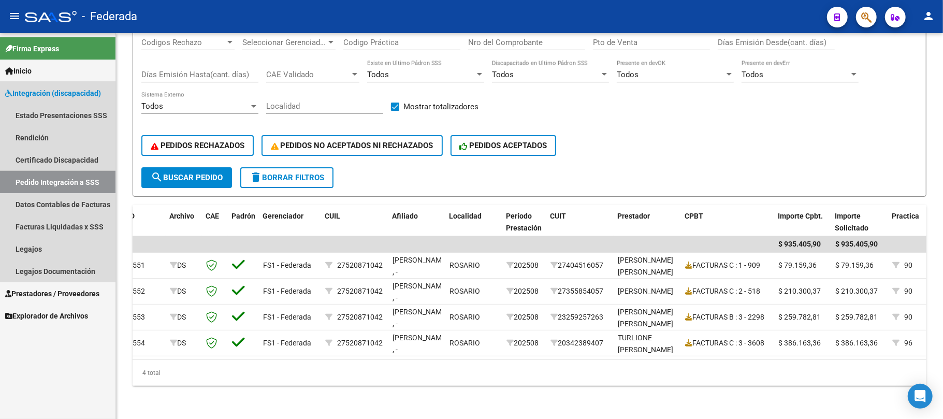
click at [67, 178] on link "Pedido Integración a SSS" at bounding box center [58, 182] width 116 height 22
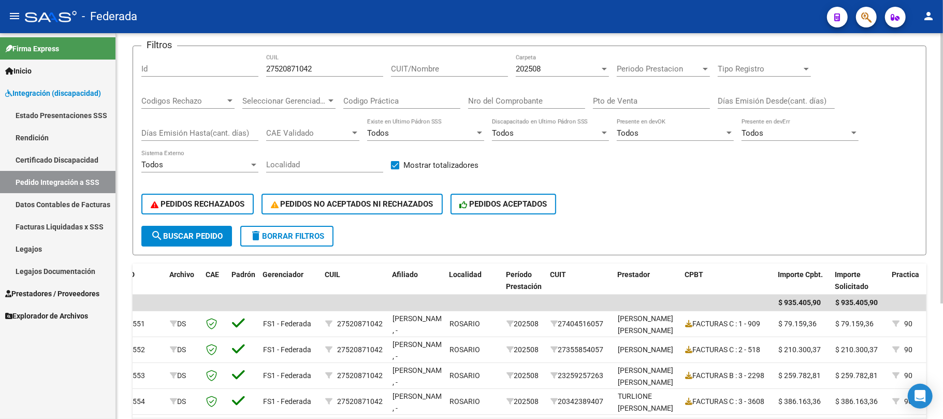
scroll to position [96, 0]
click at [325, 69] on input "27520871042" at bounding box center [324, 69] width 117 height 9
click at [307, 71] on input "27520871042" at bounding box center [324, 69] width 117 height 9
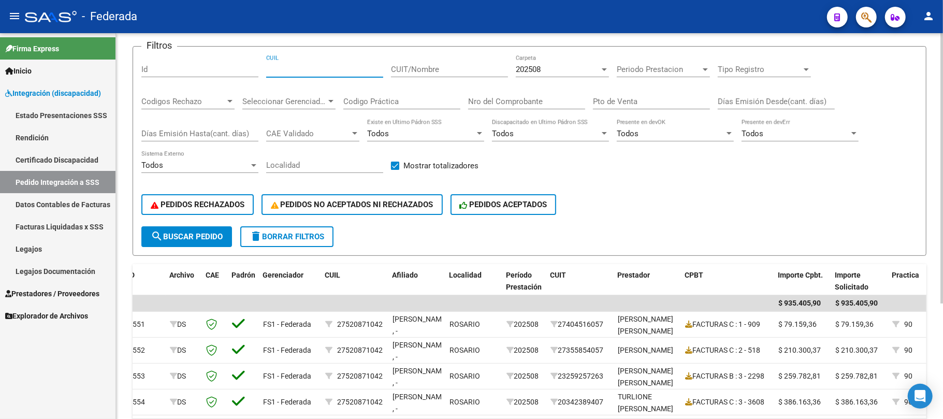
click at [423, 70] on input "CUIT/Nombre" at bounding box center [449, 69] width 117 height 9
paste input "30552847071"
click at [201, 239] on span "search Buscar Pedido" at bounding box center [187, 236] width 72 height 9
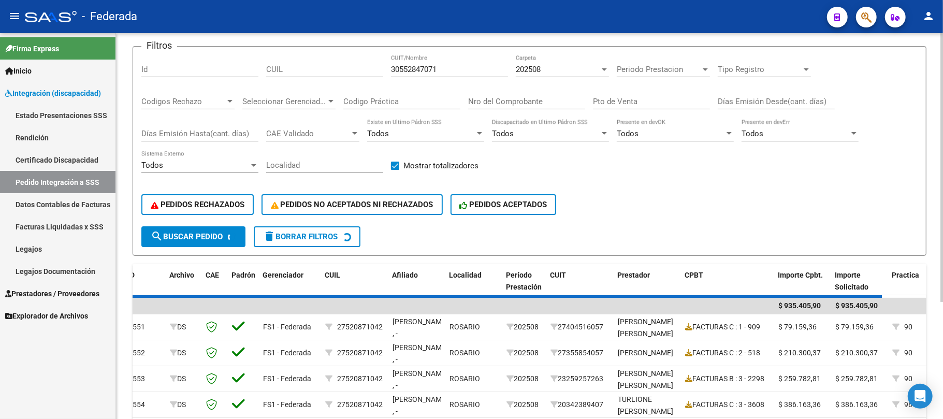
scroll to position [87, 0]
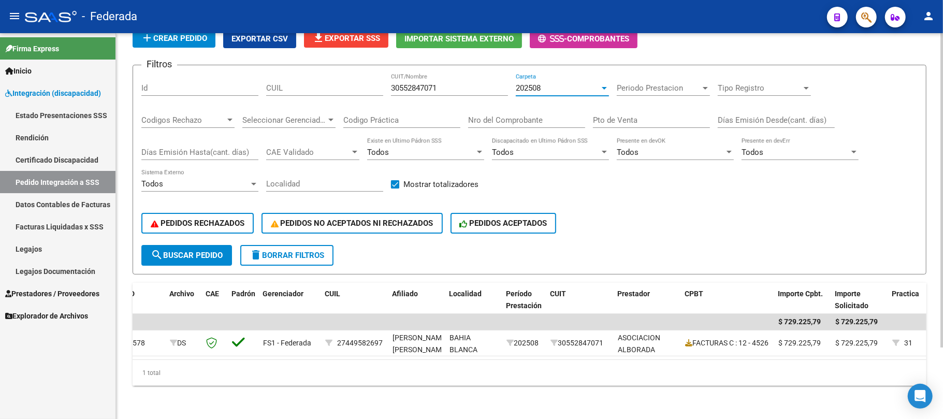
click at [546, 83] on div "202508" at bounding box center [558, 87] width 84 height 9
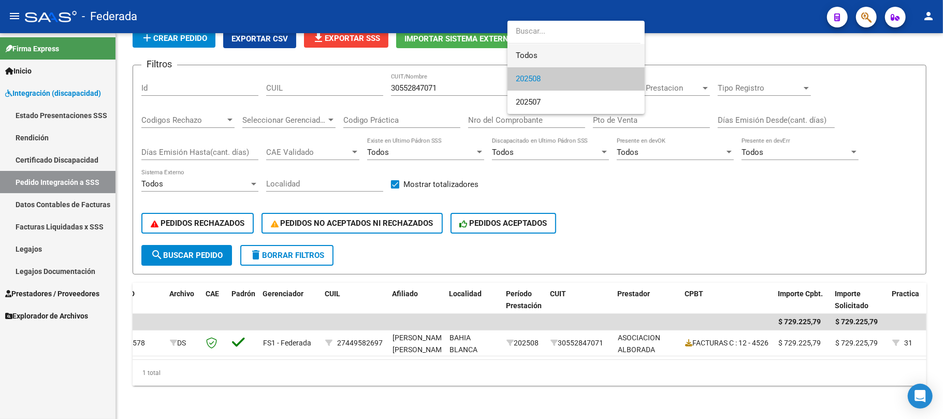
click at [537, 56] on span "Todos" at bounding box center [576, 55] width 121 height 23
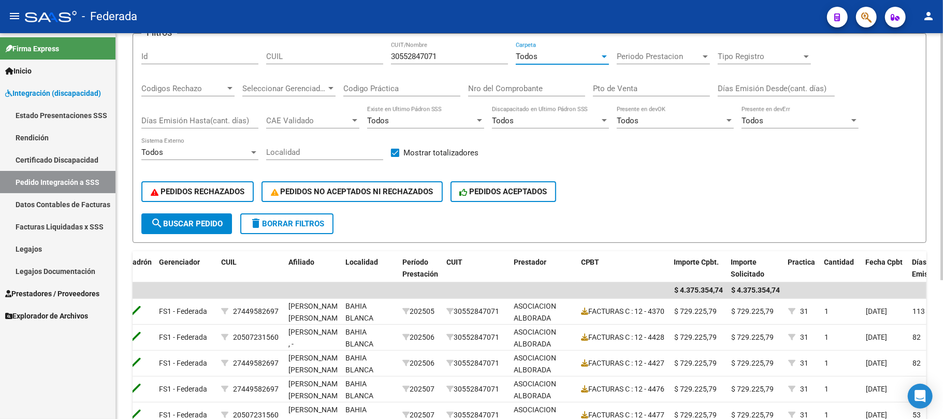
scroll to position [79, 0]
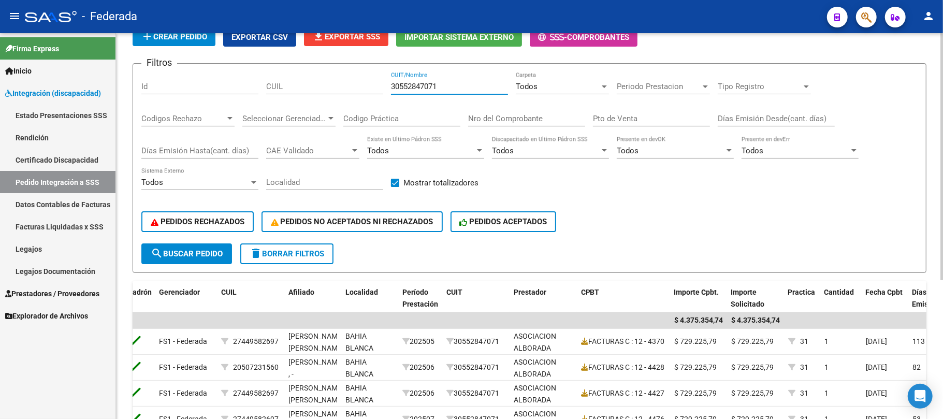
click at [427, 83] on input "30552847071" at bounding box center [449, 86] width 117 height 9
paste input "3707289959"
click at [218, 256] on span "search Buscar Pedido" at bounding box center [187, 253] width 72 height 9
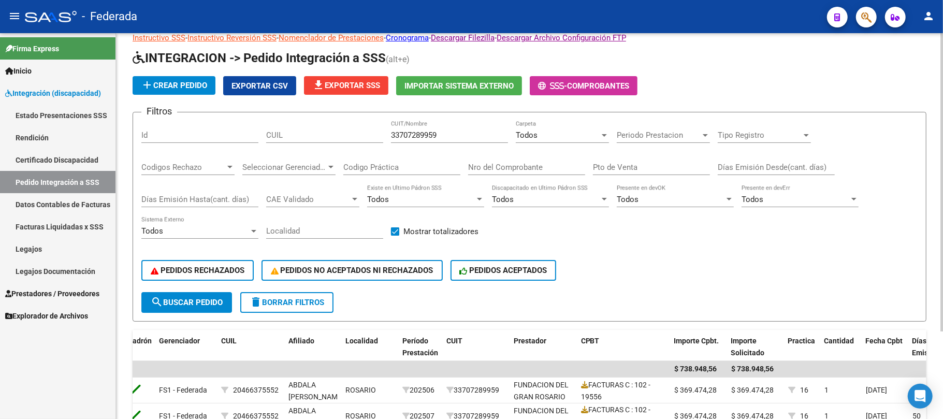
scroll to position [9, 0]
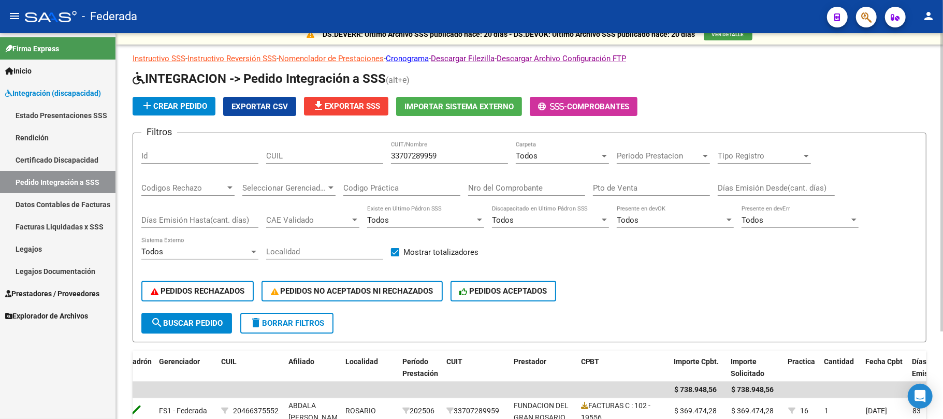
click at [425, 155] on input "33707289959" at bounding box center [449, 155] width 117 height 9
paste input "20274629224"
type input "20274629224"
click at [223, 330] on button "search Buscar Pedido" at bounding box center [186, 323] width 91 height 21
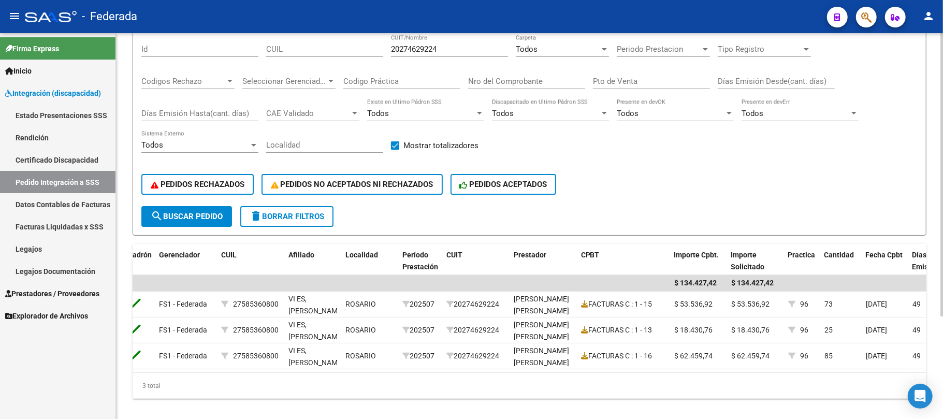
scroll to position [139, 0]
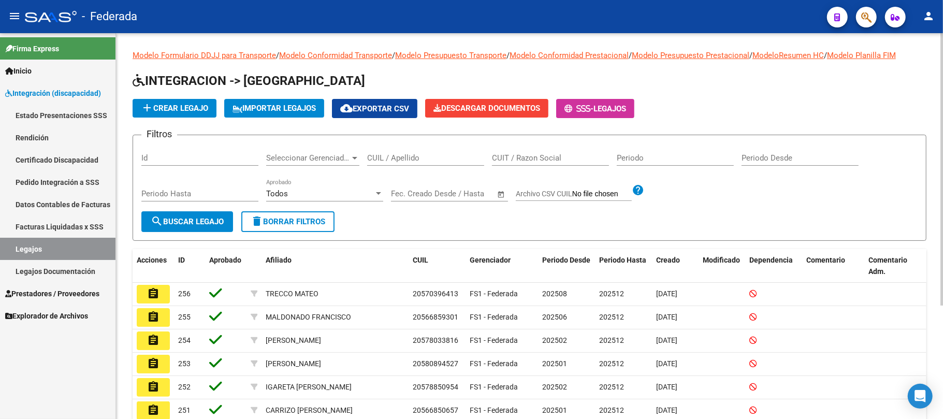
click at [450, 156] on input "CUIL / Apellido" at bounding box center [425, 157] width 117 height 9
click at [55, 180] on link "Pedido Integración a SSS" at bounding box center [58, 182] width 116 height 22
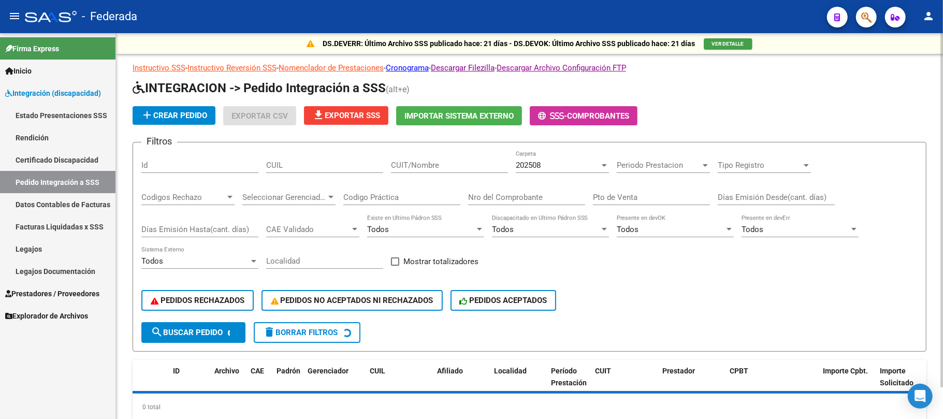
click at [439, 166] on input "CUIT/Nombre" at bounding box center [449, 165] width 117 height 9
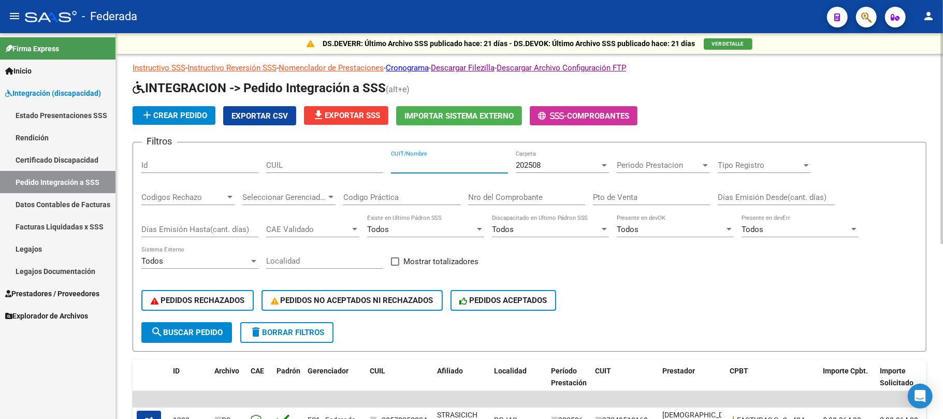
click at [315, 170] on div "CUIL" at bounding box center [324, 162] width 117 height 22
paste input "20555282819"
click at [199, 329] on span "search Buscar Pedido" at bounding box center [187, 332] width 72 height 9
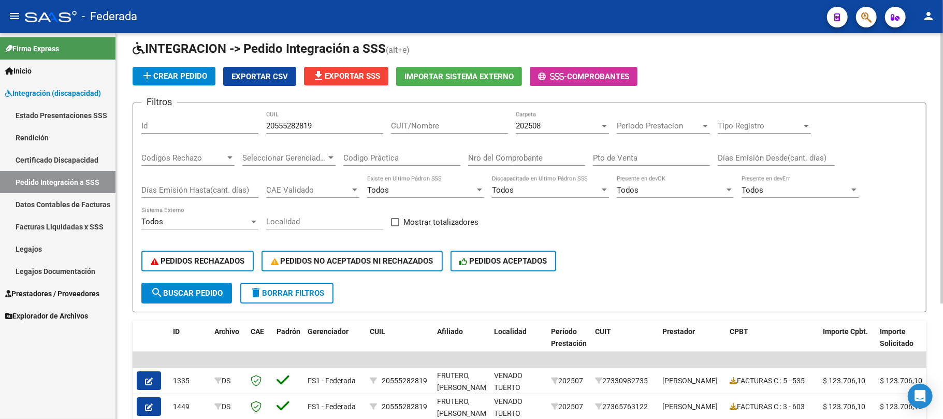
scroll to position [27, 0]
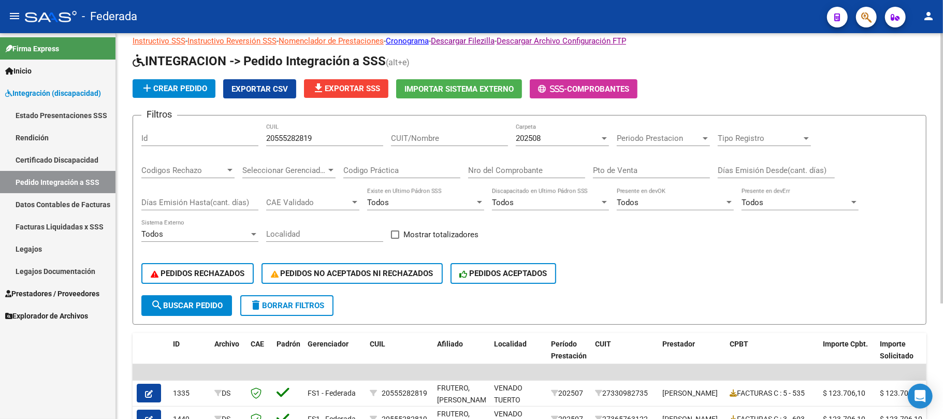
click at [545, 143] on div "202508" at bounding box center [558, 138] width 84 height 9
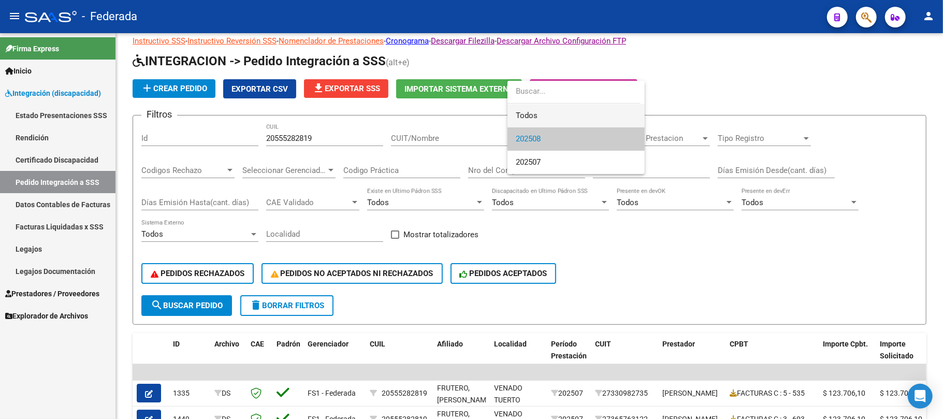
click at [535, 114] on span "Todos" at bounding box center [576, 115] width 121 height 23
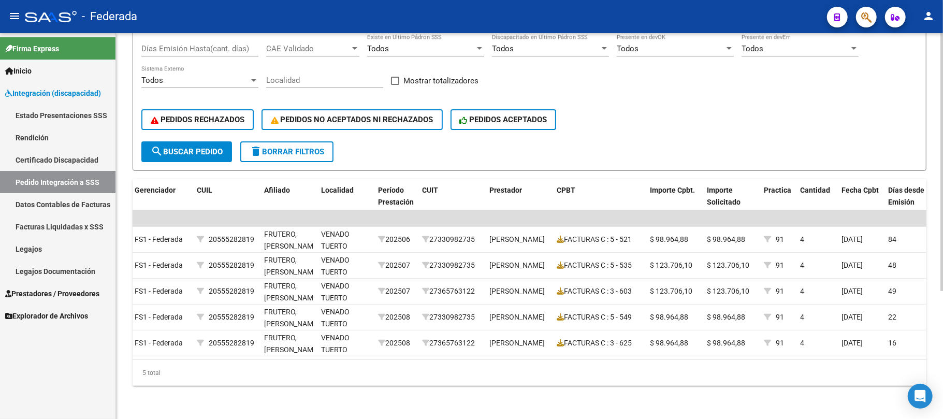
scroll to position [0, 0]
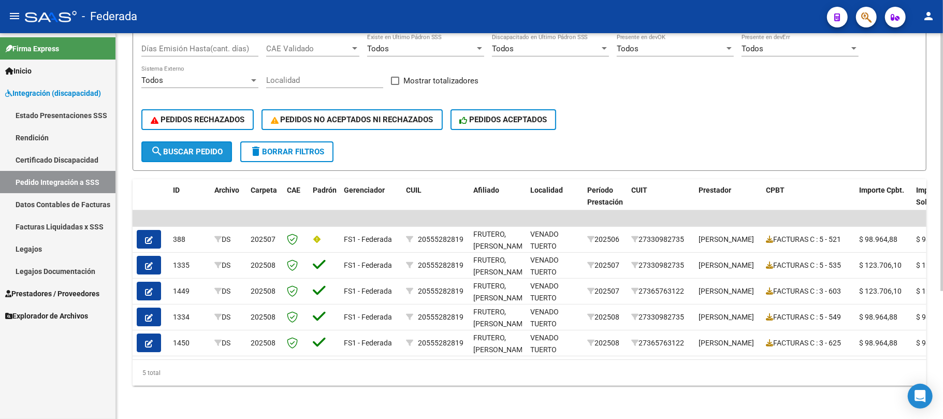
click at [201, 147] on span "search Buscar Pedido" at bounding box center [187, 151] width 72 height 9
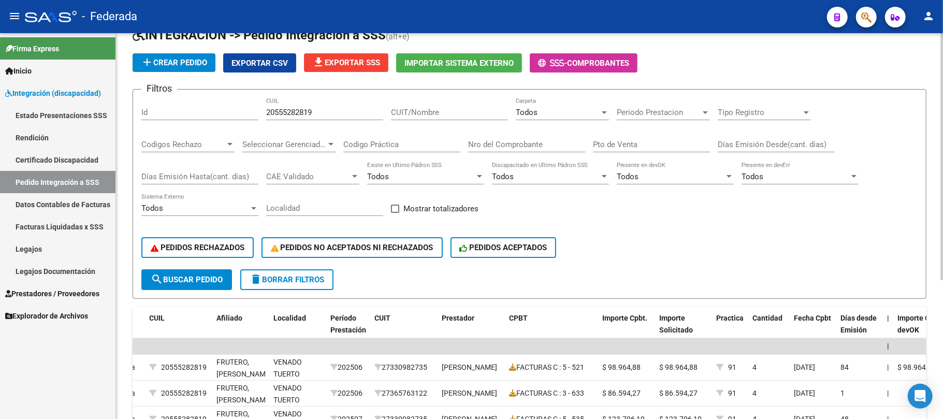
scroll to position [52, 0]
click at [545, 115] on div "Todos" at bounding box center [558, 112] width 84 height 9
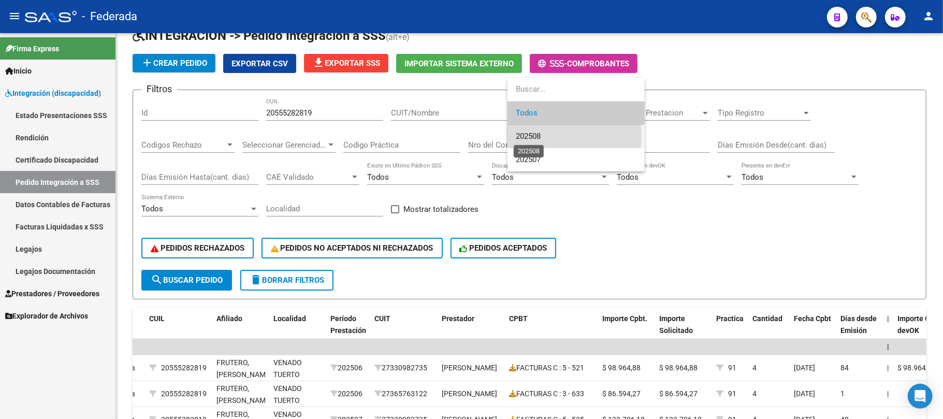
click at [541, 135] on span "202508" at bounding box center [528, 136] width 25 height 9
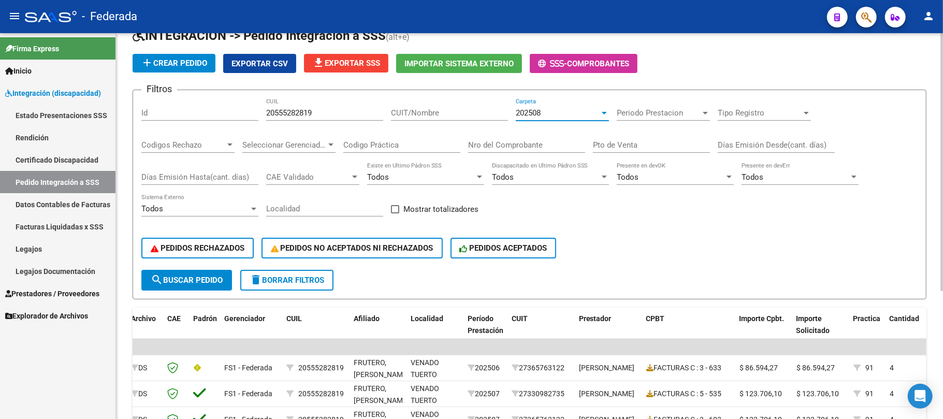
click at [307, 109] on input "20555282819" at bounding box center [324, 112] width 117 height 9
paste input "44012097"
type input "20544012097"
click at [223, 271] on button "search Buscar Pedido" at bounding box center [186, 280] width 91 height 21
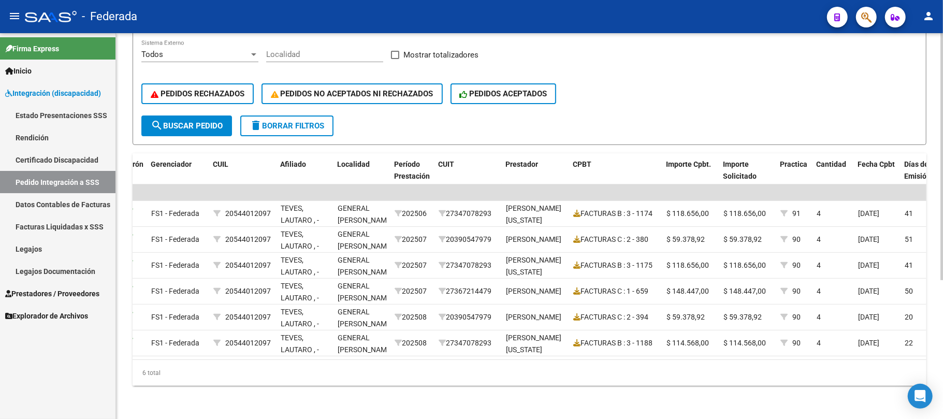
scroll to position [0, 0]
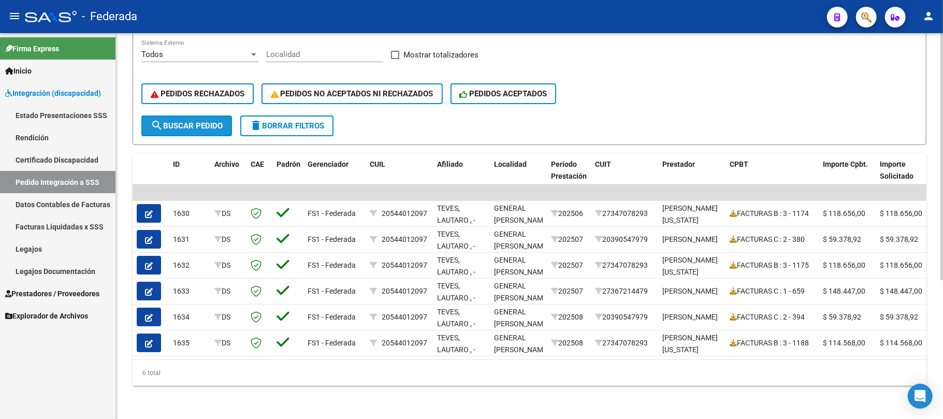
click at [218, 121] on span "search Buscar Pedido" at bounding box center [187, 125] width 72 height 9
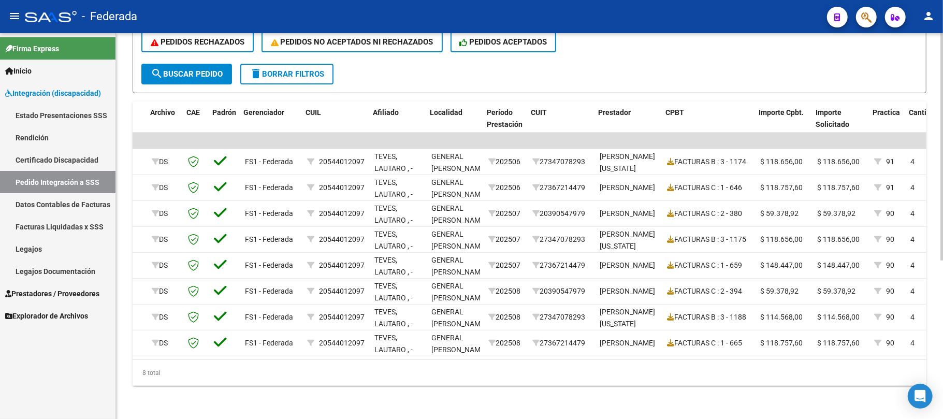
scroll to position [0, 64]
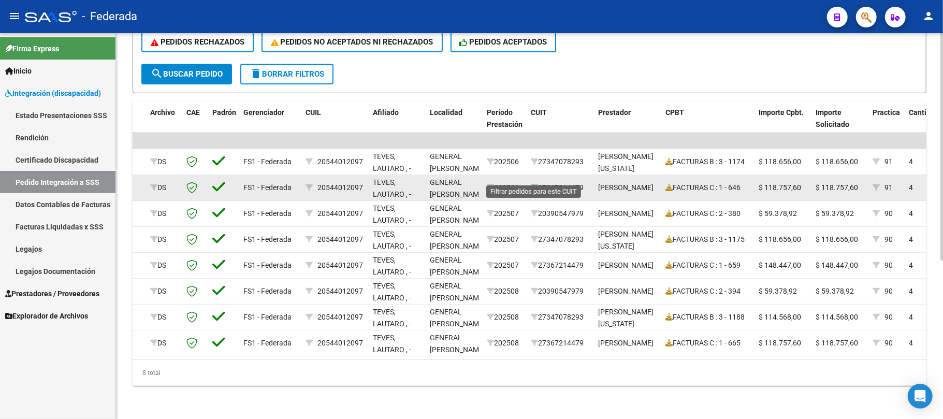
click at [534, 184] on icon at bounding box center [534, 187] width 7 height 7
type input "27367214479"
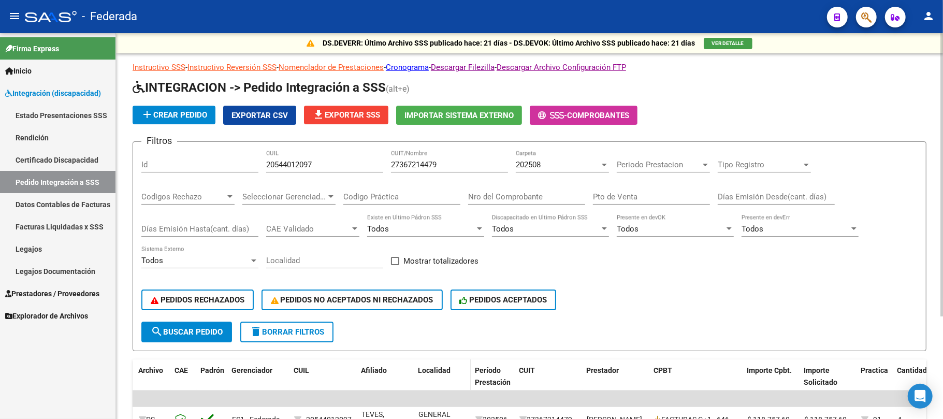
scroll to position [69, 0]
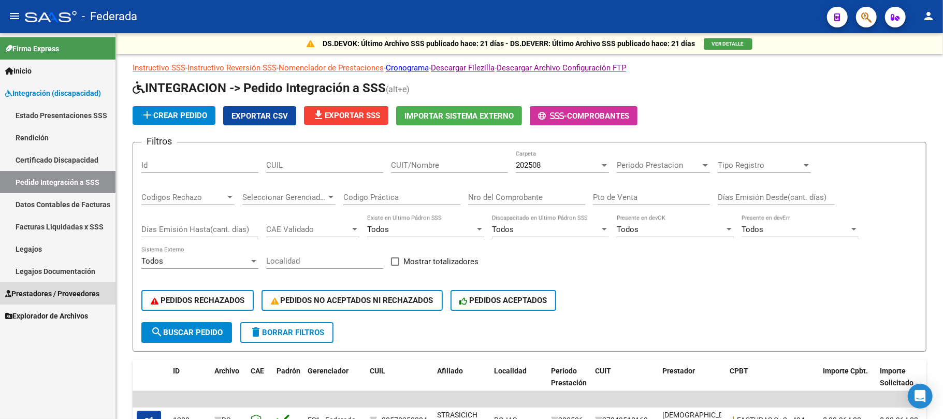
click at [39, 292] on span "Prestadores / Proveedores" at bounding box center [52, 293] width 94 height 11
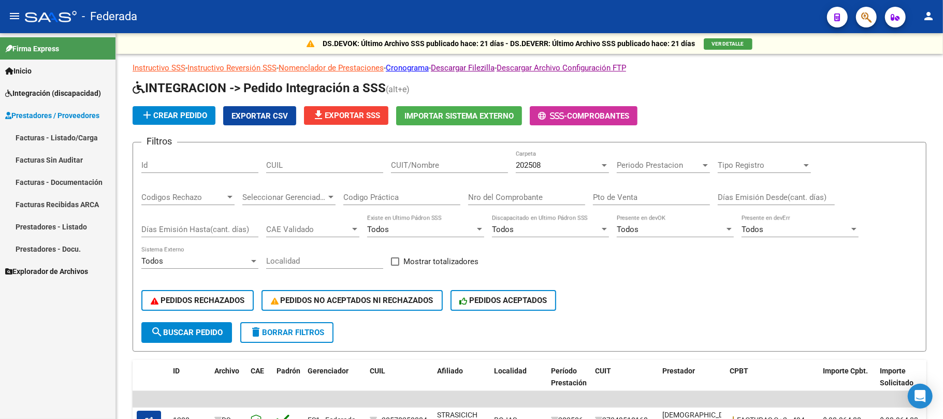
click at [47, 128] on link "Facturas - Listado/Carga" at bounding box center [58, 137] width 116 height 22
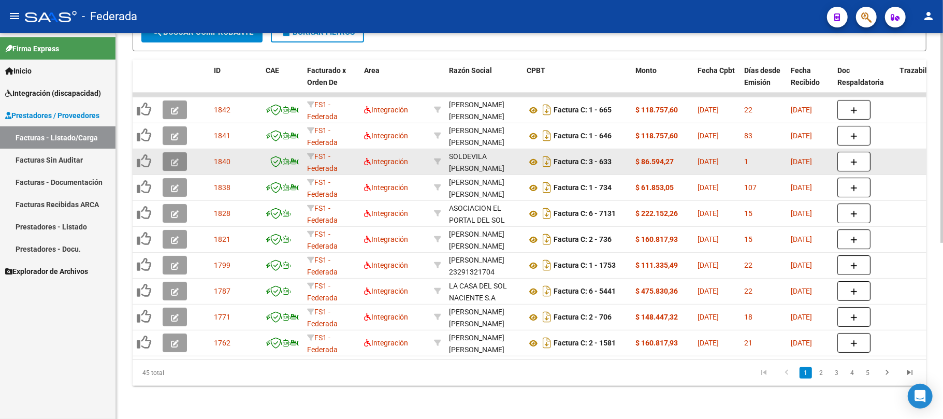
click at [169, 154] on button "button" at bounding box center [175, 161] width 24 height 19
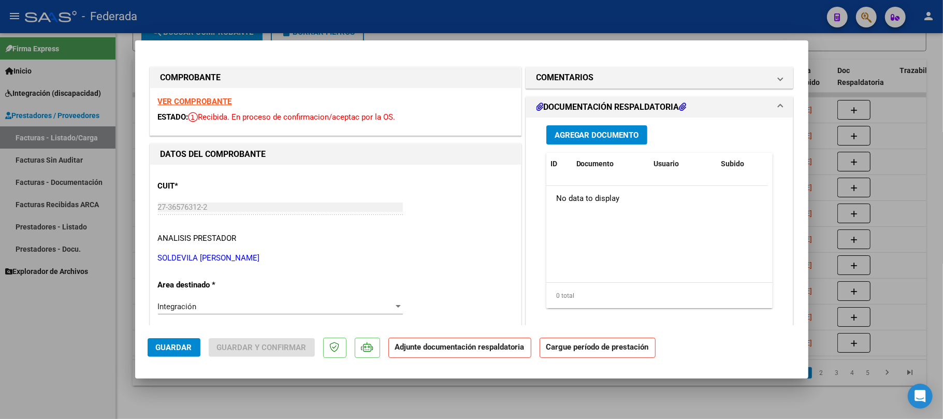
click at [221, 97] on strong "VER COMPROBANTE" at bounding box center [195, 101] width 74 height 9
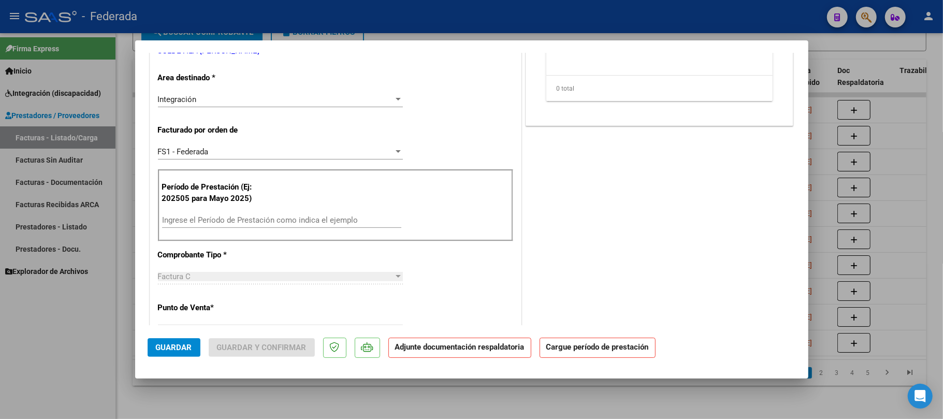
click at [243, 218] on input "Ingrese el Período de Prestación como indica el ejemplo" at bounding box center [281, 220] width 239 height 9
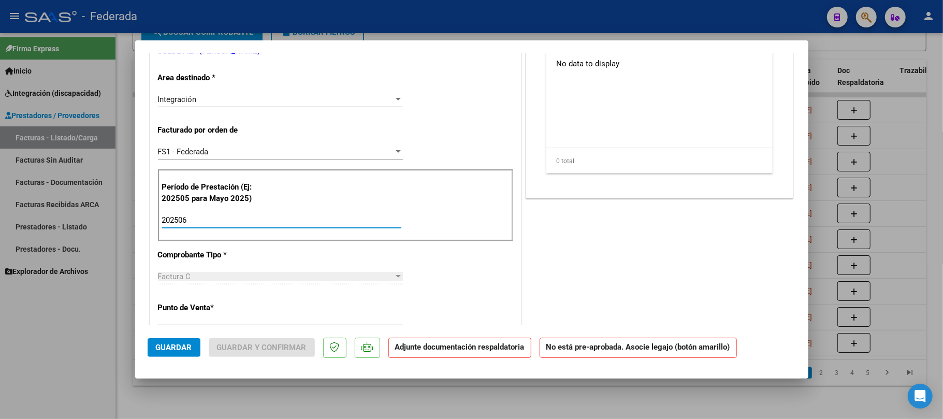
type input "202506"
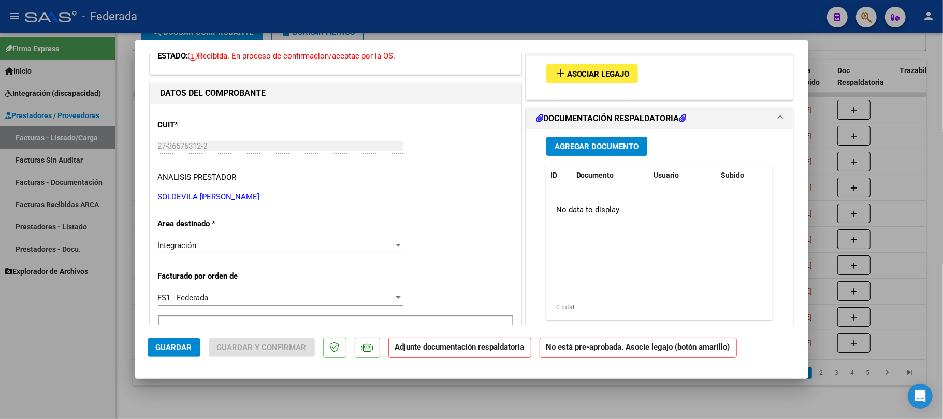
scroll to position [0, 0]
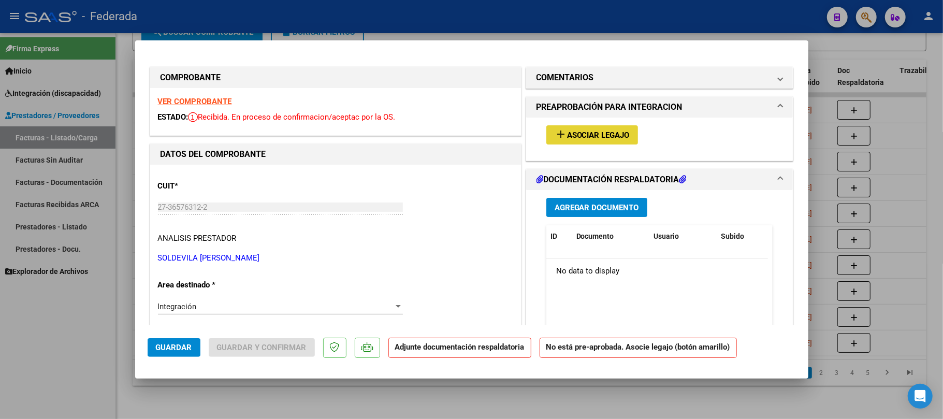
click at [555, 132] on mat-icon "add" at bounding box center [561, 134] width 12 height 12
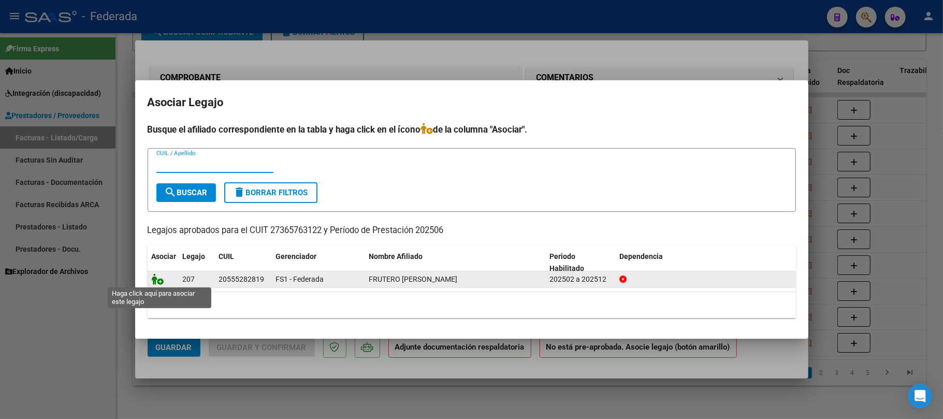
click at [158, 276] on icon at bounding box center [158, 279] width 12 height 11
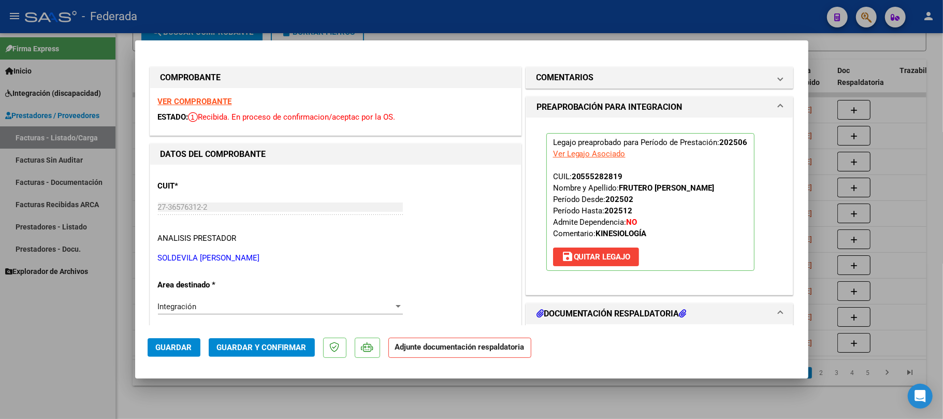
click at [168, 351] on span "Guardar" at bounding box center [174, 347] width 36 height 9
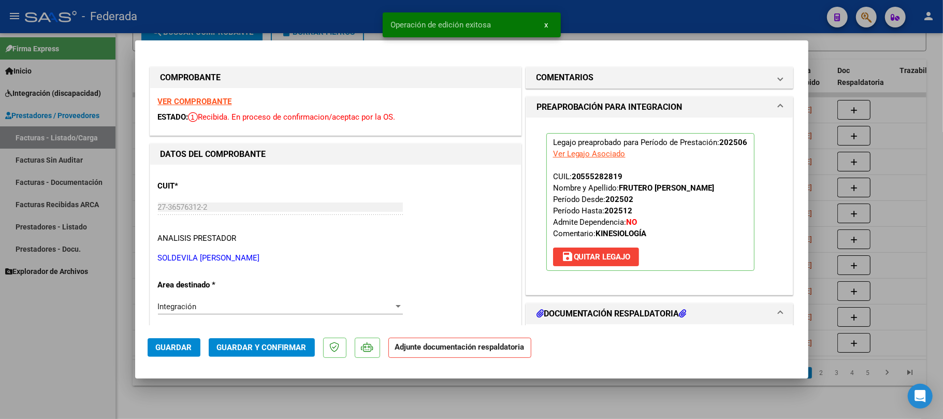
click at [816, 50] on div at bounding box center [471, 209] width 943 height 419
type input "$ 0,00"
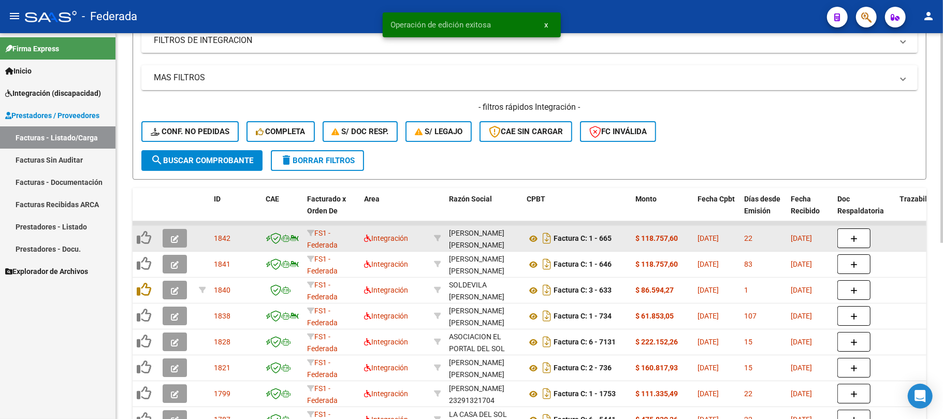
scroll to position [185, 0]
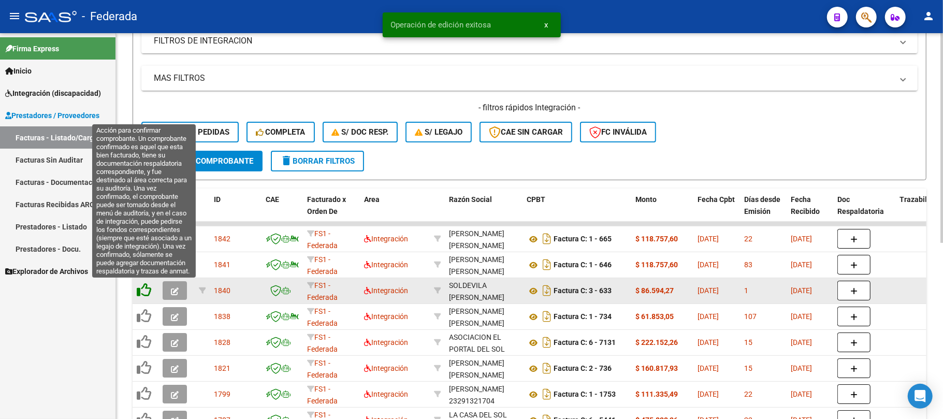
click at [148, 286] on icon at bounding box center [144, 290] width 15 height 15
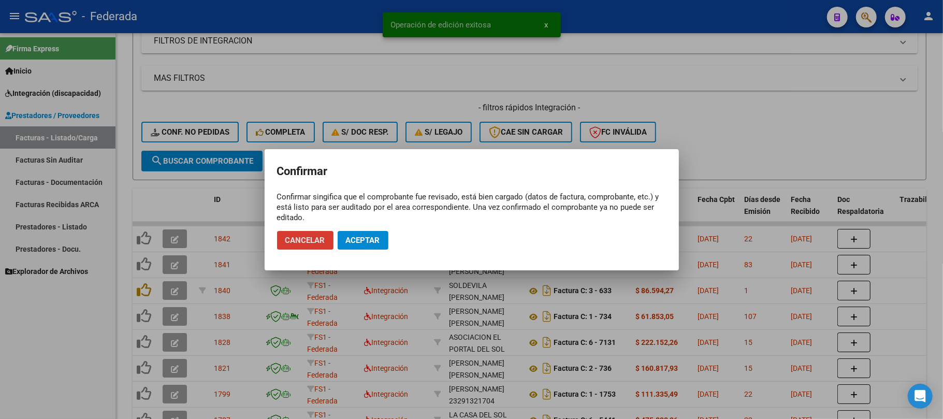
click at [378, 241] on span "Aceptar" at bounding box center [363, 240] width 34 height 9
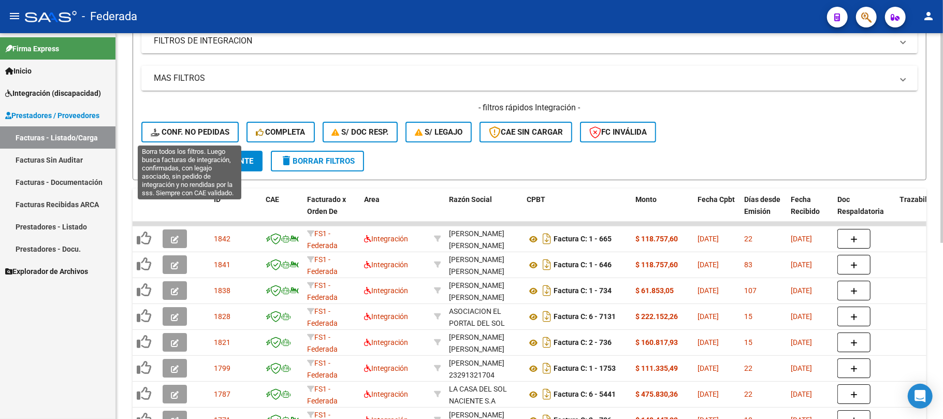
click at [219, 131] on span "Conf. no pedidas" at bounding box center [190, 131] width 79 height 9
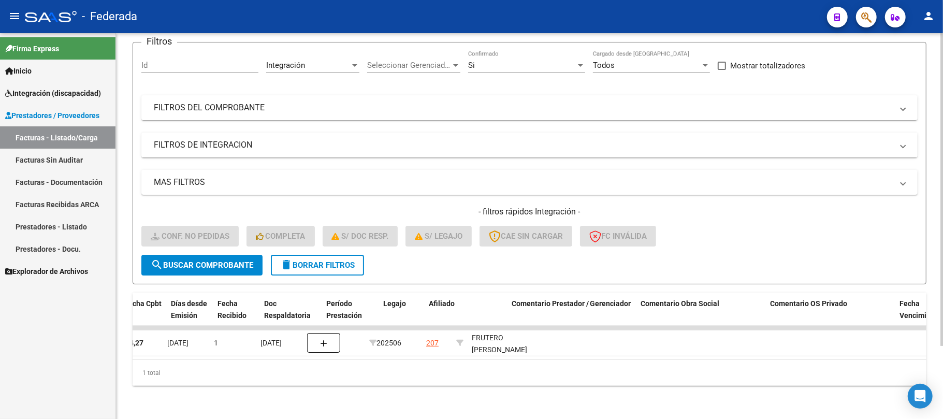
scroll to position [0, 485]
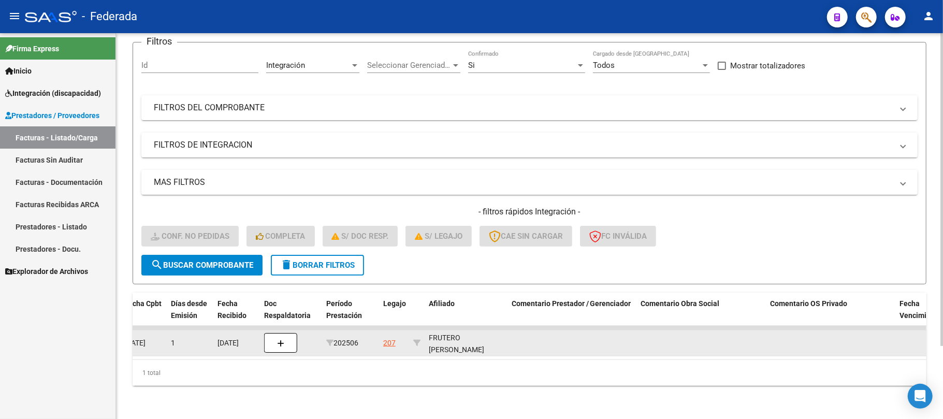
click at [444, 339] on div "FRUTERO [PERSON_NAME] 20555282819" at bounding box center [466, 349] width 75 height 35
click at [446, 339] on div "FRUTERO [PERSON_NAME] 20555282819" at bounding box center [466, 349] width 75 height 35
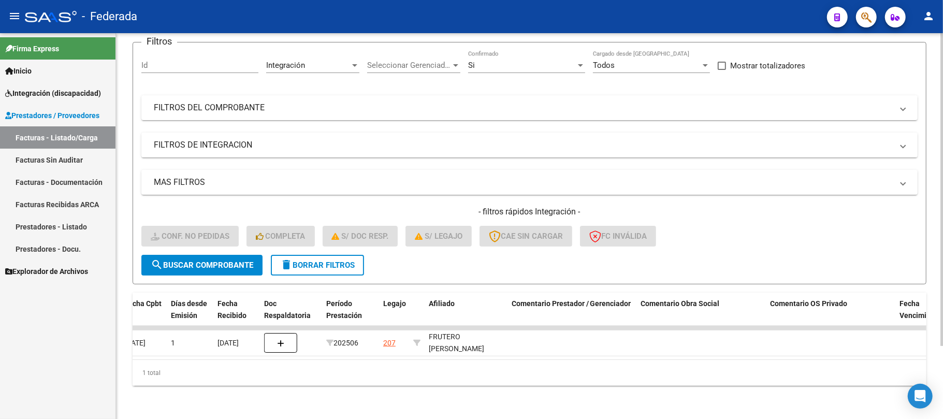
copy div "20555282819"
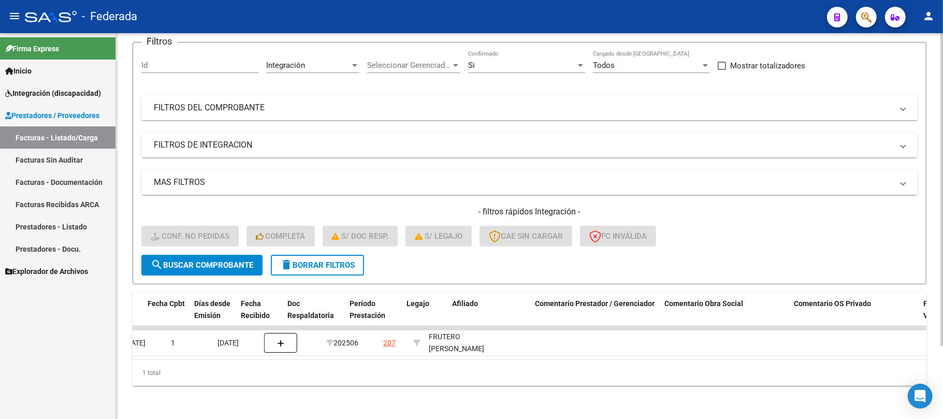
scroll to position [0, 0]
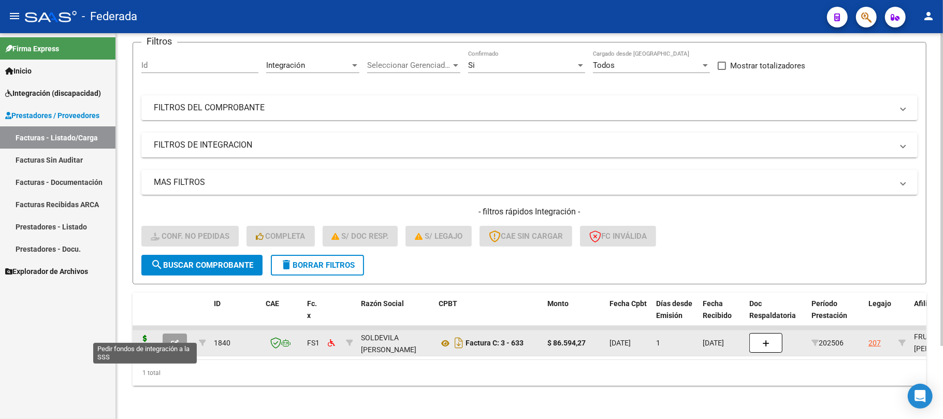
click at [148, 335] on icon at bounding box center [145, 342] width 17 height 15
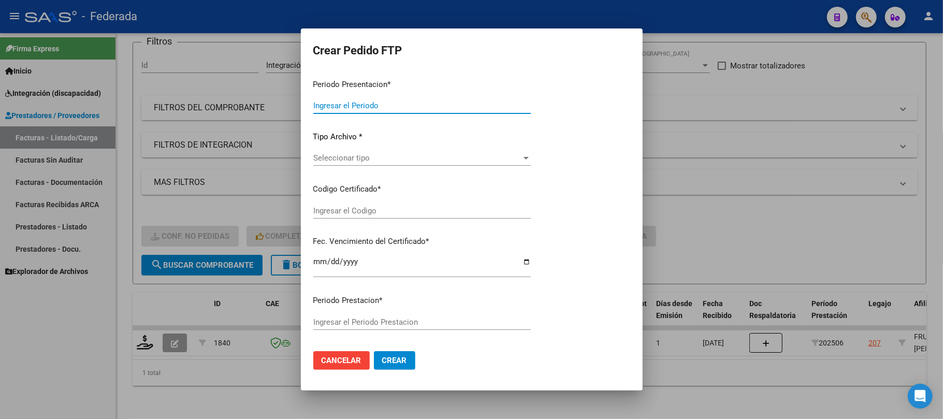
type input "202508"
type input "202506"
type input "$ 86.594,27"
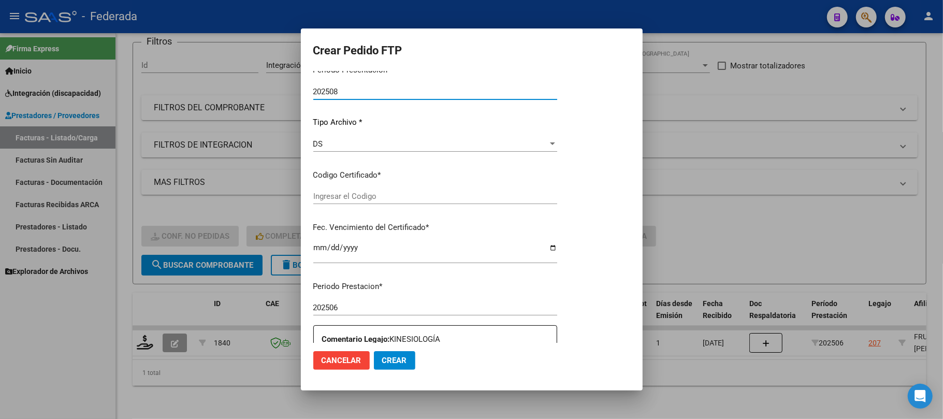
type input "ARG02000555282812023012320280123SFE181"
type input "[DATE]"
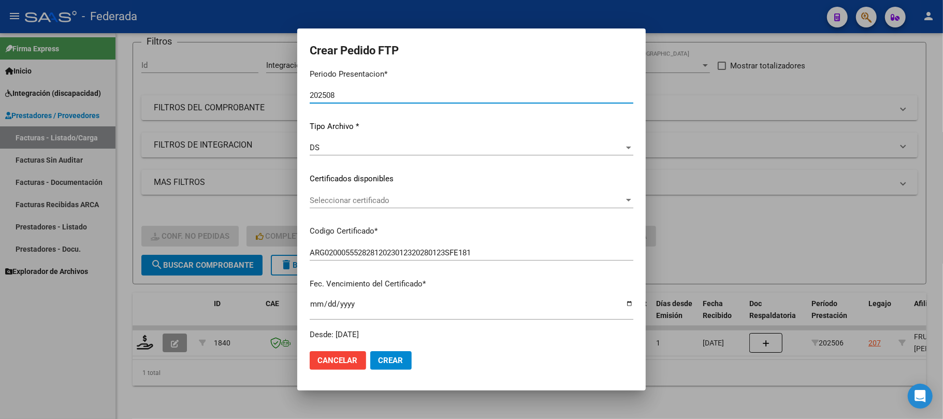
scroll to position [96, 0]
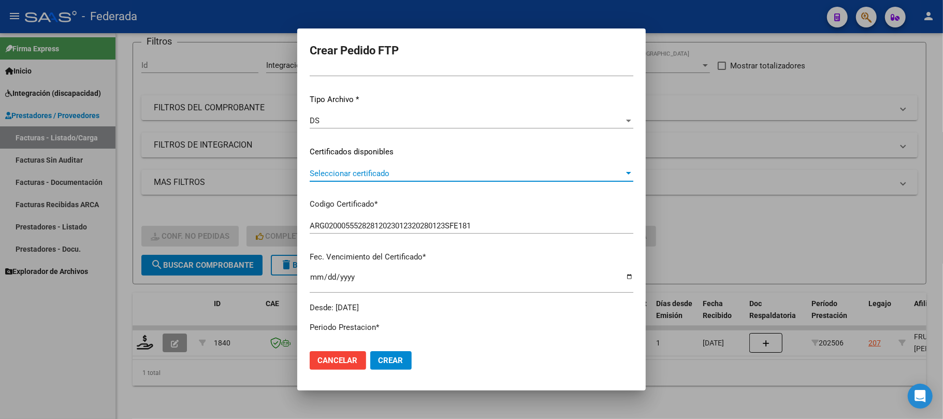
click at [358, 173] on span "Seleccionar certificado" at bounding box center [467, 173] width 314 height 9
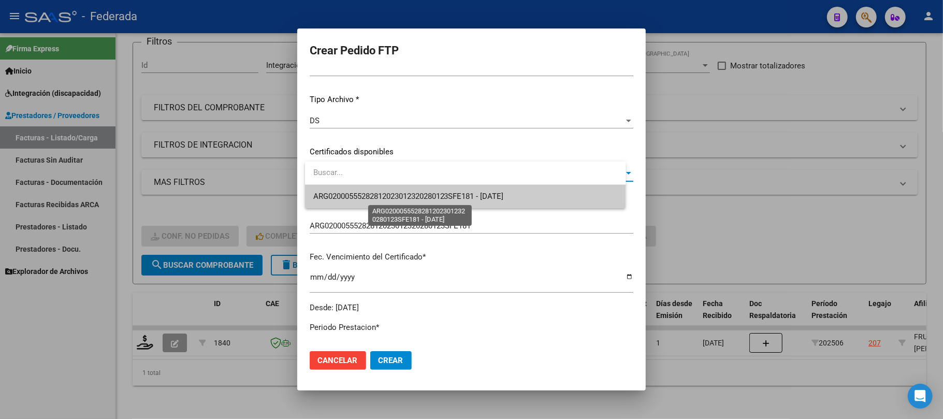
click at [360, 197] on span "ARG02000555282812023012320280123SFE181 - [DATE]" at bounding box center [408, 196] width 191 height 9
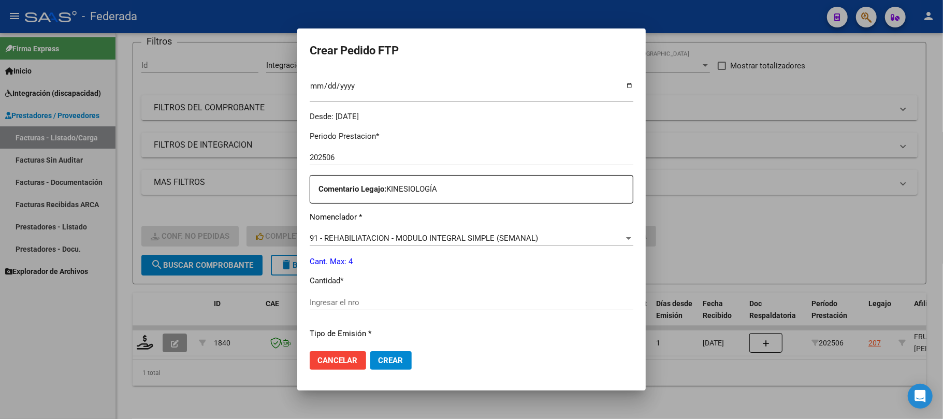
scroll to position [303, 0]
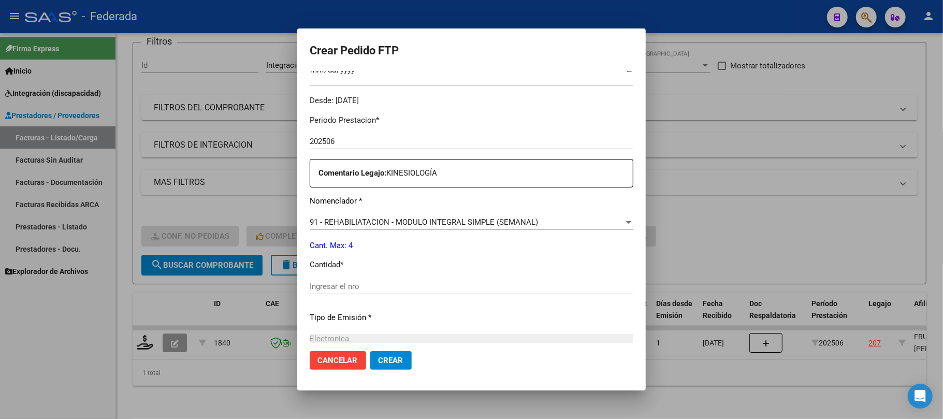
click at [357, 288] on input "Ingresar el nro" at bounding box center [472, 286] width 324 height 9
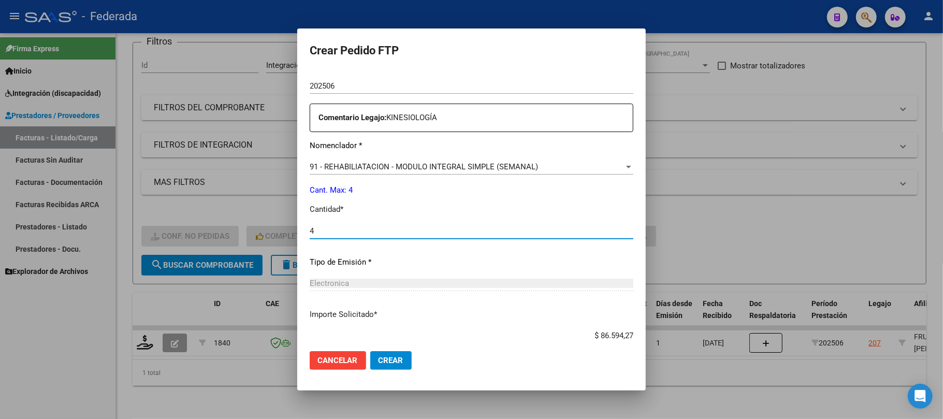
scroll to position [421, 0]
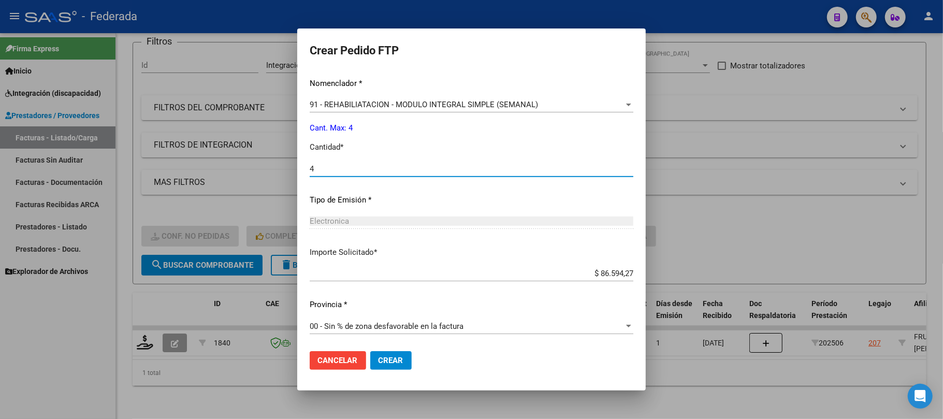
type input "4"
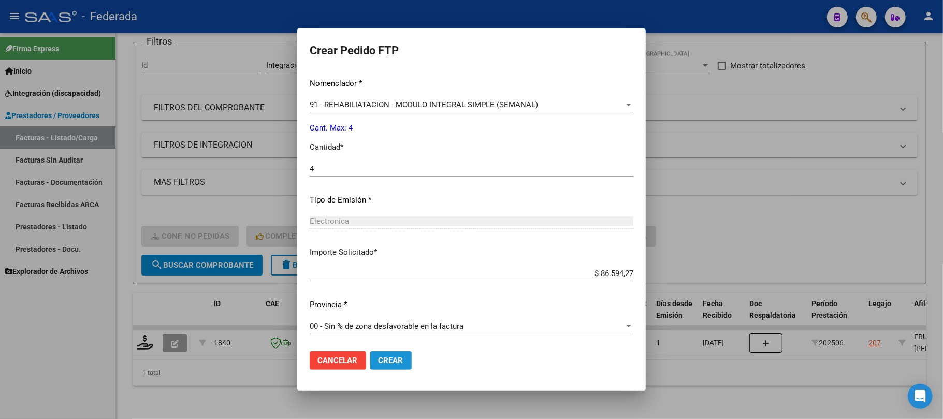
click at [395, 357] on span "Crear" at bounding box center [391, 360] width 25 height 9
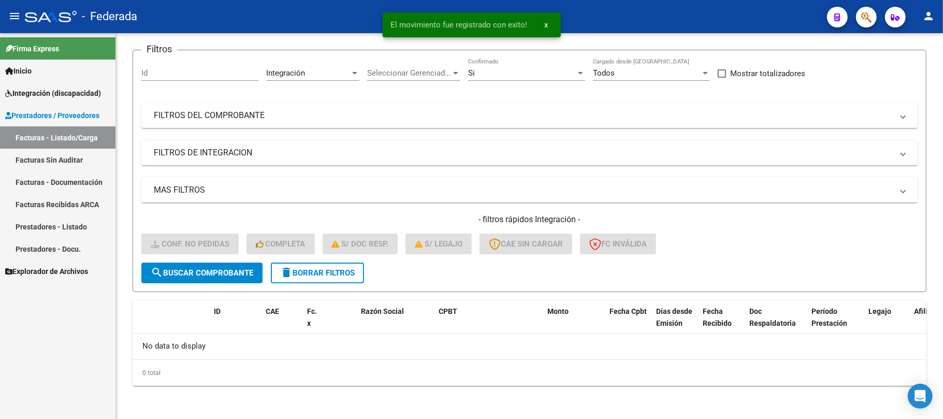
scroll to position [71, 0]
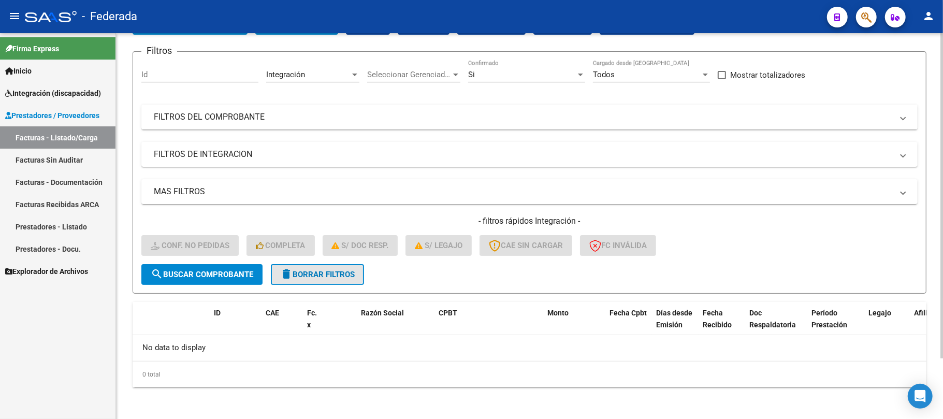
click at [333, 274] on span "delete Borrar Filtros" at bounding box center [317, 274] width 75 height 9
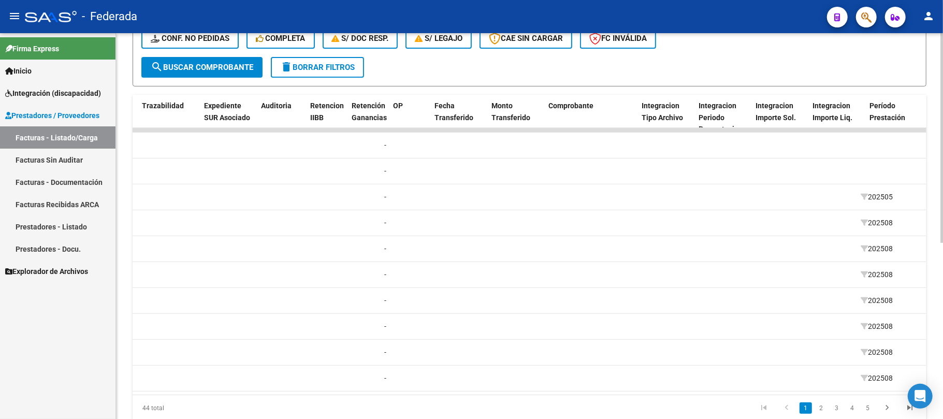
scroll to position [0, 0]
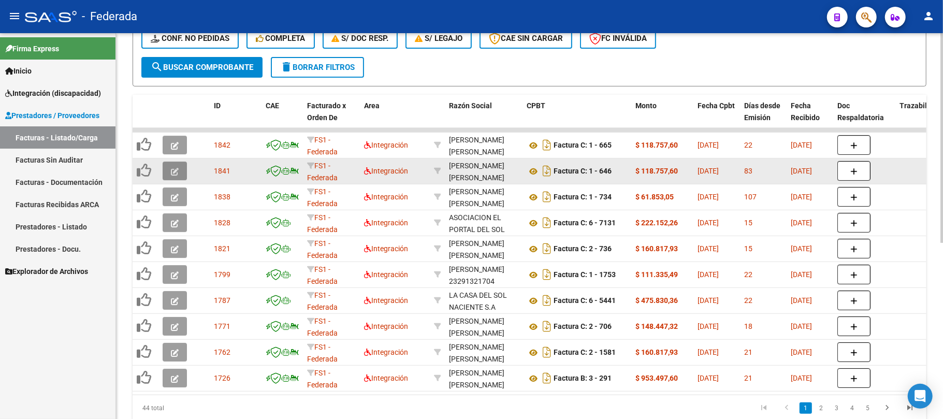
click at [171, 173] on icon "button" at bounding box center [175, 172] width 8 height 8
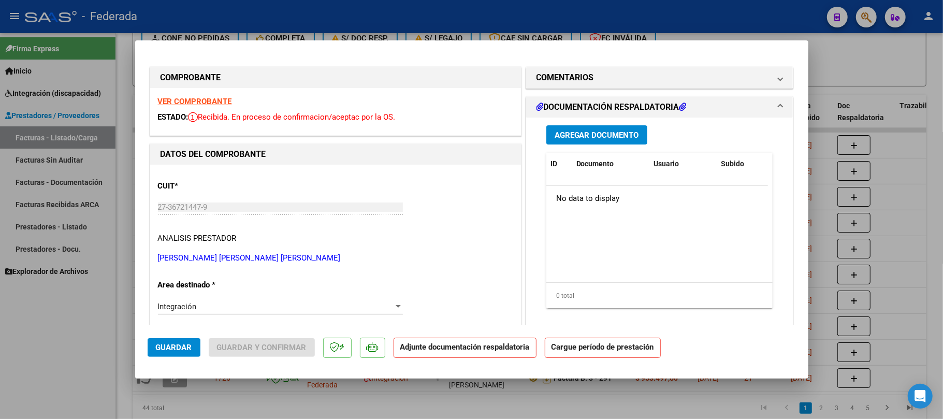
click at [194, 99] on strong "VER COMPROBANTE" at bounding box center [195, 101] width 74 height 9
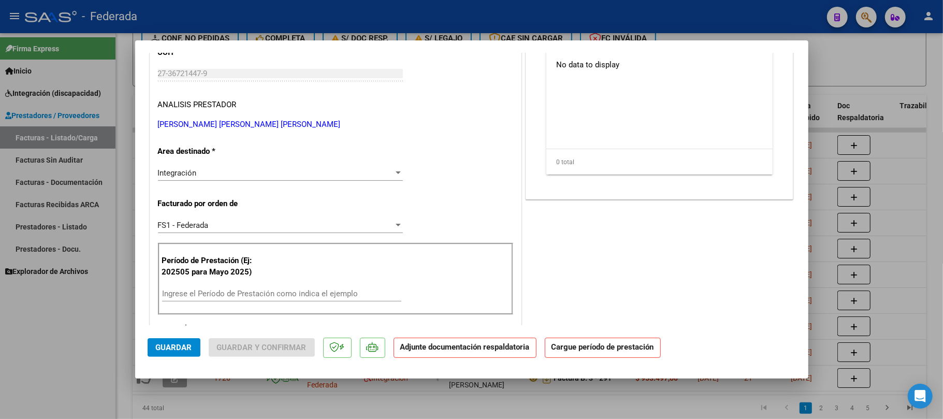
scroll to position [138, 0]
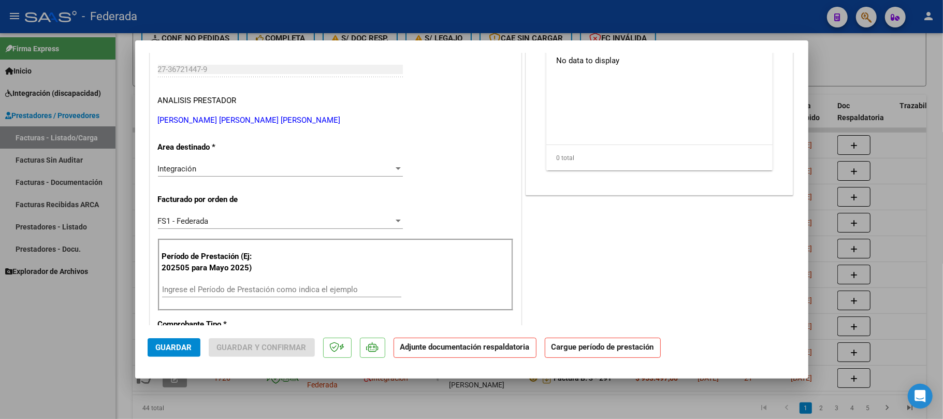
click at [199, 286] on input "Ingrese el Período de Prestación como indica el ejemplo" at bounding box center [281, 289] width 239 height 9
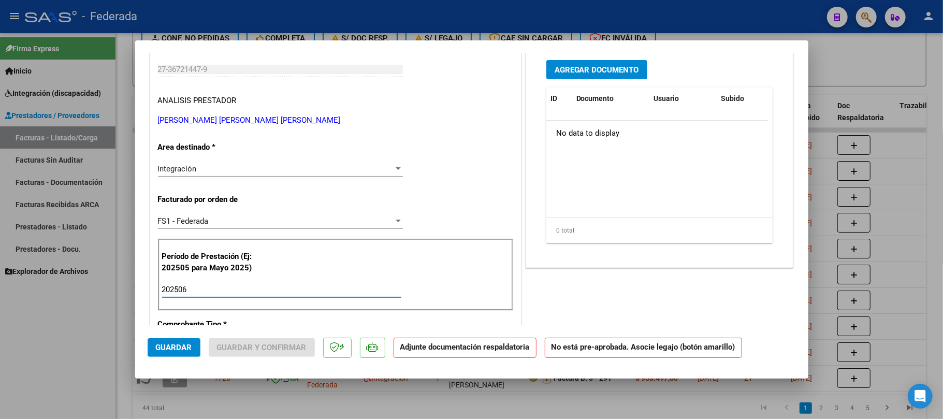
scroll to position [0, 0]
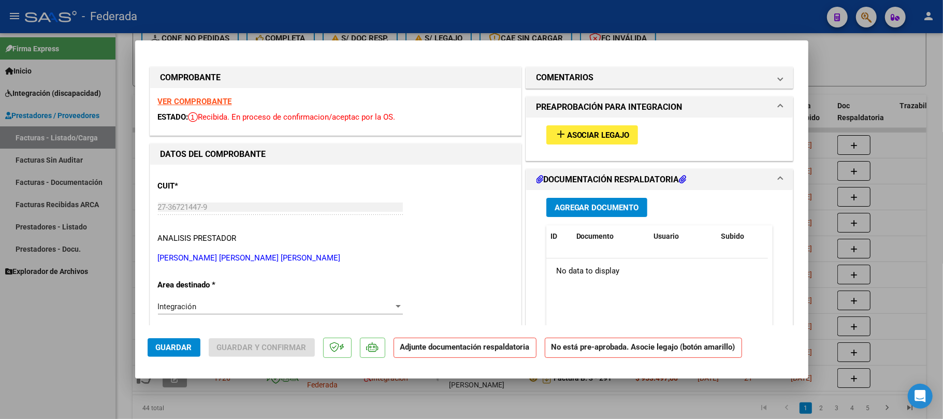
type input "202506"
click at [568, 137] on span "Asociar Legajo" at bounding box center [598, 135] width 63 height 9
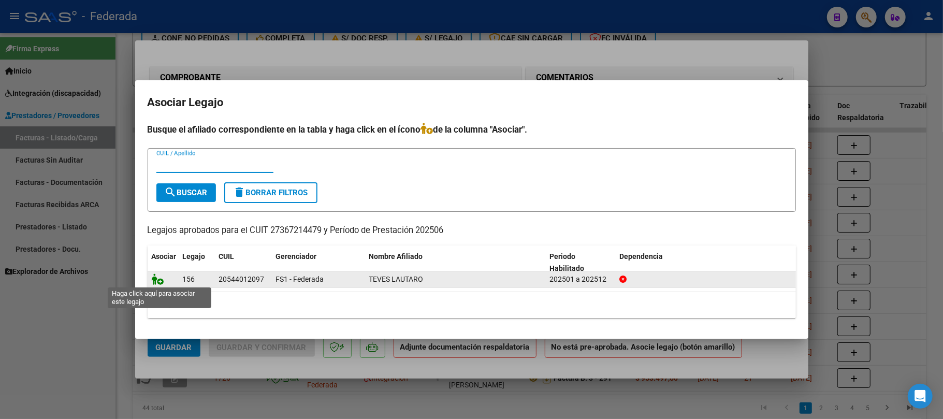
click at [162, 278] on icon at bounding box center [158, 279] width 12 height 11
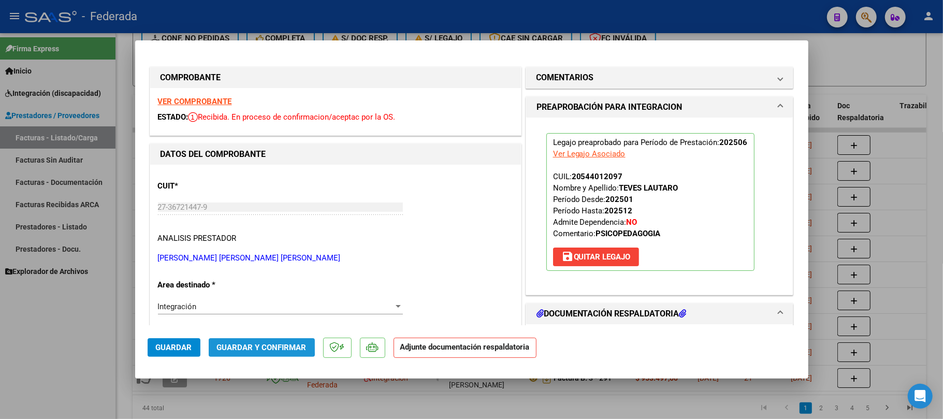
click at [243, 345] on span "Guardar y Confirmar" at bounding box center [262, 347] width 90 height 9
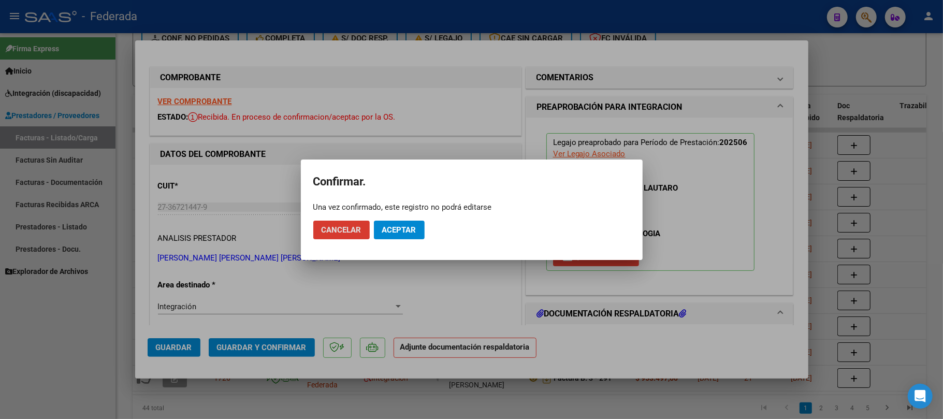
click at [400, 229] on span "Aceptar" at bounding box center [399, 229] width 34 height 9
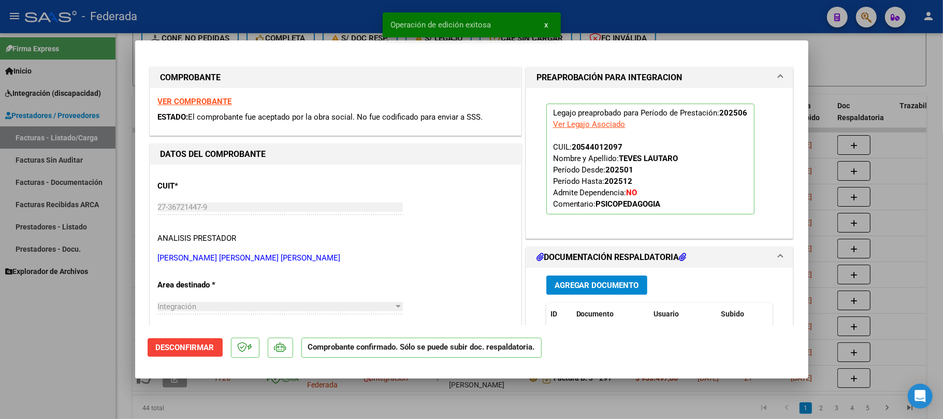
click at [125, 235] on div at bounding box center [471, 209] width 943 height 419
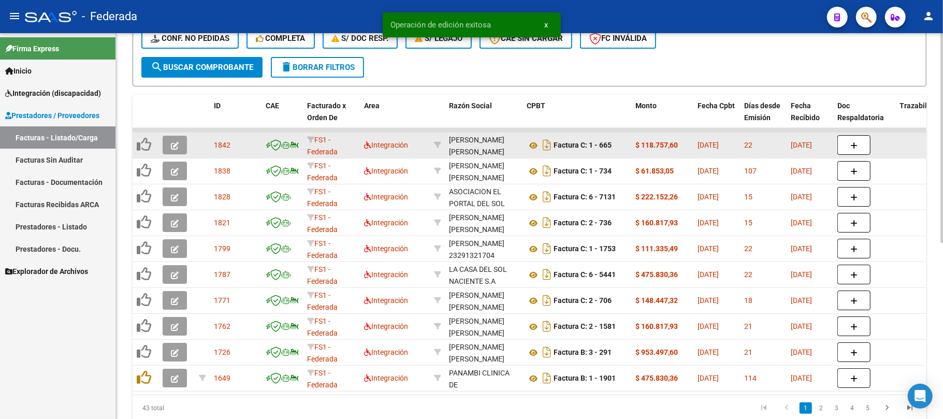
click at [170, 146] on button "button" at bounding box center [175, 145] width 24 height 19
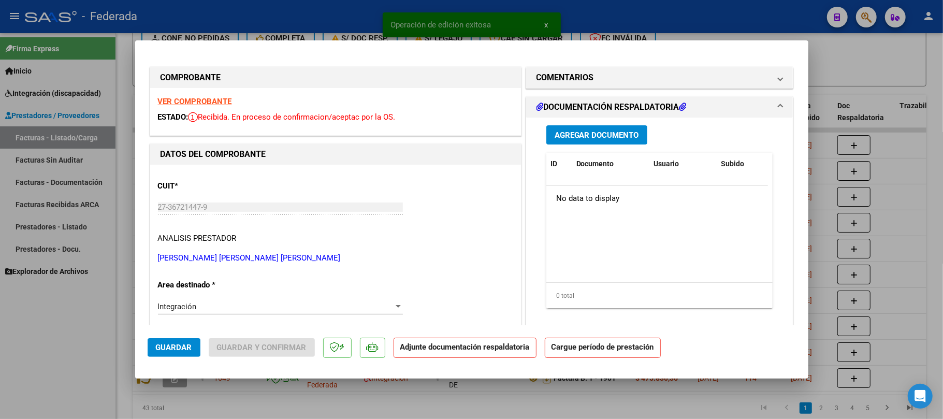
click at [216, 106] on strong "VER COMPROBANTE" at bounding box center [195, 101] width 74 height 9
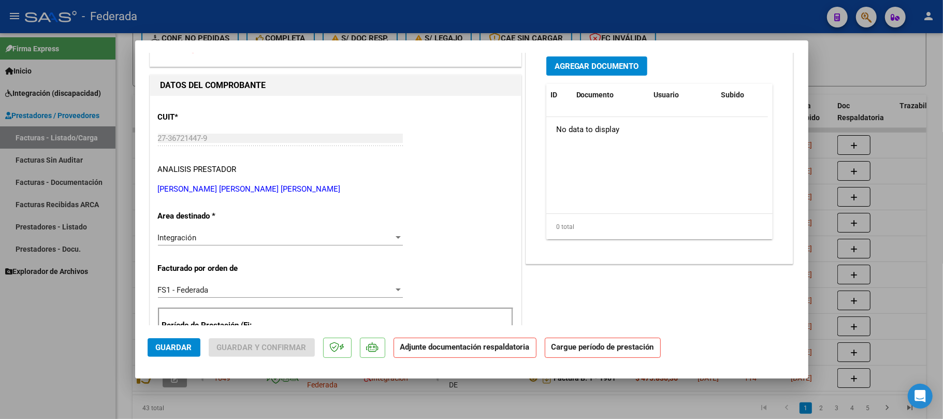
scroll to position [138, 0]
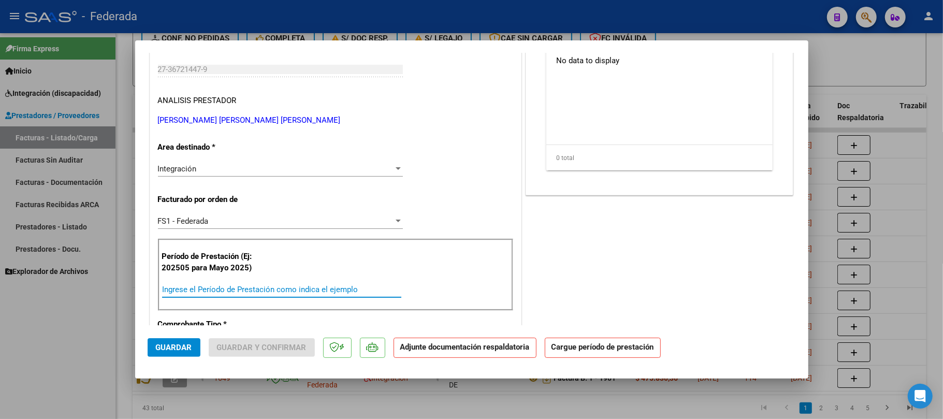
click at [220, 290] on input "Ingrese el Período de Prestación como indica el ejemplo" at bounding box center [281, 289] width 239 height 9
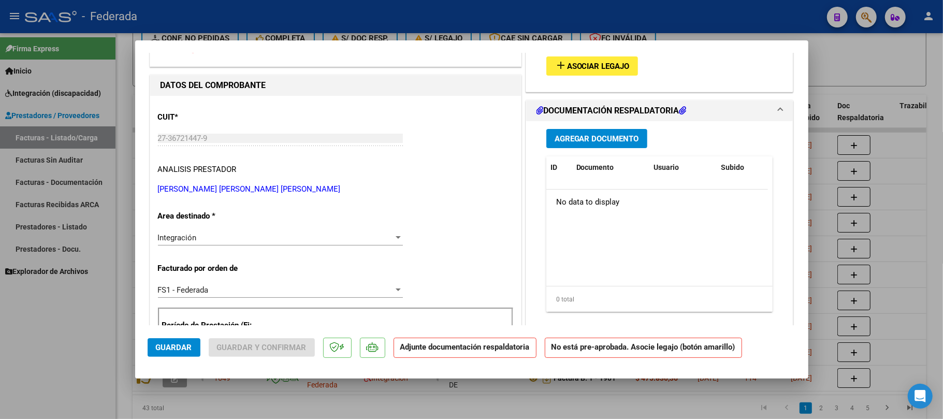
scroll to position [0, 0]
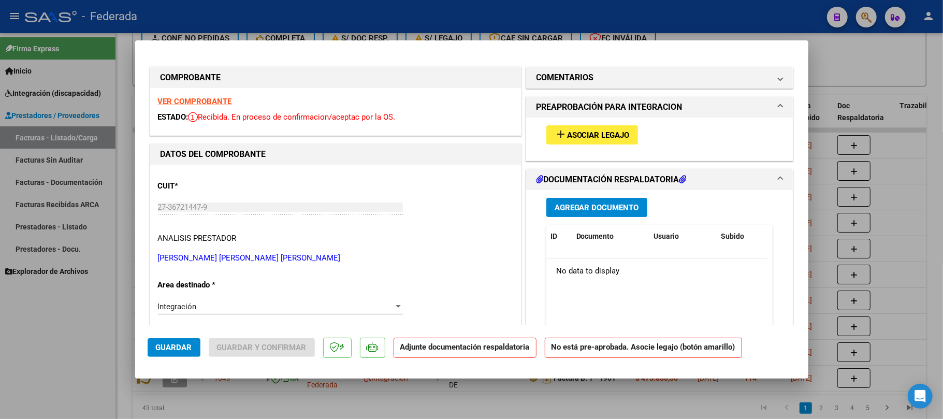
type input "202508"
click at [568, 141] on button "add Asociar Legajo" at bounding box center [593, 134] width 92 height 19
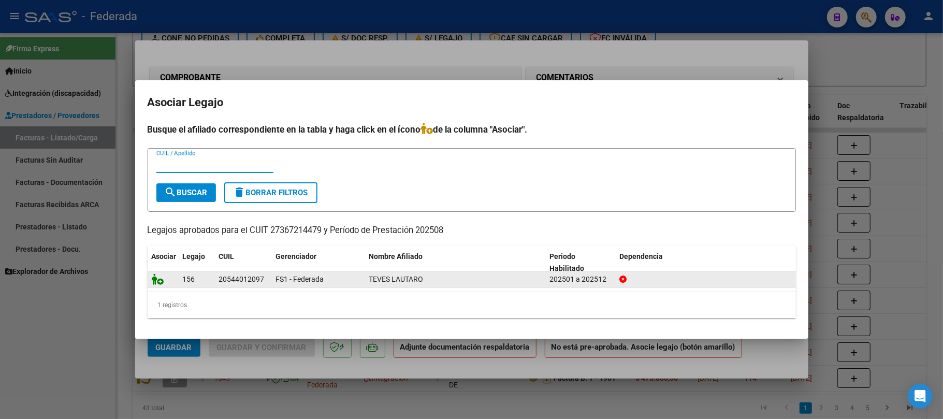
click at [156, 280] on icon at bounding box center [158, 279] width 12 height 11
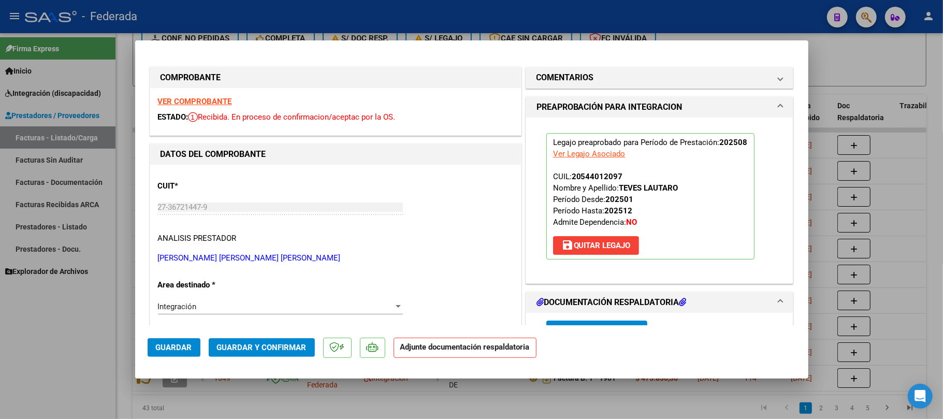
click at [237, 348] on span "Guardar y Confirmar" at bounding box center [262, 347] width 90 height 9
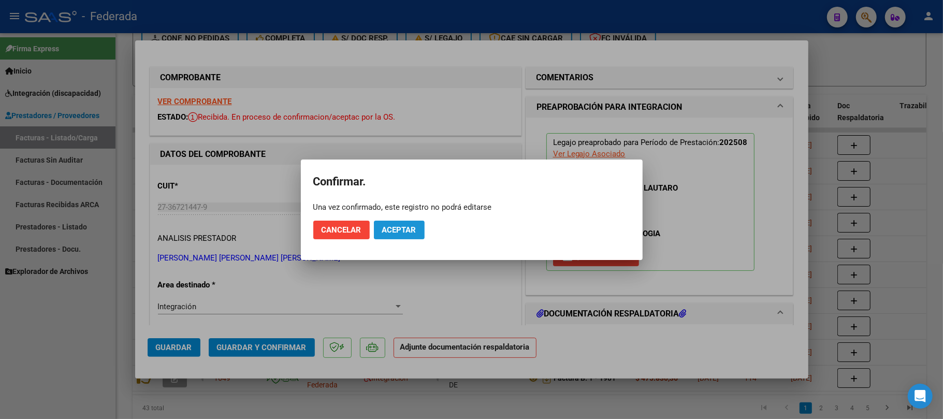
click at [389, 233] on span "Aceptar" at bounding box center [399, 229] width 34 height 9
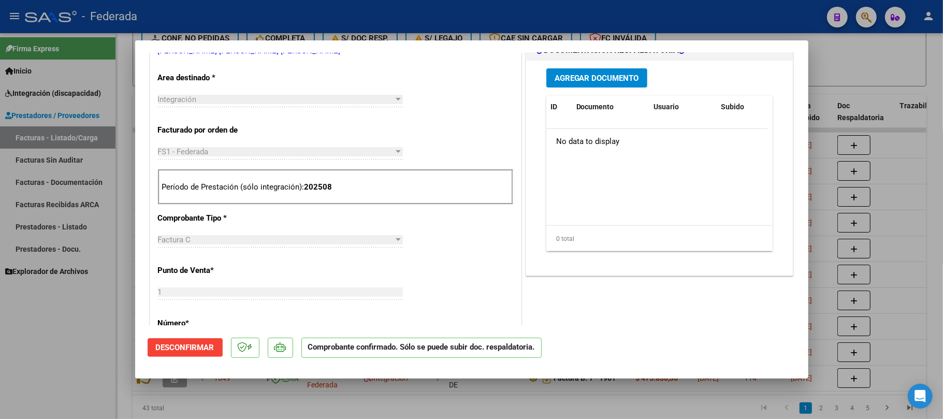
scroll to position [276, 0]
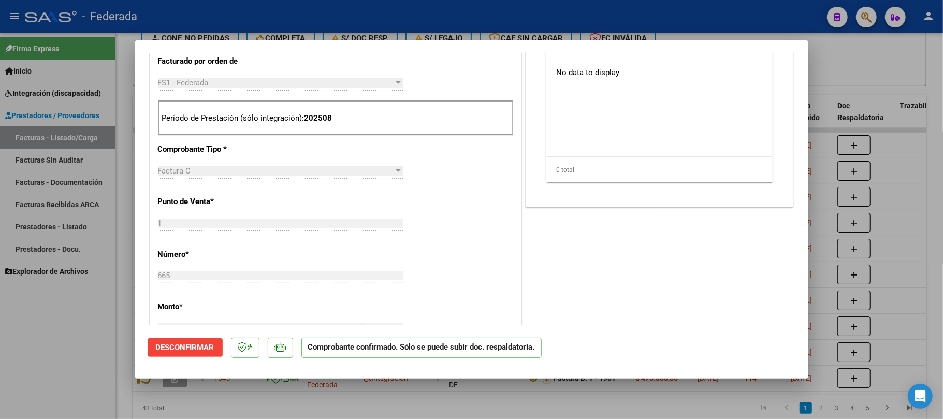
click at [357, 382] on div at bounding box center [471, 209] width 943 height 419
type input "$ 0,00"
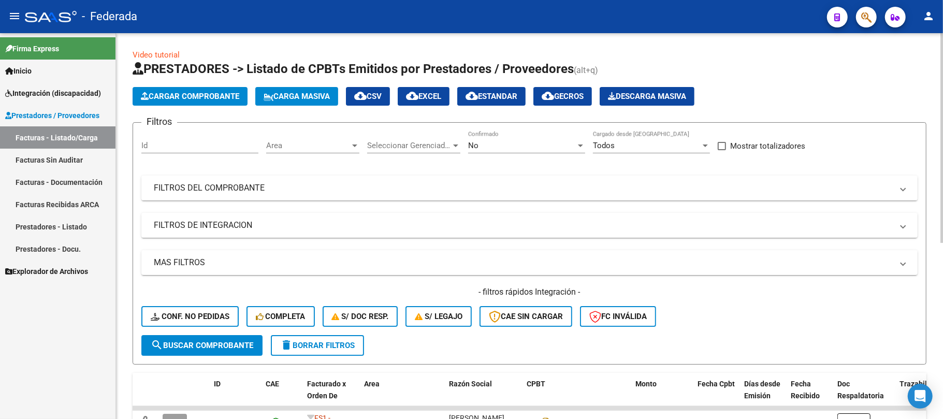
scroll to position [0, 0]
click at [289, 102] on button "Carga Masiva" at bounding box center [296, 97] width 83 height 19
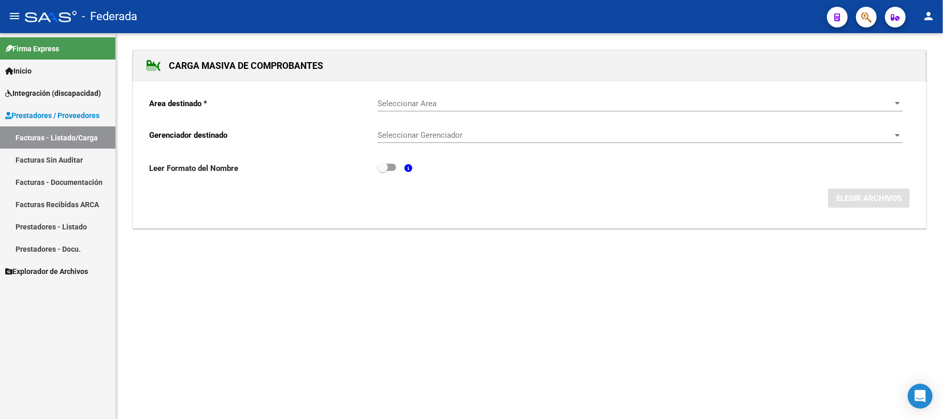
click at [411, 102] on span "Seleccionar Area" at bounding box center [636, 103] width 516 height 9
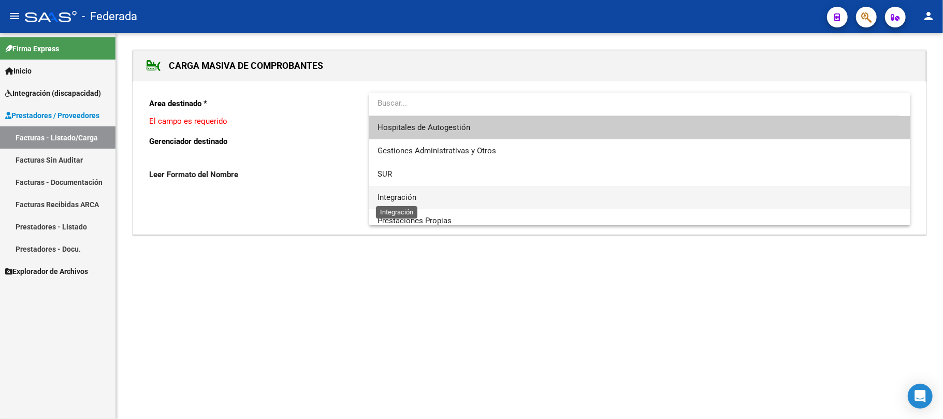
click at [403, 195] on span "Integración" at bounding box center [397, 197] width 39 height 9
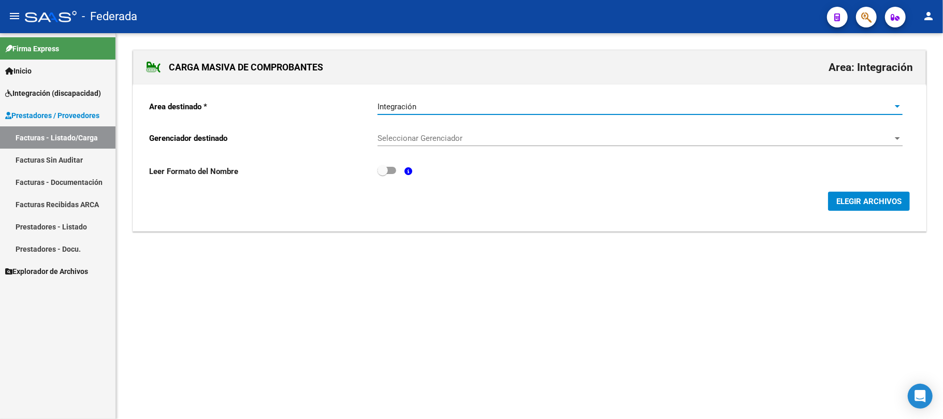
click at [402, 140] on span "Seleccionar Gerenciador" at bounding box center [636, 138] width 516 height 9
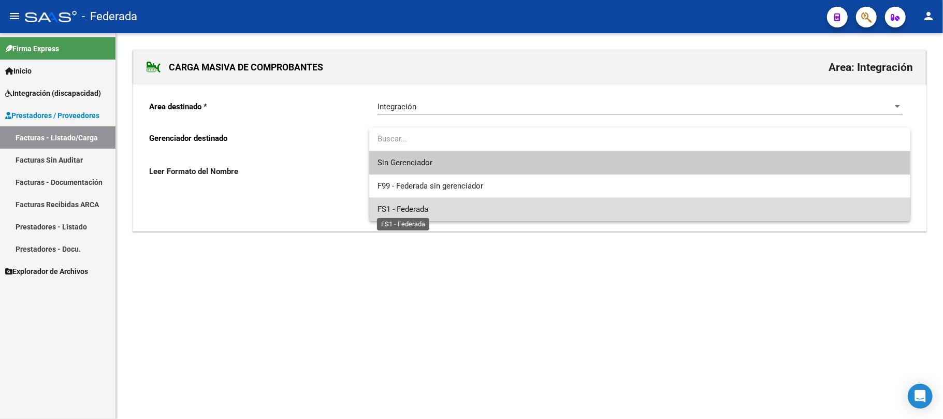
click at [400, 205] on span "FS1 - Federada" at bounding box center [403, 209] width 51 height 9
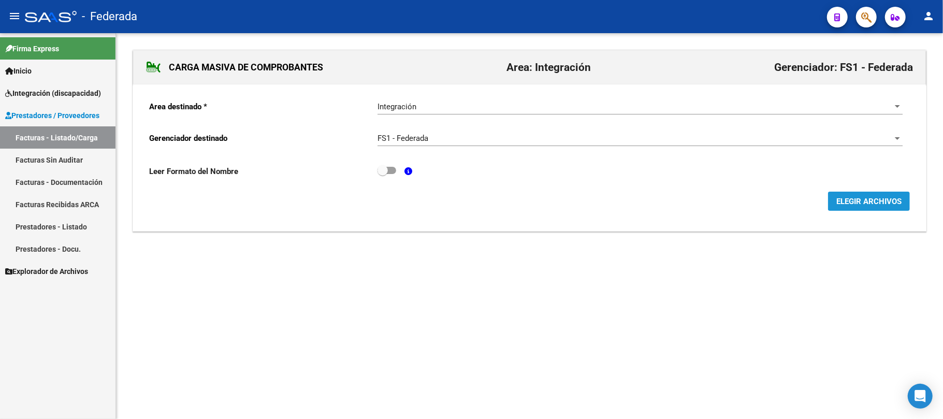
click at [844, 200] on span "ELEGIR ARCHIVOS" at bounding box center [869, 201] width 65 height 9
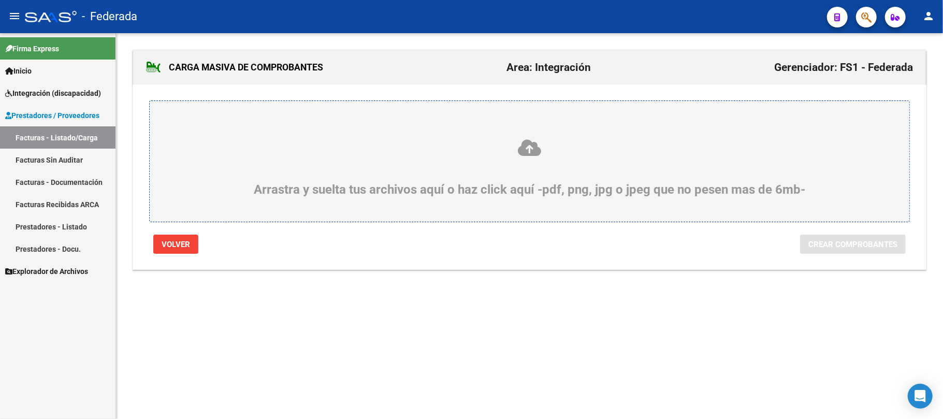
click at [527, 141] on icon at bounding box center [530, 147] width 710 height 19
click at [0, 0] on input "Arrastra y suelta tus archivos aquí o haz click aquí -pdf, png, jpg o jpeg que …" at bounding box center [0, 0] width 0 height 0
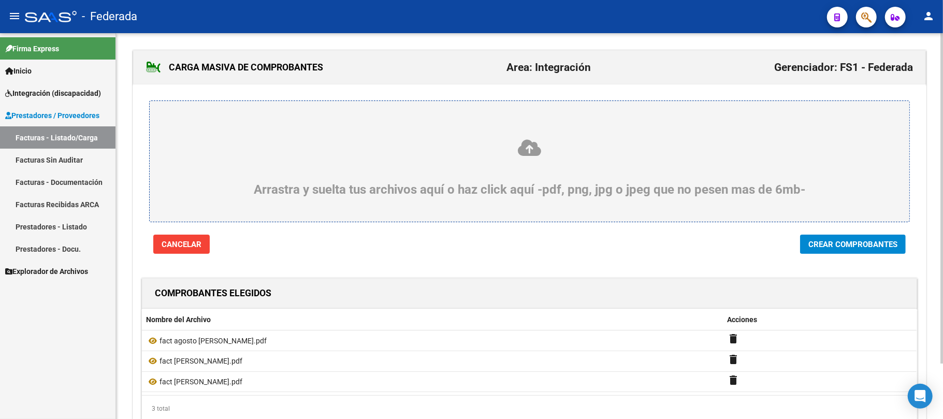
click at [869, 245] on span "Crear Comprobantes" at bounding box center [853, 244] width 89 height 9
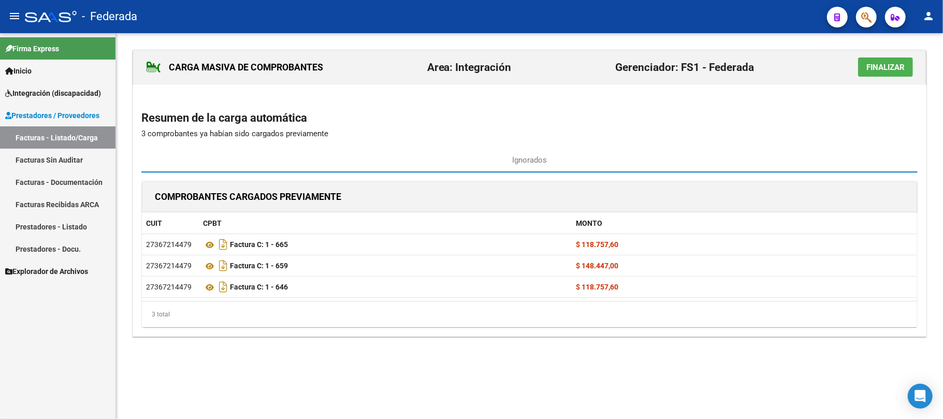
click at [869, 70] on span "Finalizar" at bounding box center [886, 67] width 38 height 9
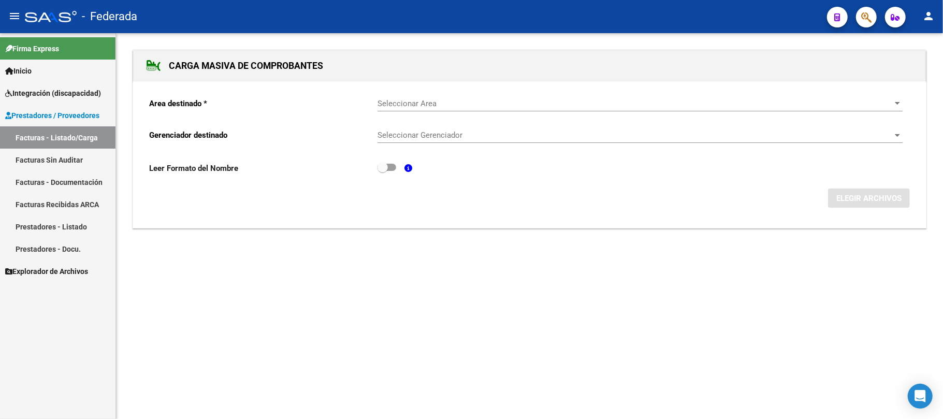
click at [50, 138] on link "Facturas - Listado/Carga" at bounding box center [58, 137] width 116 height 22
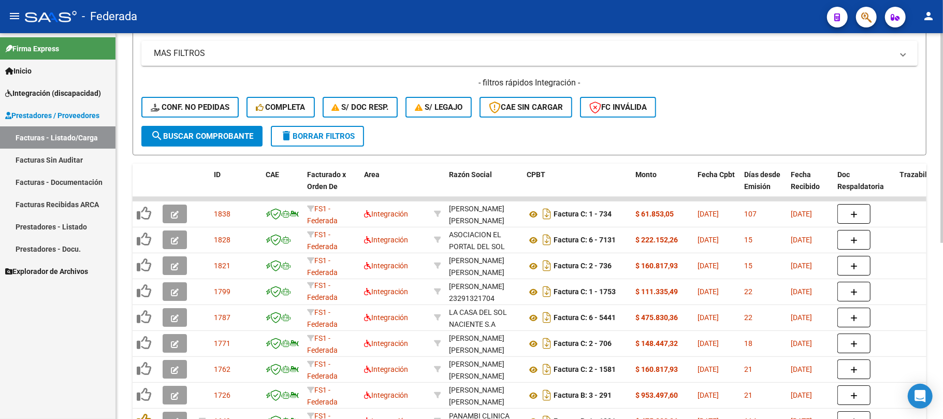
scroll to position [186, 0]
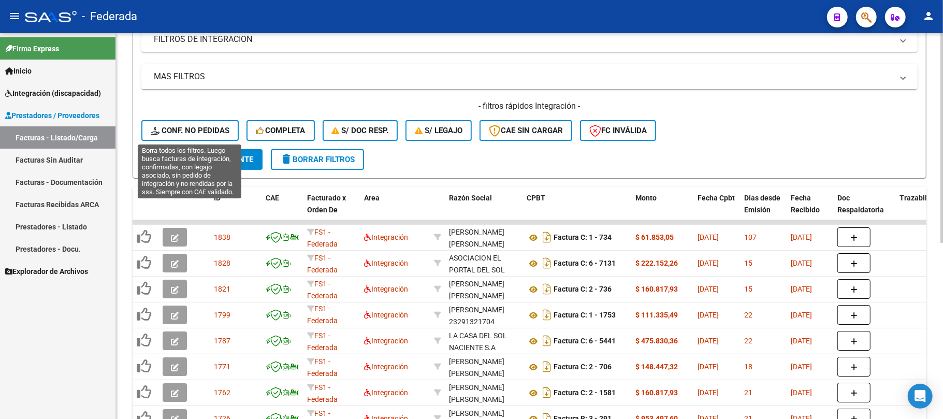
click at [221, 128] on span "Conf. no pedidas" at bounding box center [190, 130] width 79 height 9
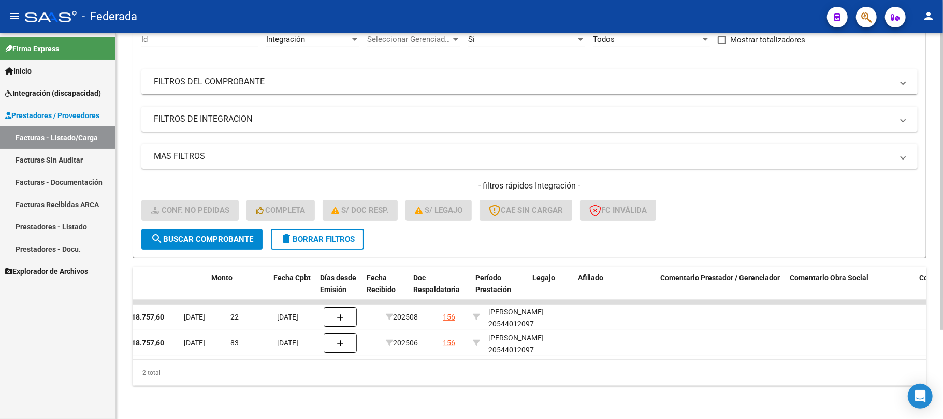
scroll to position [0, 456]
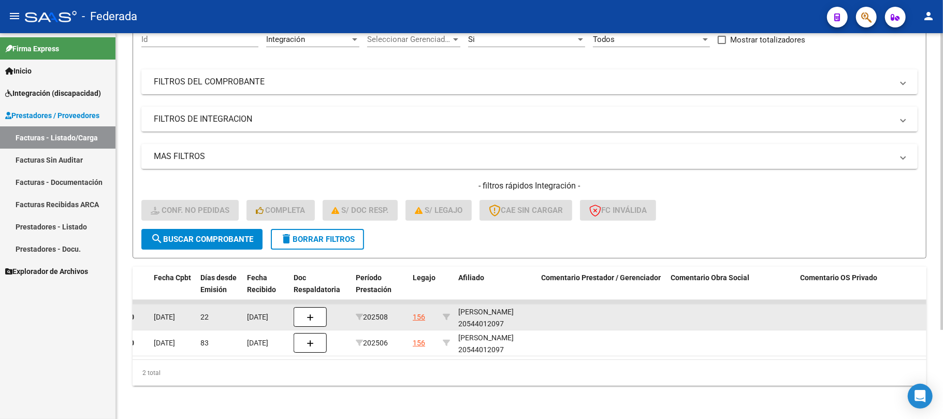
click at [492, 314] on div "[PERSON_NAME] 20544012097" at bounding box center [495, 318] width 75 height 24
copy div "20544012097"
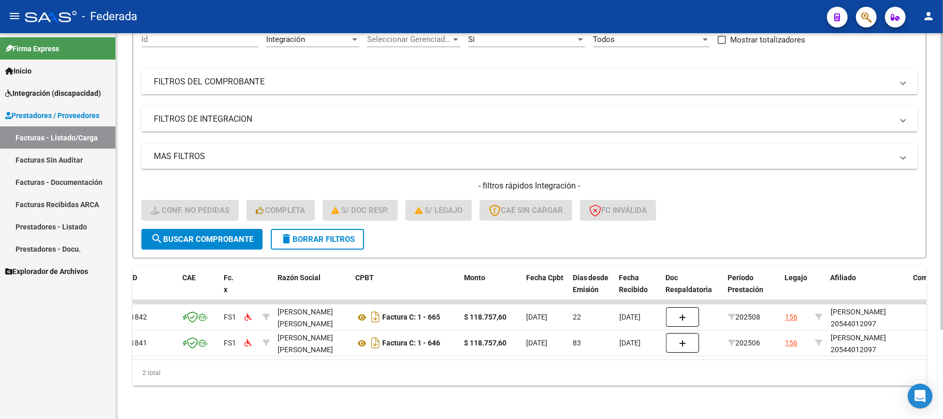
scroll to position [0, 0]
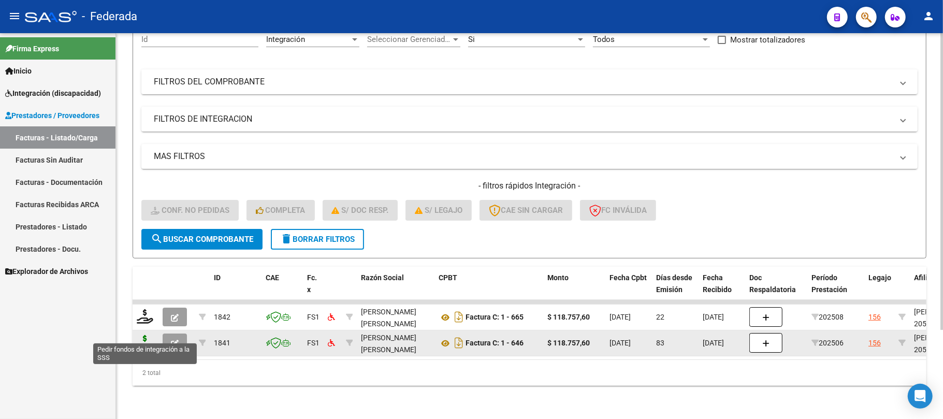
click at [143, 335] on icon at bounding box center [145, 342] width 17 height 15
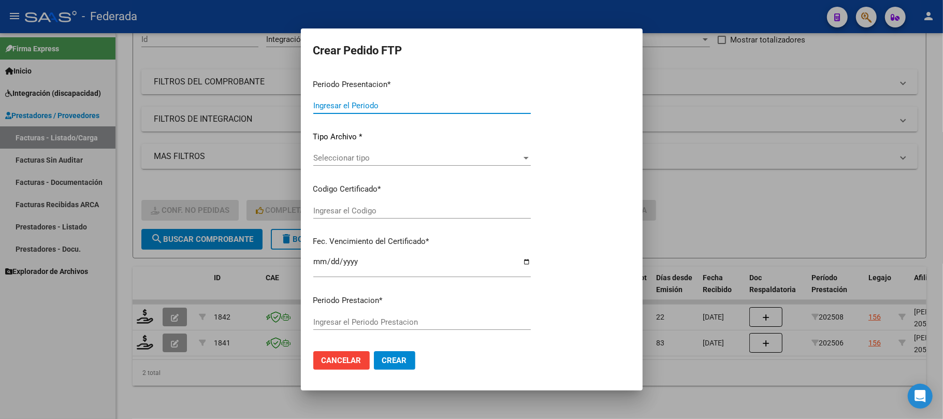
type input "202508"
type input "202506"
type input "$ 118.757,60"
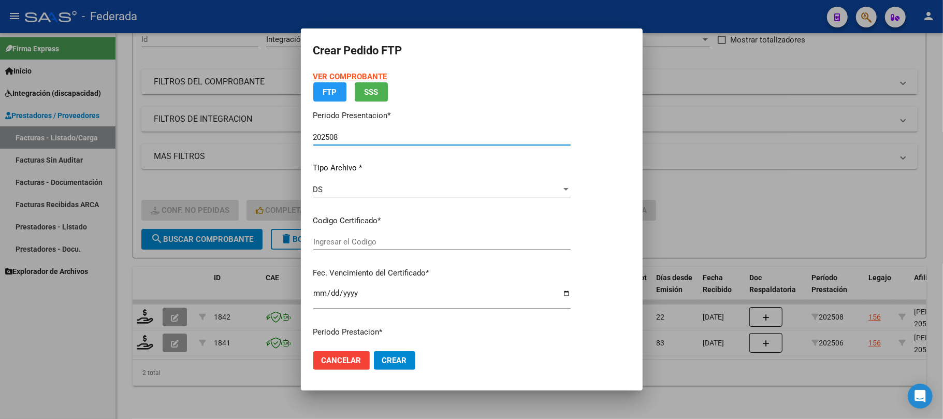
type input "ARG02000544012092023011620280116PPA236"
type input "[DATE]"
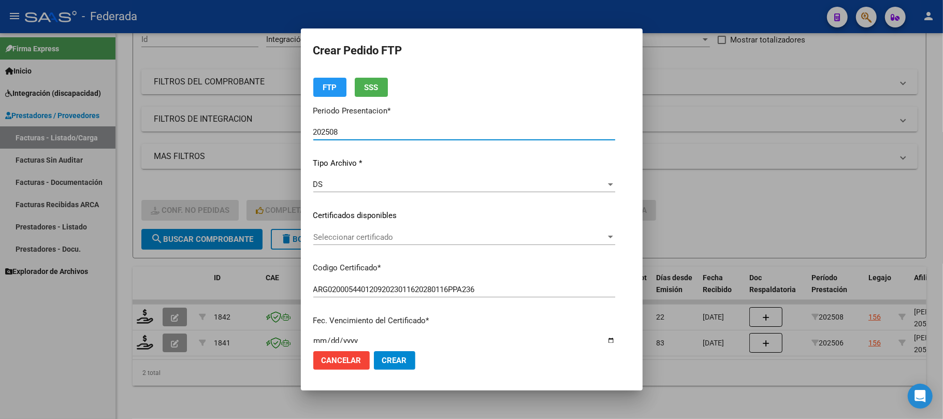
scroll to position [69, 0]
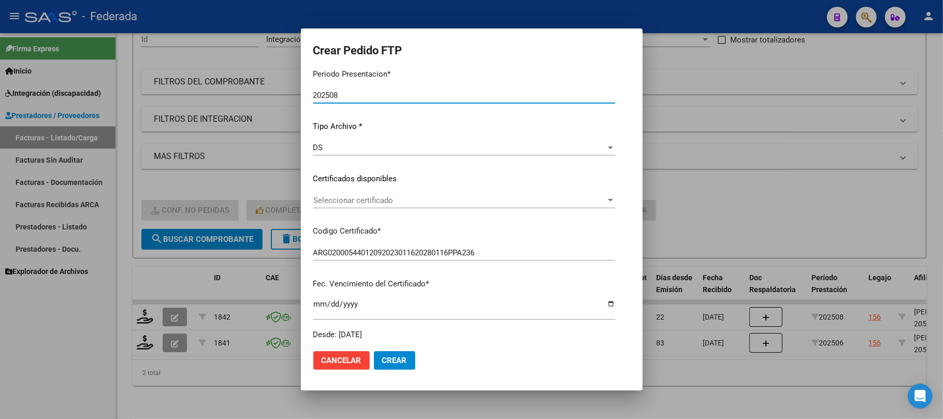
click at [346, 198] on span "Seleccionar certificado" at bounding box center [459, 200] width 293 height 9
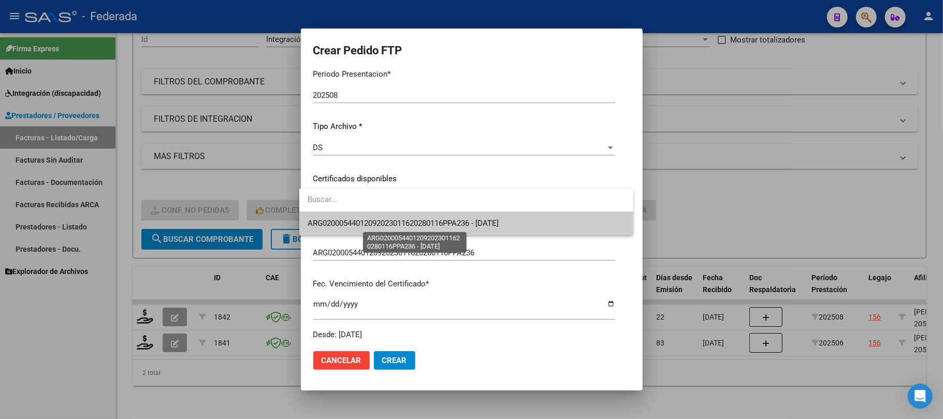
click at [347, 221] on span "ARG02000544012092023011620280116PPA236 - [DATE]" at bounding box center [403, 223] width 191 height 9
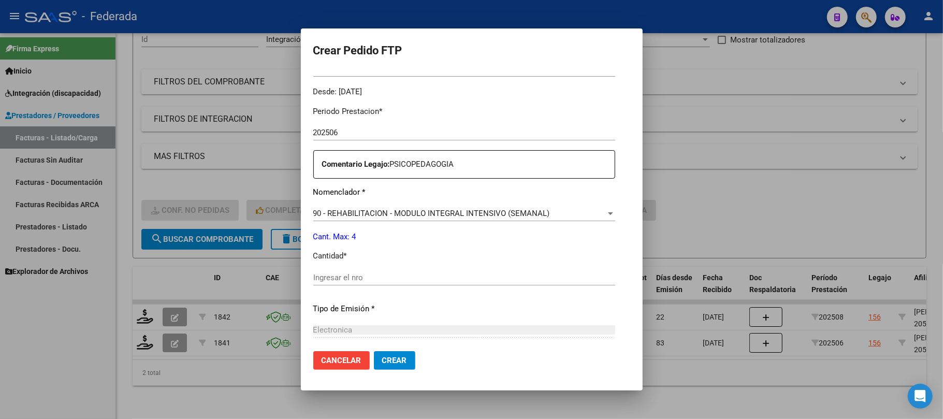
scroll to position [345, 0]
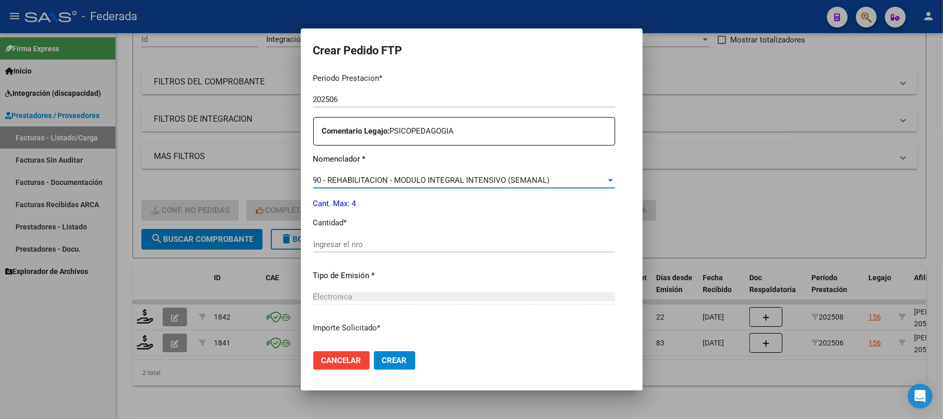
click at [375, 179] on span "90 - REHABILITACION - MODULO INTEGRAL INTENSIVO (SEMANAL)" at bounding box center [431, 180] width 237 height 9
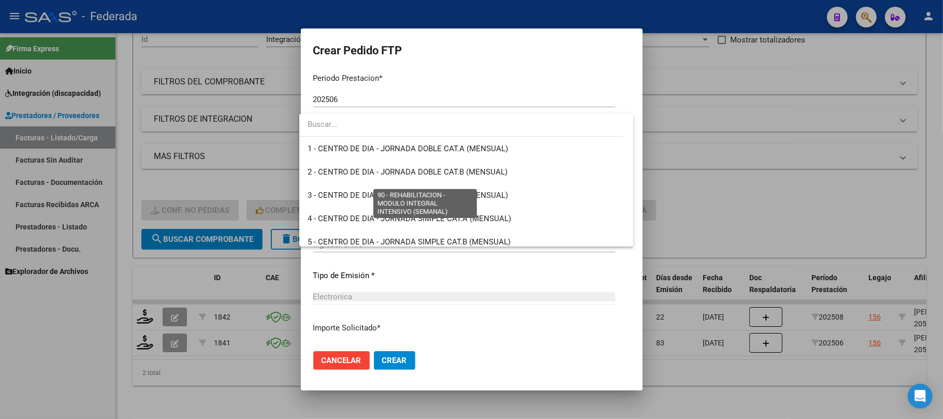
scroll to position [2043, 0]
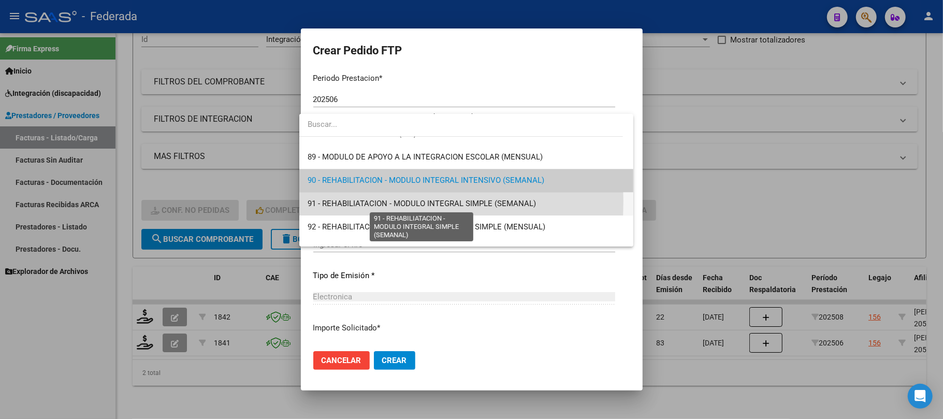
click at [334, 201] on span "91 - REHABILIATACION - MODULO INTEGRAL SIMPLE (SEMANAL)" at bounding box center [422, 203] width 228 height 9
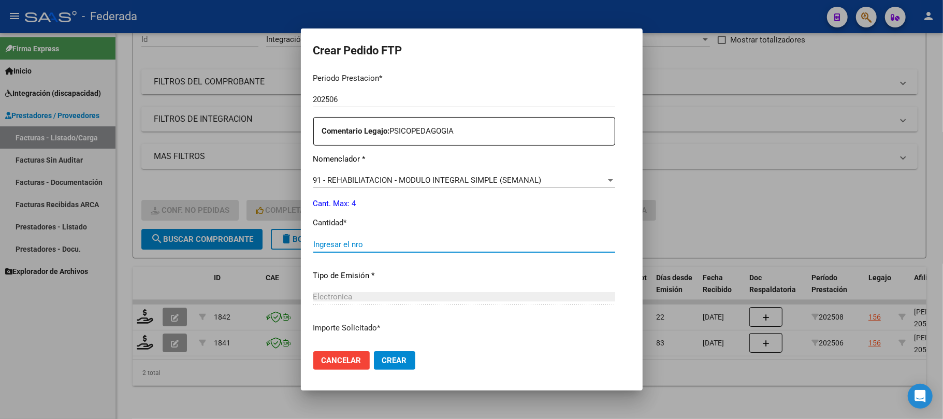
click at [353, 245] on input "Ingresar el nro" at bounding box center [464, 244] width 302 height 9
type input "4"
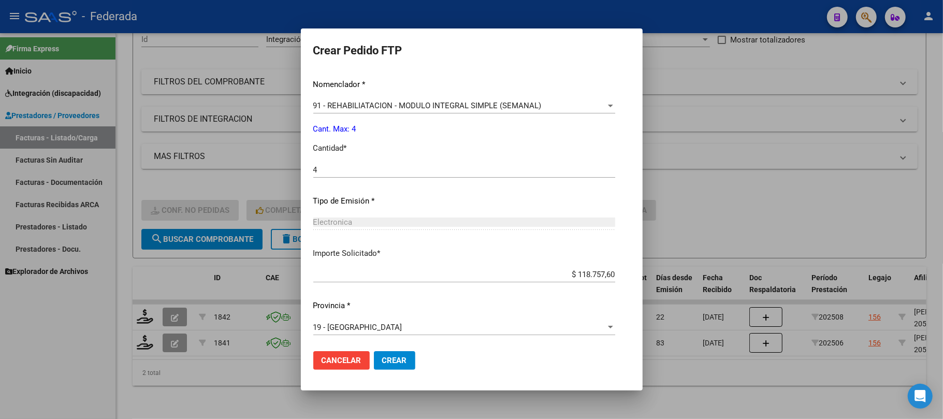
scroll to position [421, 0]
click at [394, 360] on span "Crear" at bounding box center [394, 360] width 25 height 9
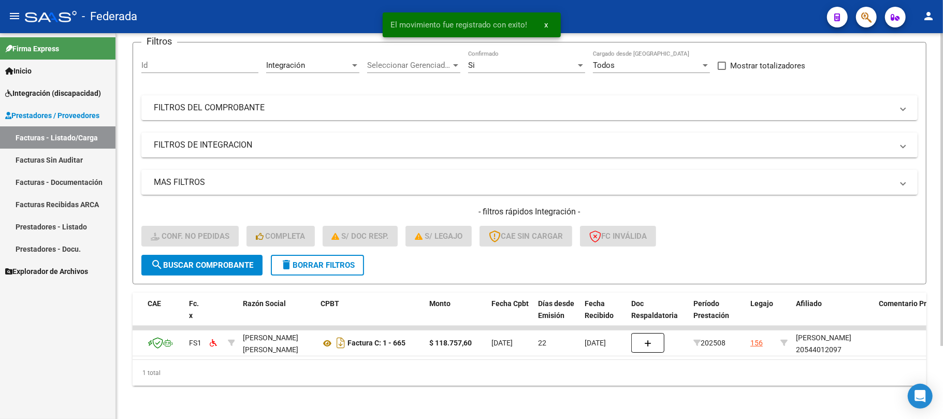
scroll to position [0, 0]
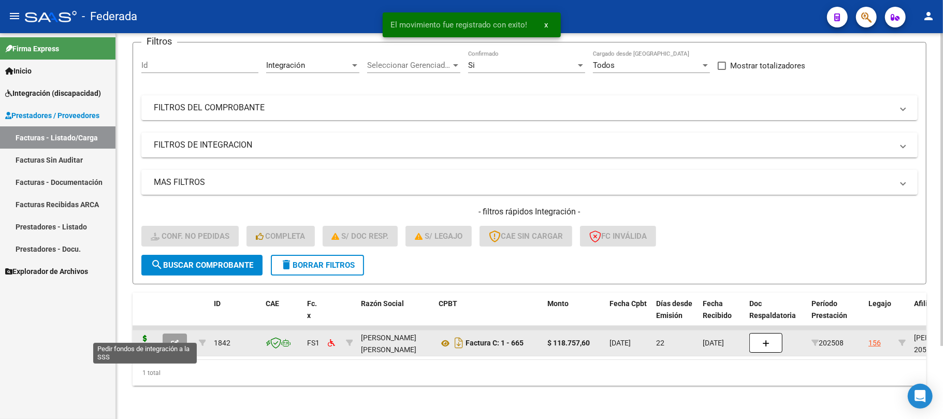
click at [141, 335] on icon at bounding box center [145, 342] width 17 height 15
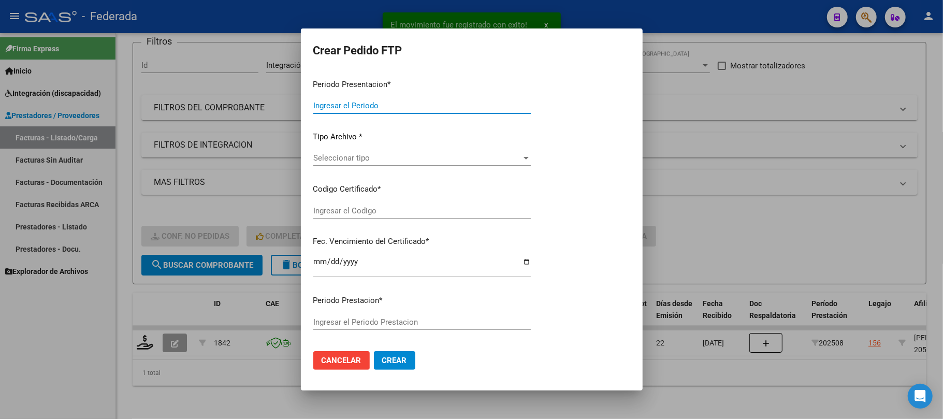
type input "202508"
type input "$ 118.757,60"
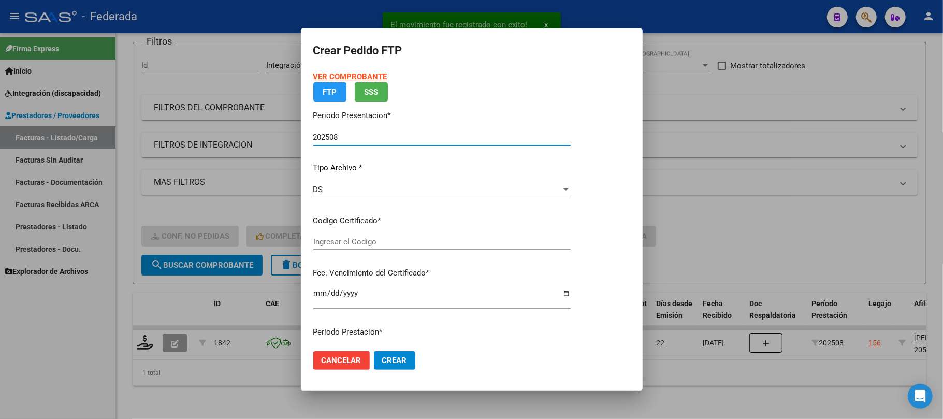
type input "ARG02000544012092023011620280116PPA236"
type input "[DATE]"
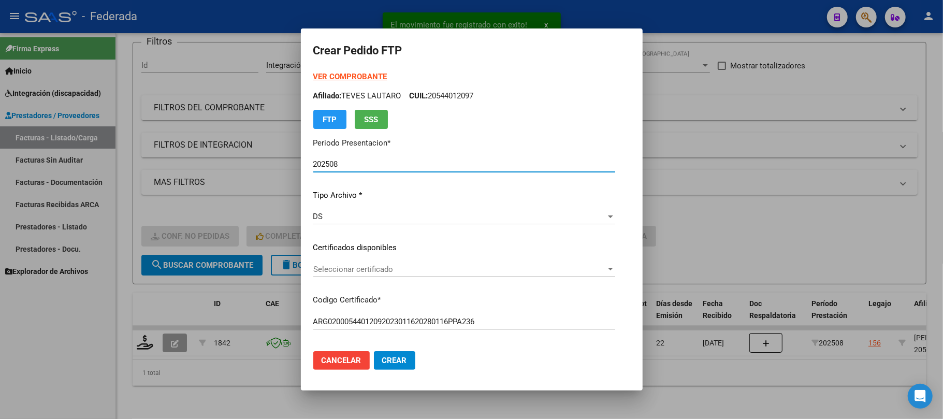
scroll to position [69, 0]
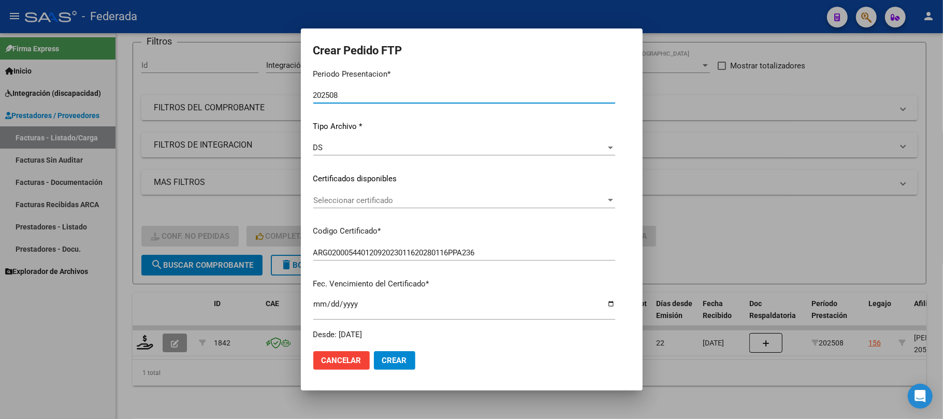
click at [347, 199] on span "Seleccionar certificado" at bounding box center [459, 200] width 293 height 9
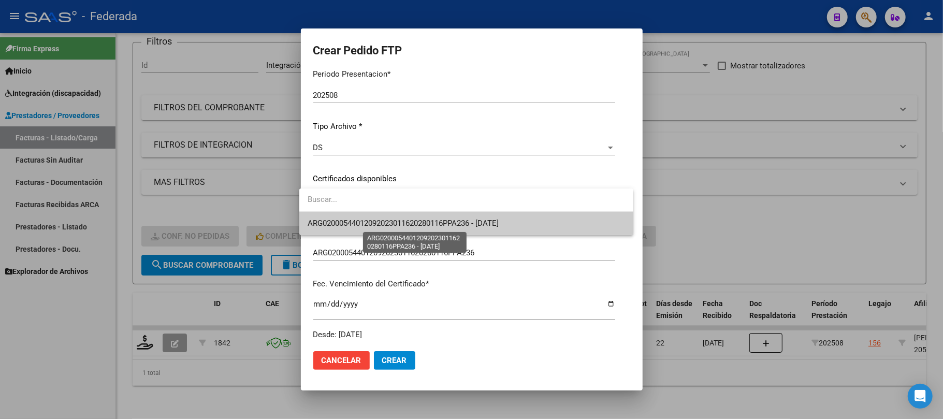
click at [345, 226] on span "ARG02000544012092023011620280116PPA236 - [DATE]" at bounding box center [403, 223] width 191 height 9
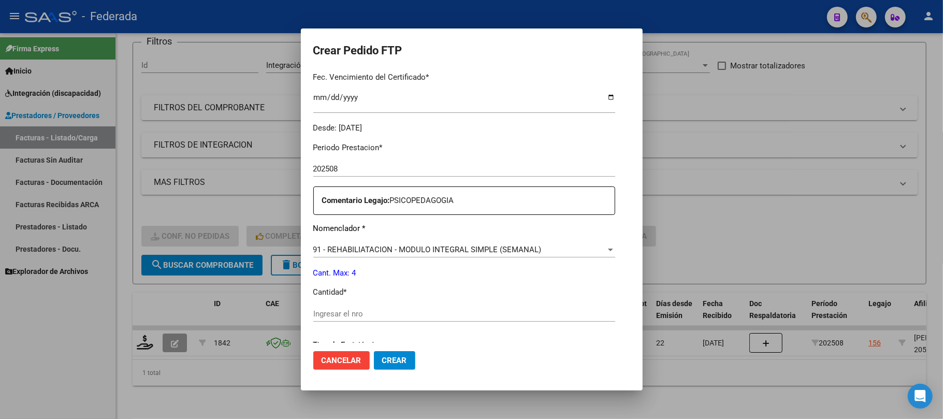
scroll to position [276, 0]
click at [348, 248] on span "91 - REHABILIATACION - MODULO INTEGRAL SIMPLE (SEMANAL)" at bounding box center [427, 249] width 228 height 9
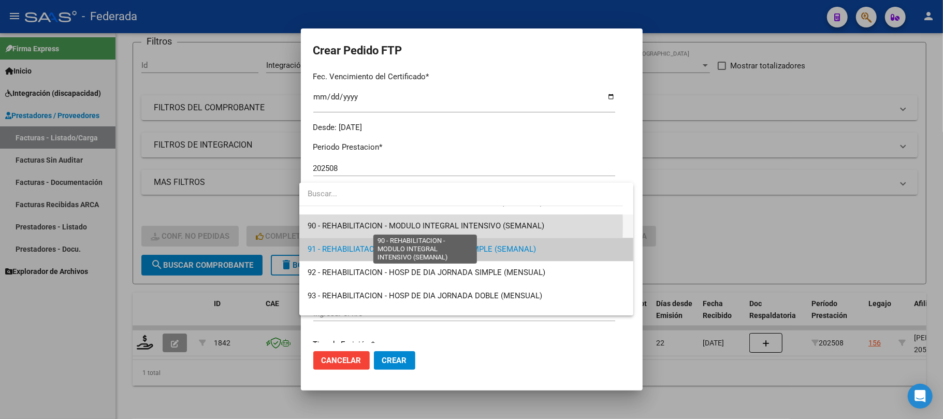
click at [340, 226] on span "90 - REHABILITACION - MODULO INTEGRAL INTENSIVO (SEMANAL)" at bounding box center [426, 225] width 237 height 9
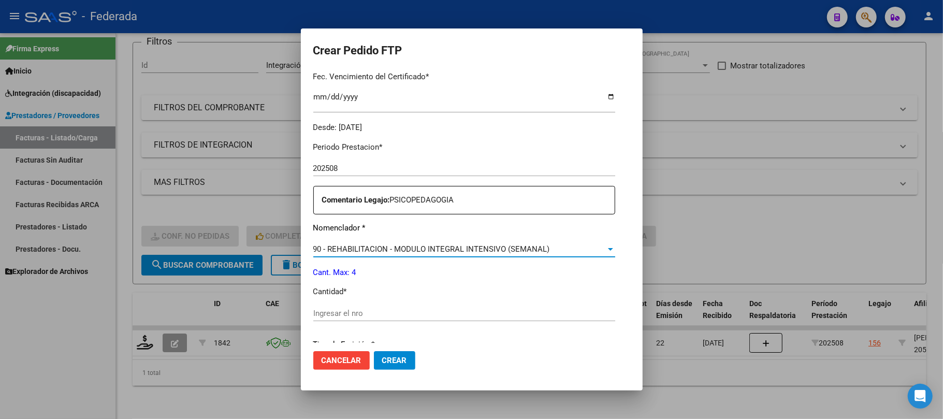
click at [348, 307] on div "Ingresar el nro" at bounding box center [464, 314] width 302 height 16
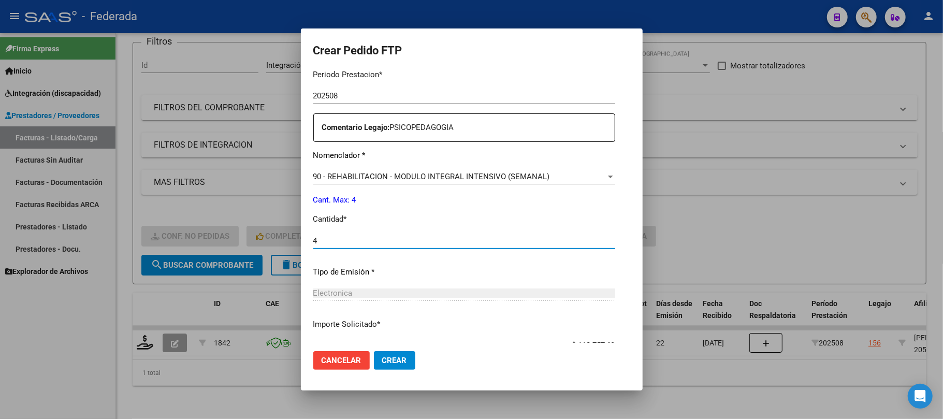
scroll to position [414, 0]
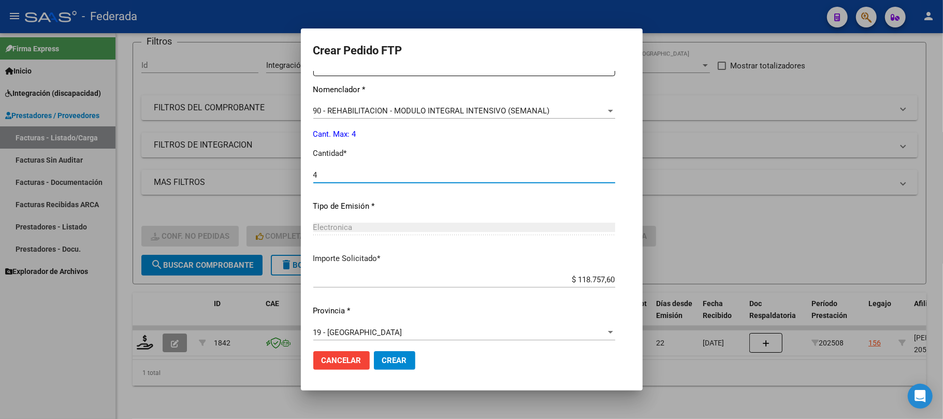
type input "4"
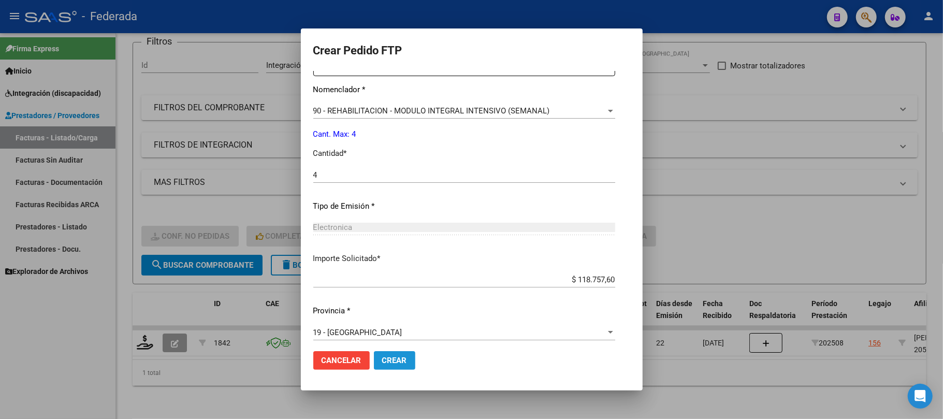
click at [391, 360] on span "Crear" at bounding box center [394, 360] width 25 height 9
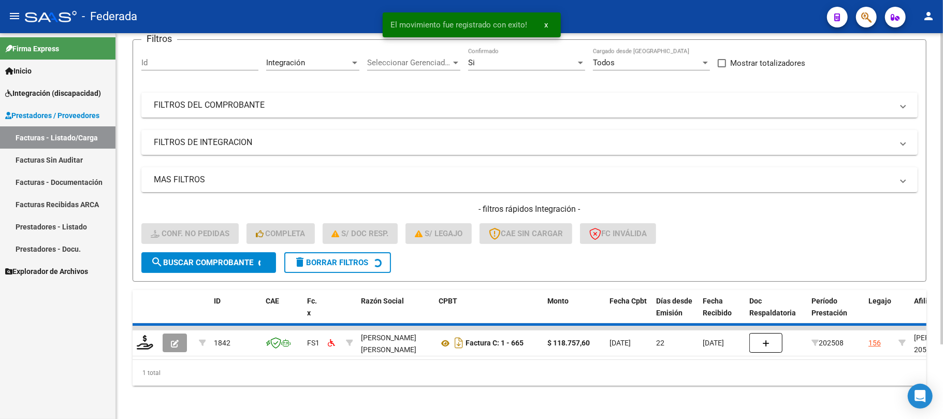
scroll to position [71, 0]
